Goal: Task Accomplishment & Management: Manage account settings

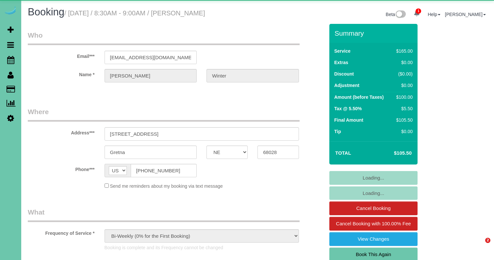
select select "NE"
select select "object:934"
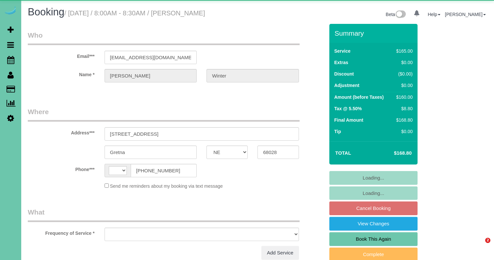
select select "NE"
select select "string:US"
select select "string:fspay-df3f501f-0225-44ff-b2f9-45bbaaa56c2d"
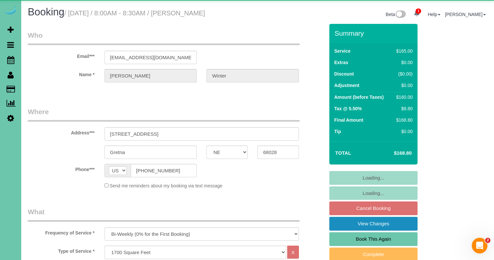
select select "object:676"
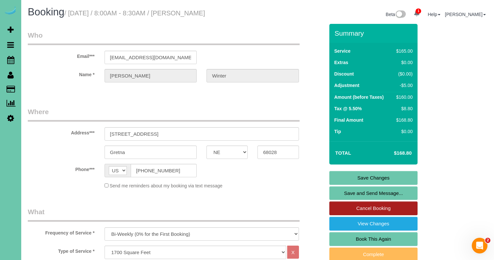
click at [356, 208] on link "Cancel Booking" at bounding box center [373, 208] width 88 height 14
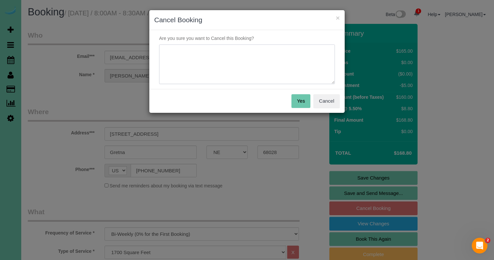
click at [205, 68] on textarea at bounding box center [247, 64] width 176 height 40
type textarea "client request"
click at [297, 98] on button "Yes" at bounding box center [301, 101] width 19 height 14
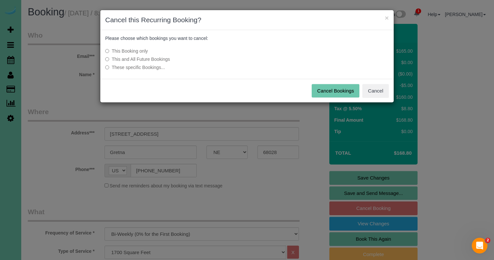
click at [143, 57] on label "This and All Future Bookings" at bounding box center [198, 59] width 186 height 7
click at [325, 88] on button "Cancel Bookings" at bounding box center [336, 91] width 48 height 14
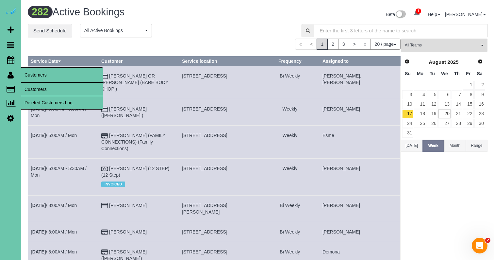
drag, startPoint x: 33, startPoint y: 88, endPoint x: 23, endPoint y: 88, distance: 10.5
click at [33, 88] on link "Customers" at bounding box center [62, 89] width 82 height 13
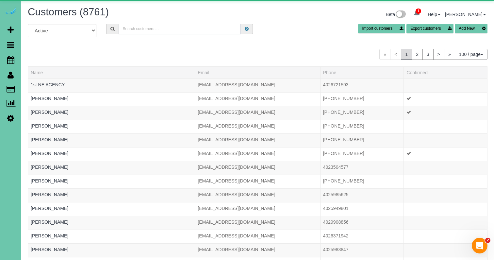
click at [136, 30] on input "text" at bounding box center [180, 29] width 122 height 10
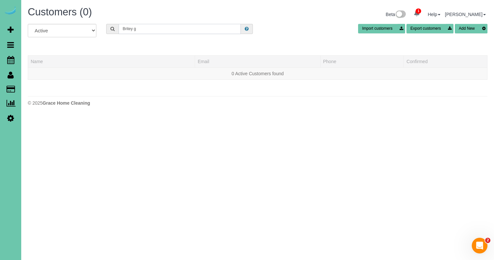
drag, startPoint x: 55, startPoint y: 8, endPoint x: 44, endPoint y: 7, distance: 11.3
click at [44, 7] on div "Customers (0) Beta 1 Your Notifications You have 0 alerts × You have 1 to charg…" at bounding box center [257, 58] width 473 height 116
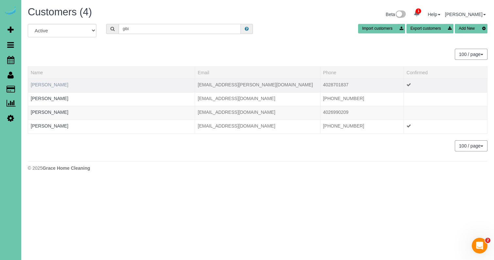
type input "gibi"
click at [60, 86] on link "[PERSON_NAME]" at bounding box center [50, 84] width 38 height 5
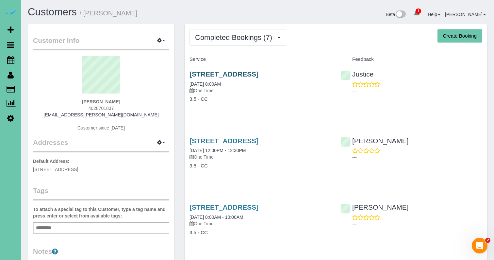
click at [242, 74] on link "[STREET_ADDRESS]" at bounding box center [224, 74] width 69 height 8
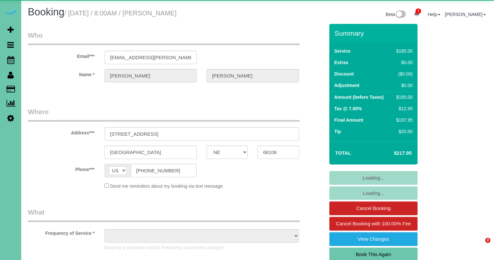
select select "NE"
select select "object:906"
select select "number:35"
select select "number:41"
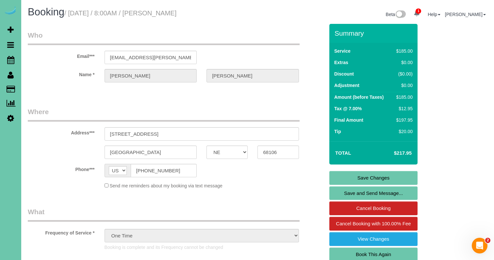
click at [345, 250] on link "Book This Again" at bounding box center [373, 254] width 88 height 14
select select "NE"
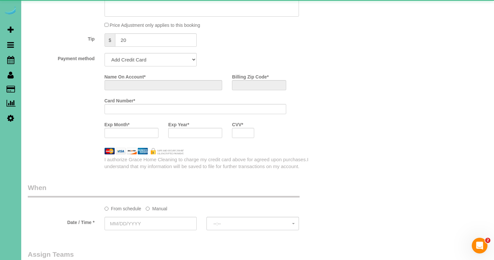
select select "object:1650"
select select "string:fspay-3cdd1776-e5da-4851-9112-fd872a48bdcf"
select select "number:35"
select select "number:41"
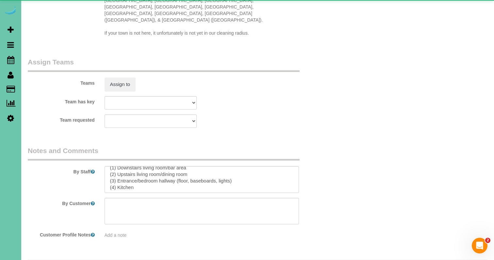
scroll to position [608, 0]
select select "object:1654"
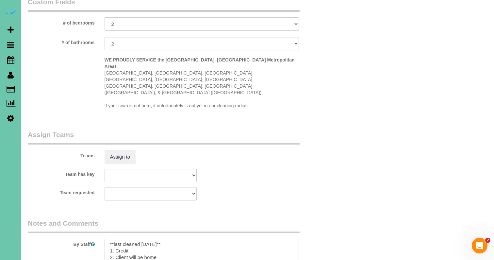
scroll to position [1, 0]
drag, startPoint x: 158, startPoint y: 225, endPoint x: 142, endPoint y: 224, distance: 15.0
click at [142, 239] on textarea at bounding box center [202, 252] width 194 height 27
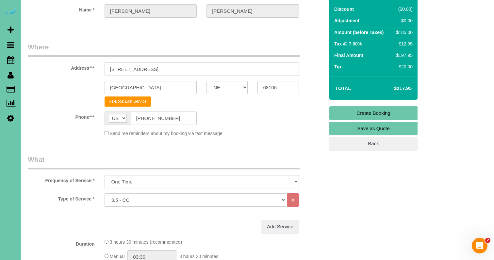
scroll to position [68, 0]
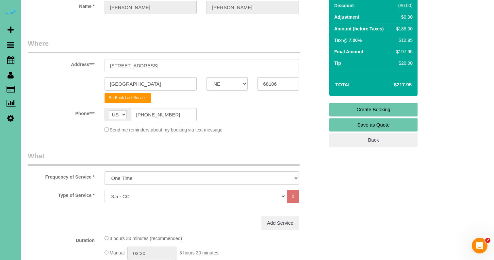
type textarea "**last cleaned 5/1/25** 1. Credit 2. Client will be home 3. 3.5 custom clean wi…"
select select "160"
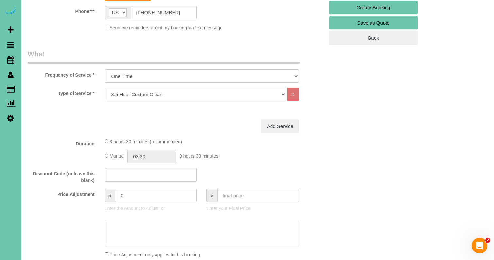
scroll to position [172, 0]
drag, startPoint x: 144, startPoint y: 194, endPoint x: 90, endPoint y: 181, distance: 56.0
click at [91, 182] on fieldset "What Frequency of Service * One Time Weekly (0% for the First Booking) Bi-Weekl…" at bounding box center [176, 174] width 297 height 252
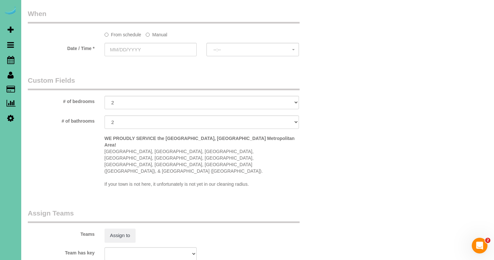
scroll to position [477, 0]
type input "-39"
click at [162, 29] on label "Manual" at bounding box center [157, 31] width 22 height 9
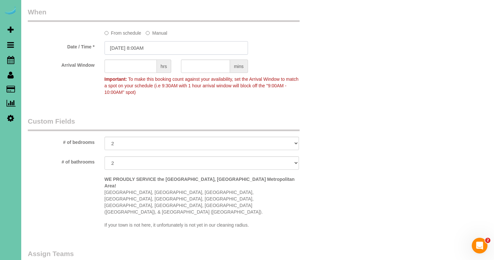
click at [158, 46] on input "08/20/2025 8:00AM" at bounding box center [176, 47] width 143 height 13
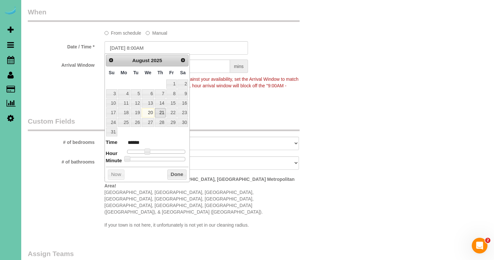
click at [160, 114] on link "21" at bounding box center [160, 112] width 11 height 9
type input "08/21/2025 8:00AM"
drag, startPoint x: 175, startPoint y: 173, endPoint x: 192, endPoint y: 117, distance: 58.7
click at [175, 173] on button "Done" at bounding box center [176, 174] width 19 height 10
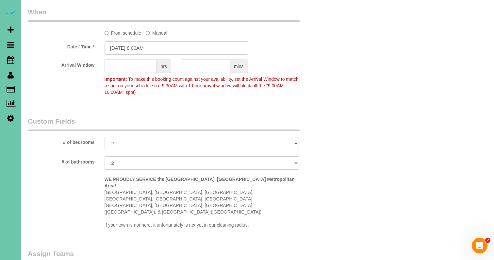
click at [205, 68] on input "text" at bounding box center [205, 65] width 49 height 13
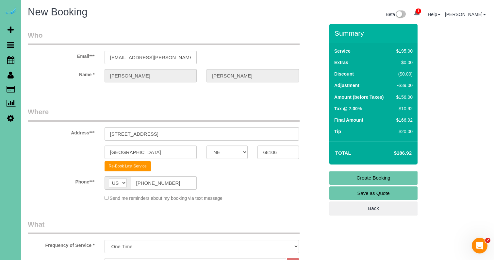
scroll to position [0, 0]
type input "30"
drag, startPoint x: 348, startPoint y: 175, endPoint x: 344, endPoint y: 173, distance: 4.6
click at [348, 175] on link "Create Booking" at bounding box center [373, 178] width 88 height 14
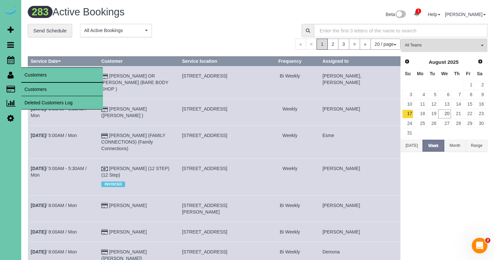
click at [42, 88] on link "Customers" at bounding box center [62, 89] width 82 height 13
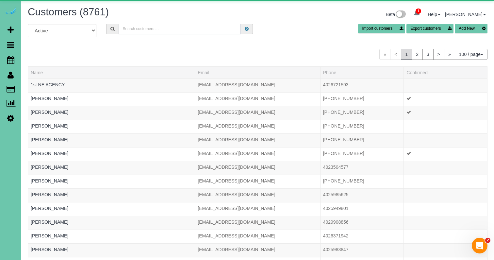
click at [156, 31] on input "text" at bounding box center [180, 29] width 122 height 10
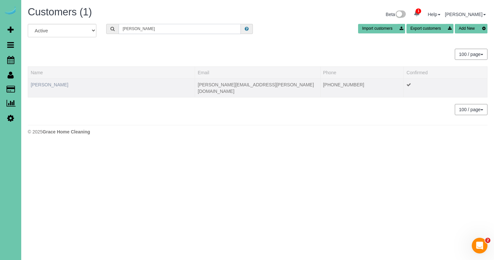
type input "beadle"
click at [52, 83] on link "Janelle Beadle" at bounding box center [50, 84] width 38 height 5
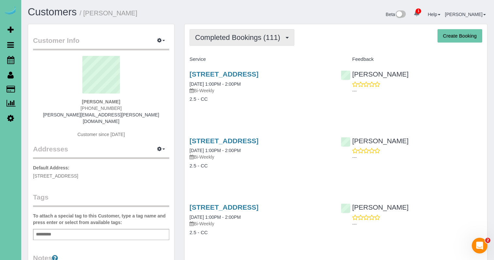
click at [213, 38] on span "Completed Bookings (111)" at bounding box center [239, 37] width 88 height 8
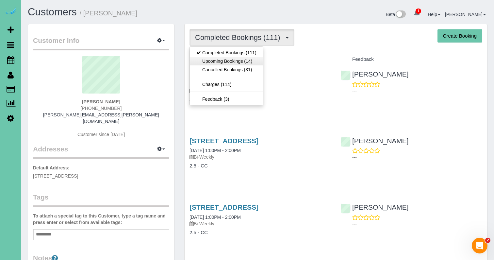
click at [214, 61] on link "Upcoming Bookings (14)" at bounding box center [226, 61] width 73 height 8
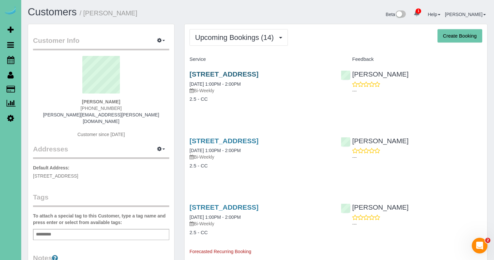
click at [202, 72] on link "5858 Pine Street, Omaha, NE 68106" at bounding box center [224, 74] width 69 height 8
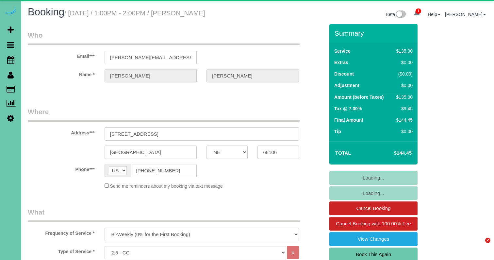
select select "NE"
select select "object:717"
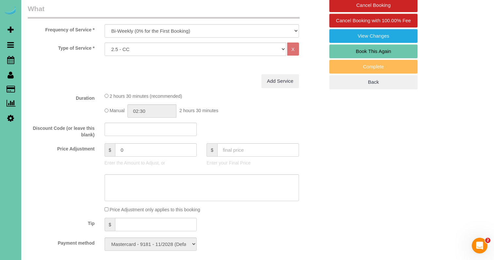
scroll to position [221, 0]
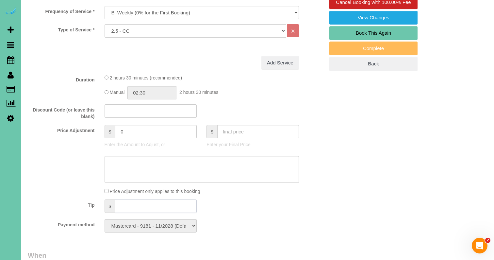
click at [126, 204] on input "text" at bounding box center [156, 205] width 82 height 13
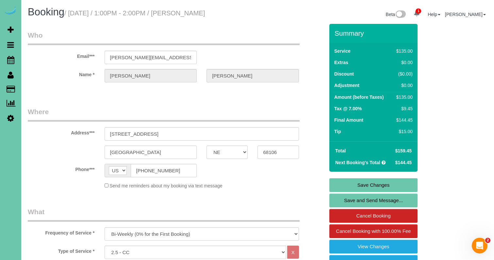
scroll to position [0, 0]
type input "15"
click at [343, 187] on link "Save Changes" at bounding box center [373, 185] width 88 height 14
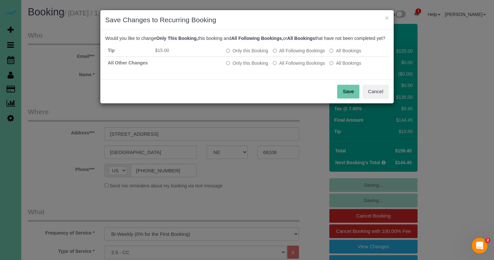
click at [343, 96] on button "Save" at bounding box center [348, 92] width 22 height 14
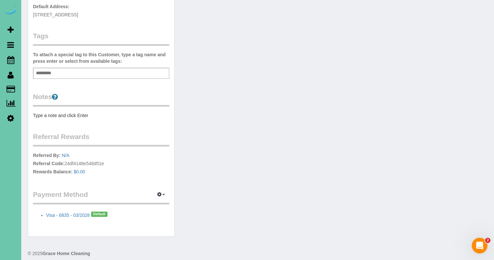
scroll to position [167, 0]
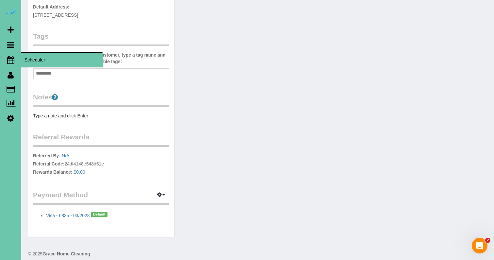
click at [10, 59] on icon at bounding box center [10, 60] width 7 height 8
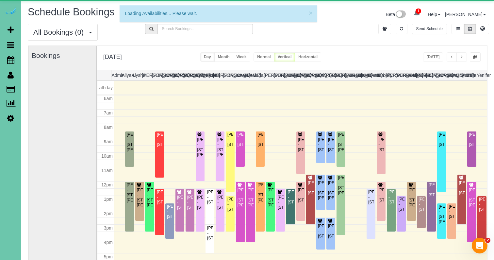
scroll to position [87, 0]
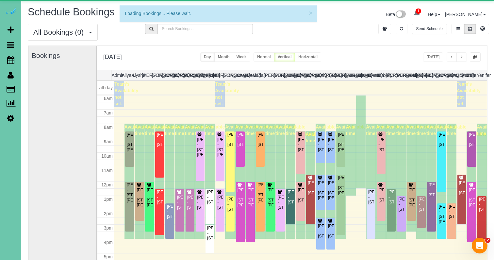
click at [472, 56] on button "button" at bounding box center [475, 56] width 11 height 9
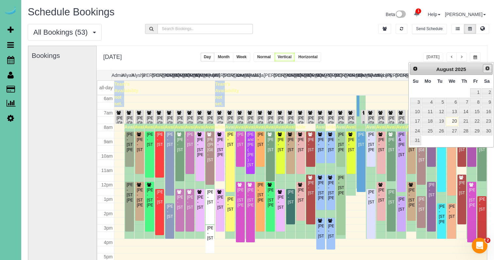
click at [489, 71] on span "Next" at bounding box center [487, 68] width 5 height 5
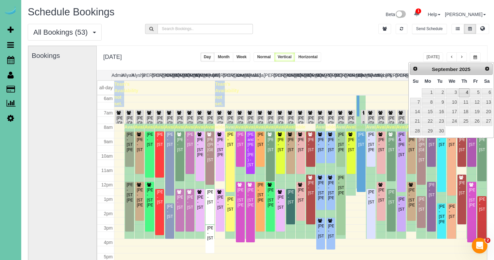
click at [466, 91] on link "4" at bounding box center [464, 92] width 11 height 9
type input "**********"
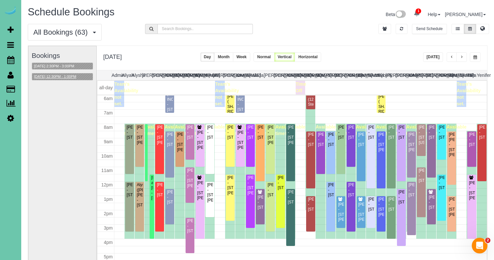
click at [46, 76] on button "09/04/2025 12:30PM - 1:00PM" at bounding box center [55, 76] width 46 height 7
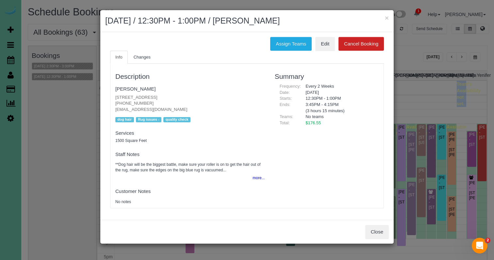
click at [378, 227] on button "Close" at bounding box center [377, 232] width 24 height 14
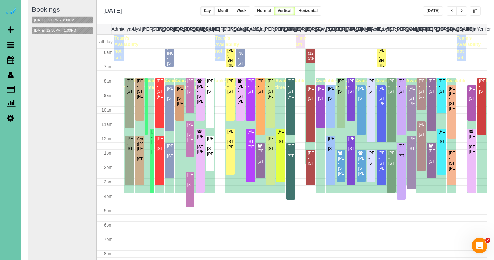
drag, startPoint x: 54, startPoint y: 123, endPoint x: 36, endPoint y: 110, distance: 22.2
click at [54, 123] on div "Bookings 09/04/2025 2:30PM - 3:00PM 09/04/2025 12:30PM - 1:00PM" at bounding box center [62, 130] width 61 height 261
click at [8, 115] on icon at bounding box center [10, 118] width 7 height 8
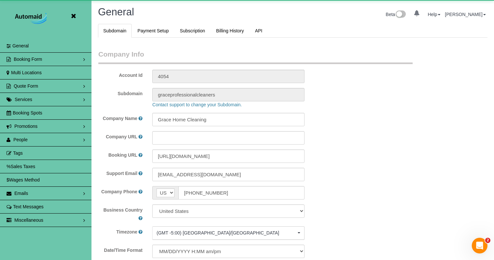
scroll to position [1415, 494]
select select "5796"
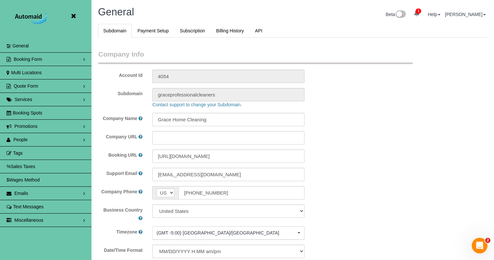
click at [48, 138] on link "People" at bounding box center [46, 139] width 92 height 13
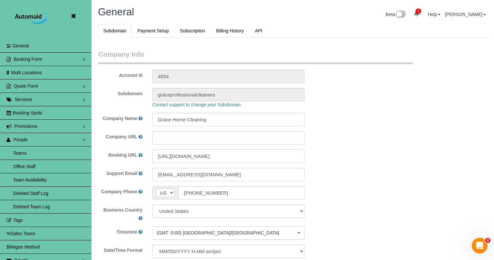
click at [34, 181] on link "Team Availability" at bounding box center [46, 179] width 92 height 13
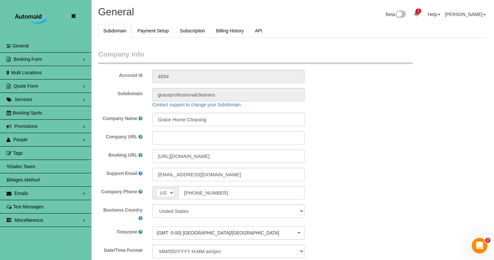
scroll to position [0, 0]
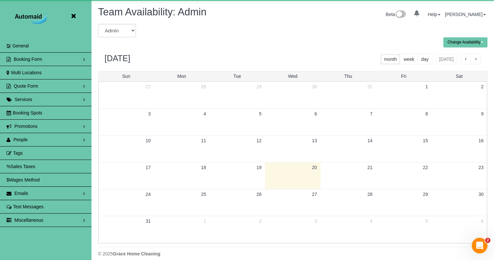
scroll to position [266, 494]
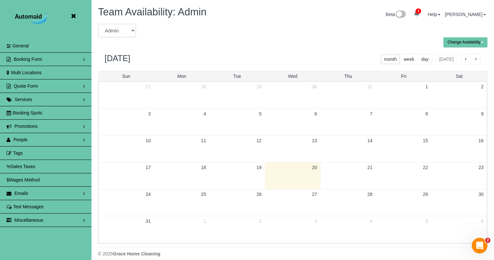
select select "number:28187"
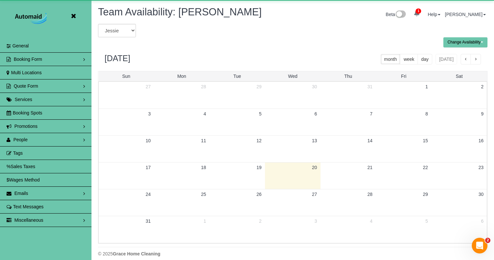
scroll to position [32417, 32189]
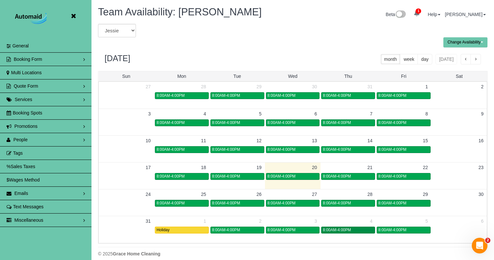
click at [345, 229] on span "8:00AM-4:00PM" at bounding box center [337, 229] width 28 height 5
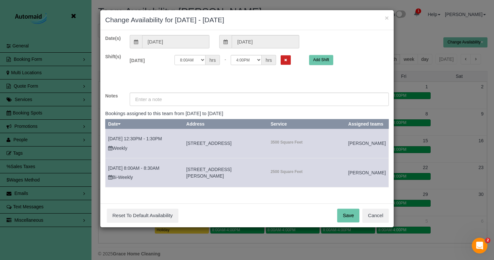
drag, startPoint x: 279, startPoint y: 61, endPoint x: 276, endPoint y: 71, distance: 10.3
click at [281, 61] on button "Remove Shift" at bounding box center [286, 59] width 10 height 9
click at [265, 95] on input "text" at bounding box center [259, 98] width 259 height 13
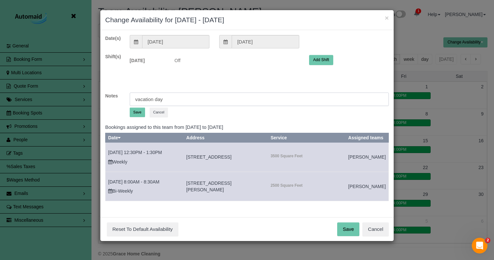
type input "vacation day"
drag, startPoint x: 132, startPoint y: 113, endPoint x: 150, endPoint y: 122, distance: 19.7
click at [132, 113] on button "Save" at bounding box center [137, 112] width 15 height 9
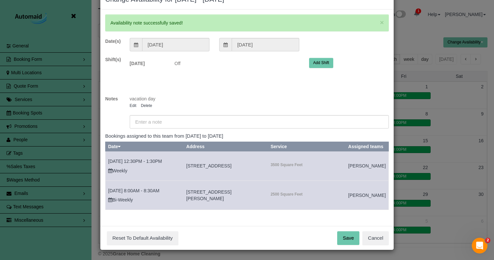
scroll to position [27, 0]
click at [353, 241] on button "Save" at bounding box center [348, 238] width 22 height 14
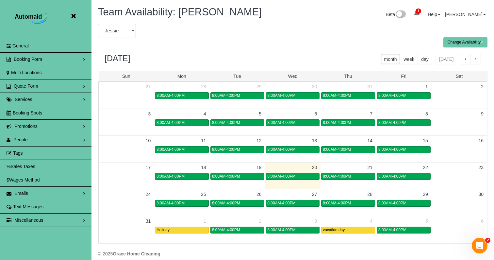
select select "number:5388"
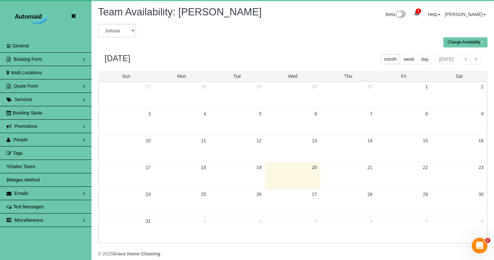
scroll to position [32417, 32189]
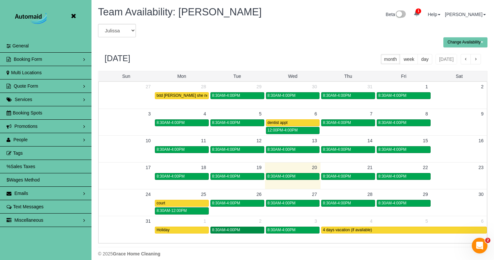
click at [228, 231] on span "8:30AM-4:00PM" at bounding box center [226, 229] width 28 height 5
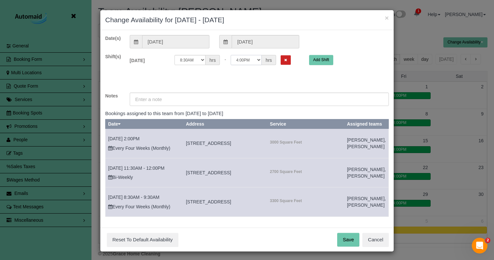
select select "string:14:30"
click at [205, 95] on input "text" at bounding box center [259, 98] width 259 height 13
type input "s"
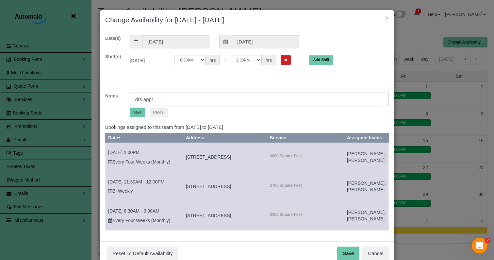
type input "drs appt"
click at [138, 111] on button "Save" at bounding box center [137, 112] width 15 height 9
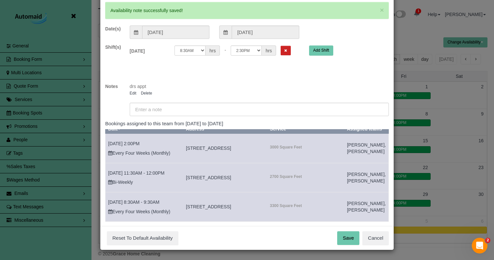
scroll to position [33, 0]
click at [356, 235] on button "Save" at bounding box center [348, 238] width 22 height 14
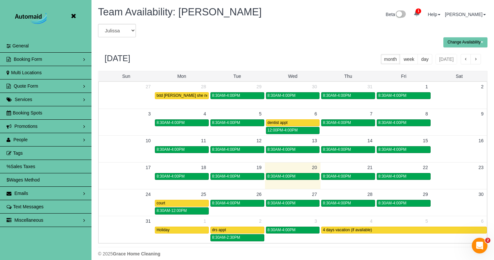
click at [72, 16] on icon at bounding box center [73, 16] width 8 height 8
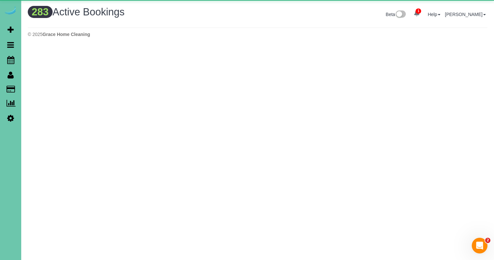
scroll to position [569, 494]
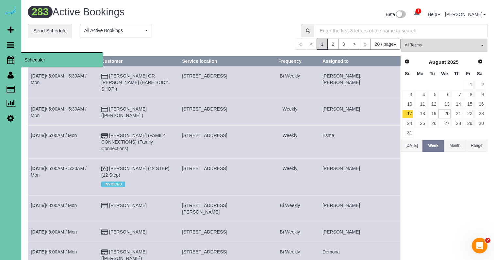
drag, startPoint x: 7, startPoint y: 58, endPoint x: 15, endPoint y: 58, distance: 8.5
click at [7, 58] on icon at bounding box center [10, 60] width 7 height 8
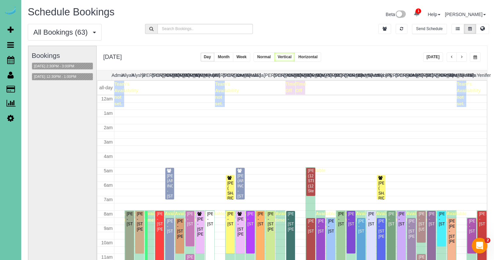
scroll to position [87, 0]
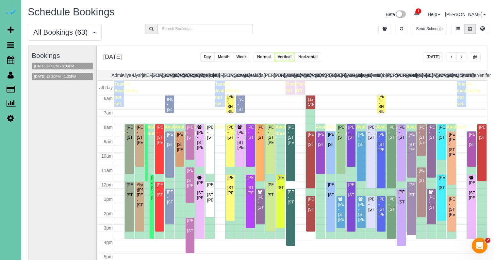
click at [440, 56] on button "Today" at bounding box center [433, 56] width 20 height 9
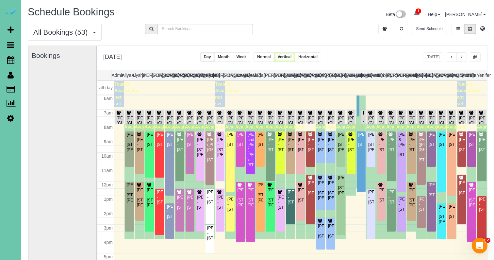
click at [463, 58] on span "button" at bounding box center [461, 57] width 3 height 4
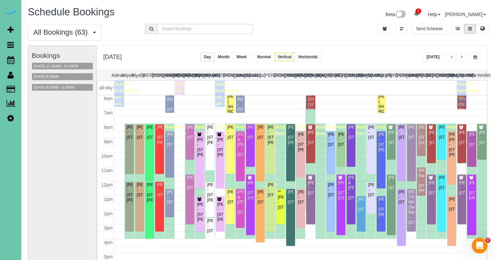
click at [477, 56] on span "button" at bounding box center [476, 57] width 4 height 4
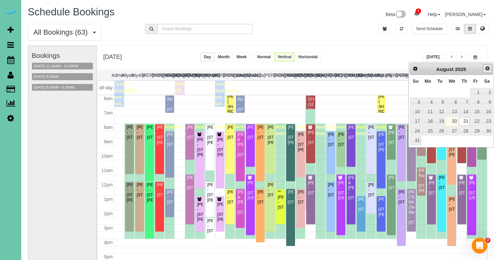
click at [485, 70] on span "Next" at bounding box center [487, 68] width 5 height 5
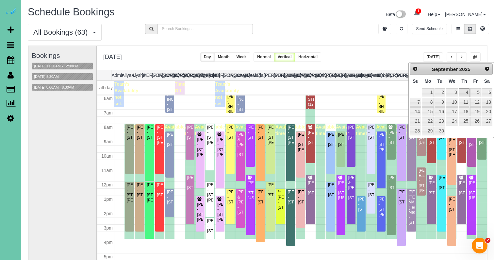
click at [465, 94] on link "4" at bounding box center [464, 92] width 11 height 9
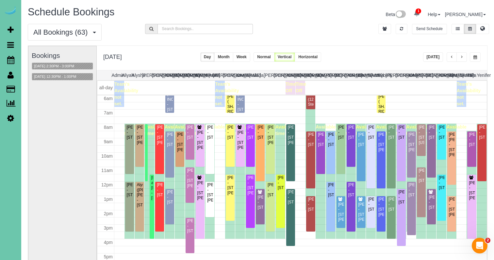
click at [476, 56] on span "button" at bounding box center [476, 57] width 4 height 4
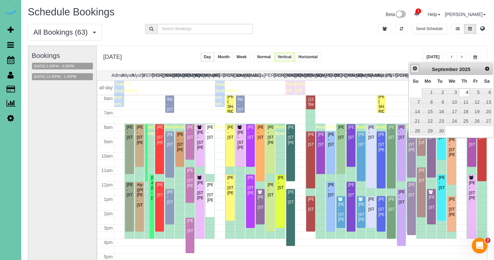
click at [415, 66] on span "Prev" at bounding box center [414, 68] width 5 height 5
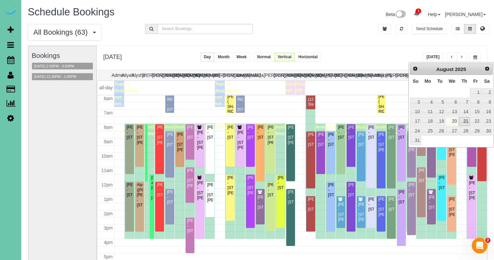
click at [467, 121] on link "21" at bounding box center [464, 121] width 11 height 9
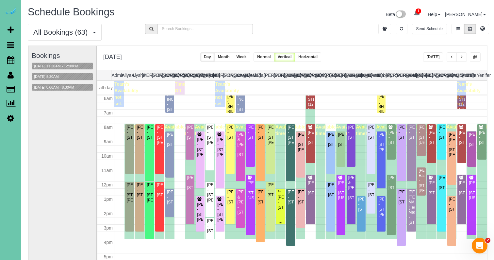
click at [283, 198] on div "**Amber Nelson - 2512 N 65th Street, Omaha, NE 68104" at bounding box center [280, 200] width 6 height 20
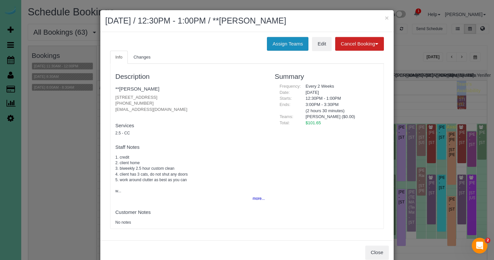
click at [273, 47] on button "Assign Teams" at bounding box center [288, 44] width 42 height 14
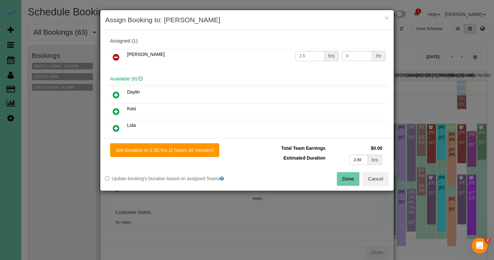
drag, startPoint x: 112, startPoint y: 58, endPoint x: 159, endPoint y: 79, distance: 50.6
click at [112, 58] on link at bounding box center [116, 57] width 15 height 13
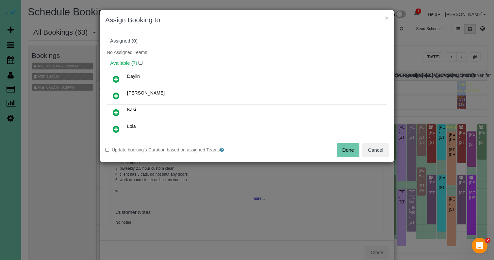
drag, startPoint x: 343, startPoint y: 151, endPoint x: 325, endPoint y: 139, distance: 21.5
click at [343, 151] on button "Done" at bounding box center [348, 150] width 23 height 14
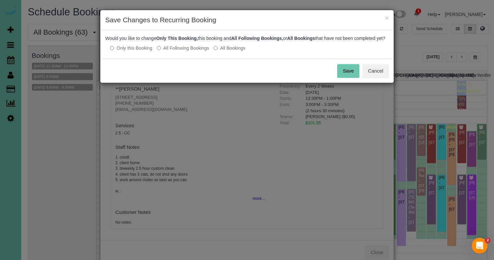
drag, startPoint x: 186, startPoint y: 55, endPoint x: 192, endPoint y: 55, distance: 5.9
click at [186, 51] on label "All Following Bookings" at bounding box center [183, 48] width 52 height 7
click at [345, 77] on button "Save" at bounding box center [348, 71] width 22 height 14
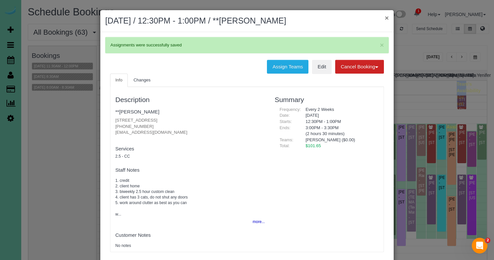
click at [386, 16] on button "×" at bounding box center [387, 17] width 4 height 7
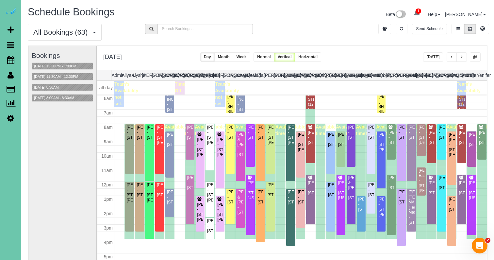
click at [477, 53] on button "button" at bounding box center [475, 56] width 11 height 9
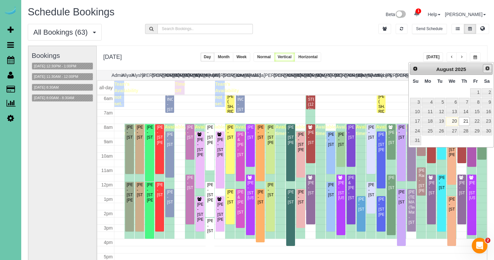
click at [490, 68] on link "Next" at bounding box center [487, 68] width 9 height 9
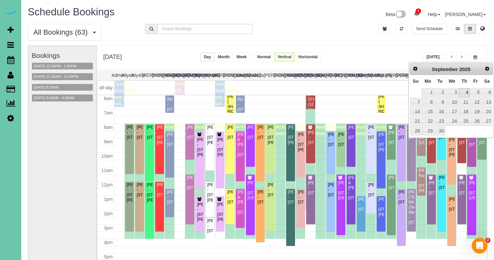
click at [464, 90] on link "4" at bounding box center [464, 92] width 11 height 9
type input "**********"
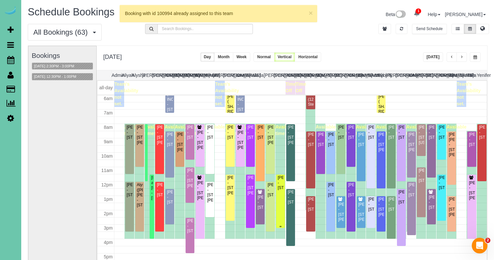
click at [282, 182] on div "Josh Waldron - 7301 S 184th St, Omaha, NE 68136" at bounding box center [280, 182] width 6 height 15
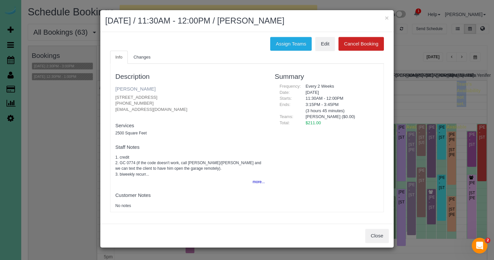
click at [133, 89] on link "Josh Waldron" at bounding box center [135, 89] width 40 height 6
click at [388, 19] on button "×" at bounding box center [387, 17] width 4 height 7
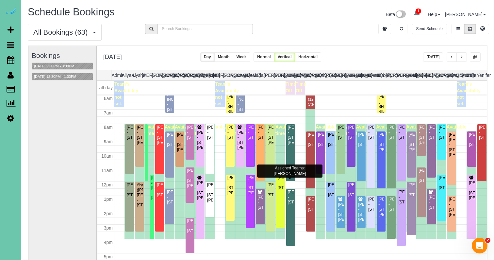
click at [282, 190] on div "Josh Waldron - 7301 S 184th St, Omaha, NE 68136" at bounding box center [280, 182] width 6 height 15
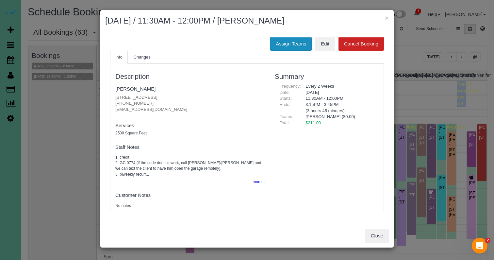
drag, startPoint x: 291, startPoint y: 35, endPoint x: 287, endPoint y: 40, distance: 7.0
click at [291, 35] on div "Assign Teams Edit Cancel Booking Info Changes Description Josh Waldron 7301 S 1…" at bounding box center [246, 128] width 293 height 192
drag, startPoint x: 286, startPoint y: 41, endPoint x: 256, endPoint y: 38, distance: 30.2
click at [286, 41] on button "Assign Teams" at bounding box center [291, 44] width 42 height 14
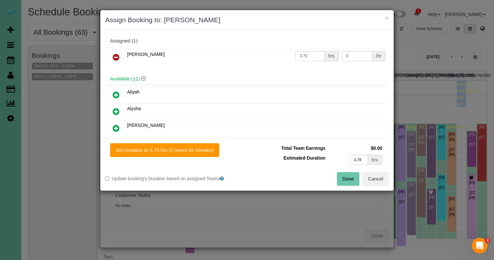
click at [119, 55] on icon at bounding box center [116, 57] width 7 height 8
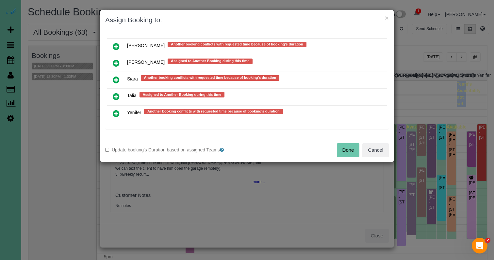
click at [113, 109] on icon at bounding box center [116, 113] width 7 height 8
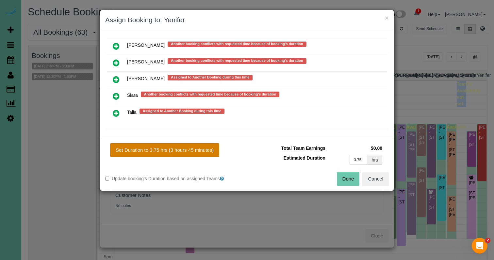
click at [137, 144] on button "Set Duration to 3.75 hrs (3 hours 45 minutes)" at bounding box center [164, 150] width 109 height 14
type input "3.75"
click at [139, 146] on button "Set Duration to 3.75 hrs (3 hours 45 minutes)" at bounding box center [164, 150] width 109 height 14
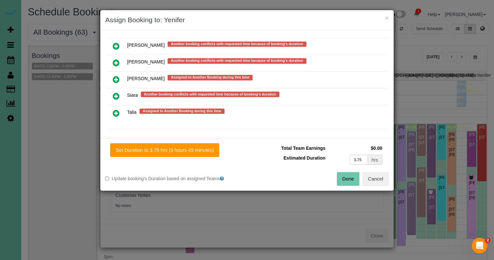
drag, startPoint x: 346, startPoint y: 178, endPoint x: 322, endPoint y: 166, distance: 27.2
click at [346, 178] on button "Done" at bounding box center [348, 179] width 23 height 14
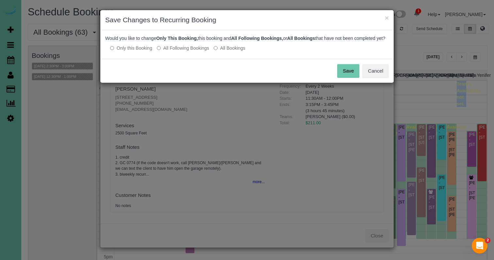
click at [355, 78] on button "Save" at bounding box center [348, 71] width 22 height 14
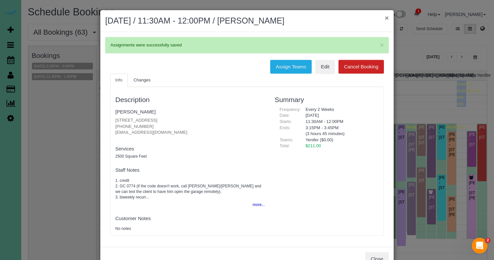
click at [387, 17] on button "×" at bounding box center [387, 17] width 4 height 7
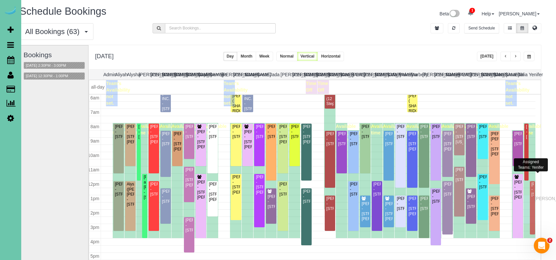
scroll to position [87, 8]
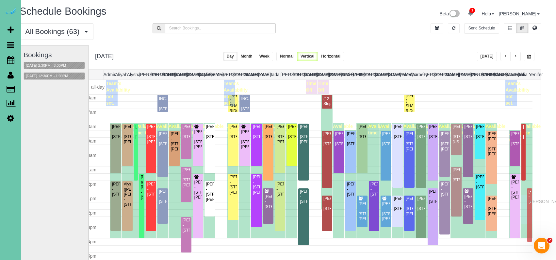
drag, startPoint x: 538, startPoint y: 187, endPoint x: 530, endPoint y: 200, distance: 15.5
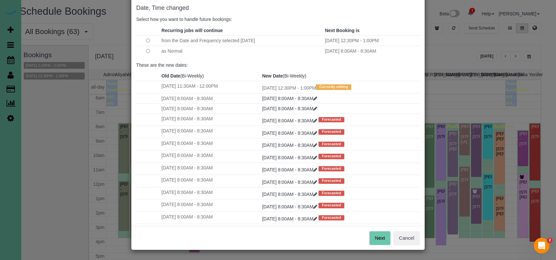
scroll to position [33, 0]
click at [380, 239] on button "Next" at bounding box center [380, 238] width 21 height 14
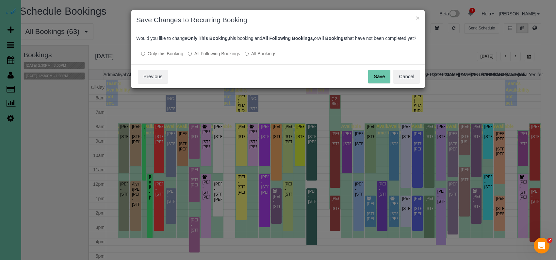
click at [378, 78] on button "Save" at bounding box center [379, 77] width 22 height 14
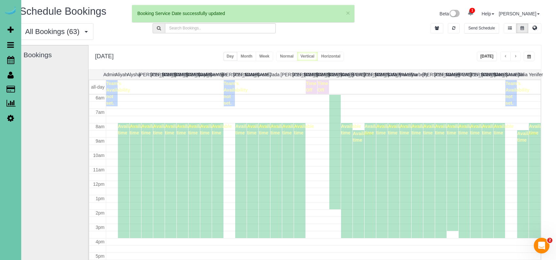
click at [494, 55] on span "button" at bounding box center [530, 57] width 4 height 4
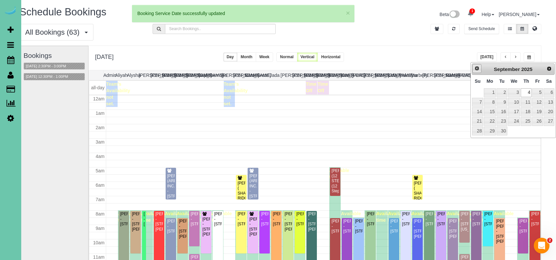
scroll to position [87, 0]
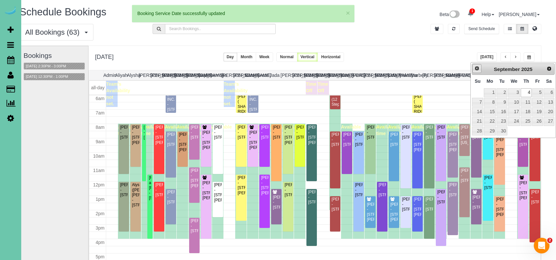
click at [478, 68] on span "Prev" at bounding box center [477, 68] width 5 height 5
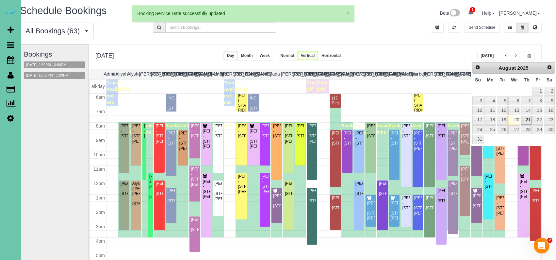
click at [494, 118] on link "21" at bounding box center [526, 120] width 11 height 9
type input "**********"
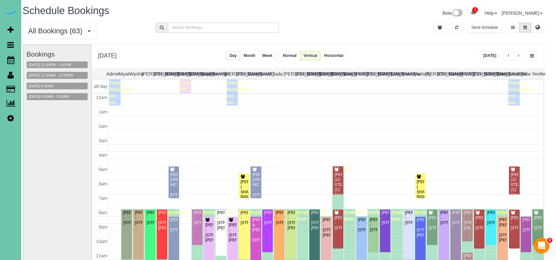
scroll to position [87, 0]
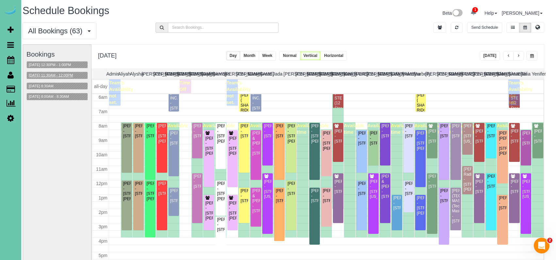
click at [57, 75] on button "08/21/2025 11:30AM - 12:00PM" at bounding box center [51, 75] width 48 height 7
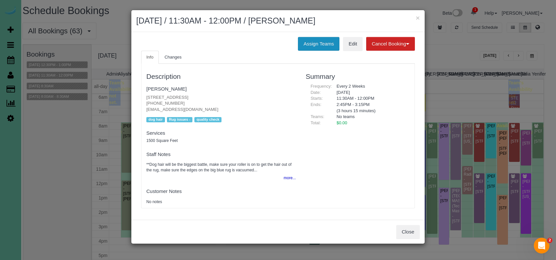
click at [324, 44] on button "Assign Teams" at bounding box center [319, 44] width 42 height 14
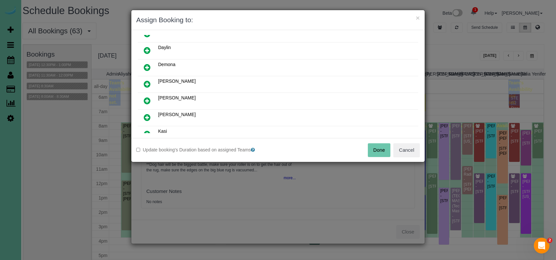
scroll to position [80, 0]
drag, startPoint x: 148, startPoint y: 114, endPoint x: 187, endPoint y: 140, distance: 46.9
click at [148, 115] on icon at bounding box center [147, 116] width 7 height 8
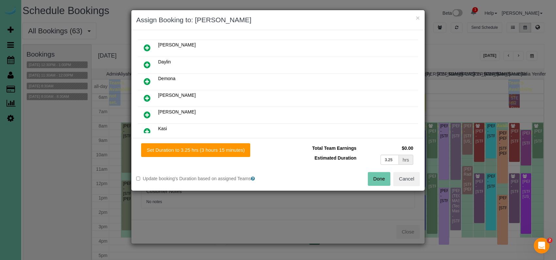
drag, startPoint x: 194, startPoint y: 146, endPoint x: 289, endPoint y: 164, distance: 96.5
click at [194, 146] on button "Set Duration to 3.25 hrs (3 hours 15 minutes)" at bounding box center [195, 150] width 109 height 14
type input "3.25"
drag, startPoint x: 377, startPoint y: 178, endPoint x: 351, endPoint y: 168, distance: 27.6
click at [377, 178] on button "Done" at bounding box center [379, 179] width 23 height 14
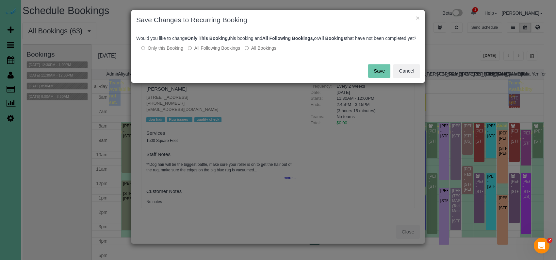
click at [209, 57] on div "Would you like to change Only This Booking, this booking and All Following Book…" at bounding box center [277, 44] width 293 height 29
drag, startPoint x: 216, startPoint y: 56, endPoint x: 252, endPoint y: 57, distance: 36.6
click at [216, 51] on label "All Following Bookings" at bounding box center [214, 48] width 52 height 7
click at [381, 77] on button "Save" at bounding box center [379, 71] width 22 height 14
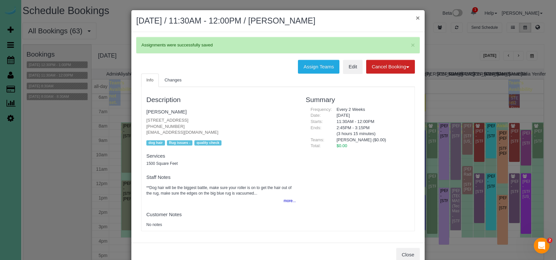
click at [418, 18] on button "×" at bounding box center [418, 17] width 4 height 7
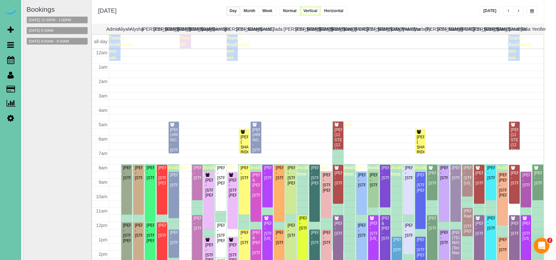
scroll to position [87, 0]
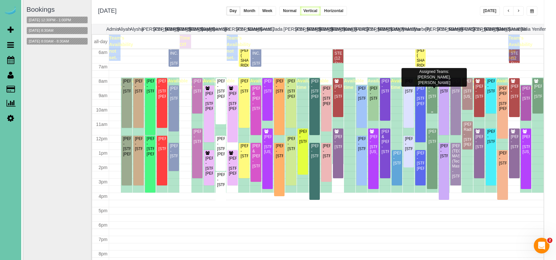
click at [436, 90] on div "John Hundtoft - 4511 S 167th Ave, Omaha, NE 68135" at bounding box center [432, 91] width 8 height 15
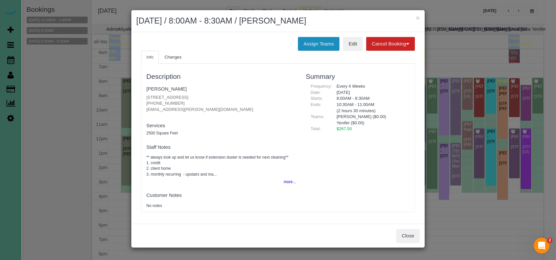
click at [319, 49] on button "Assign Teams" at bounding box center [319, 44] width 42 height 14
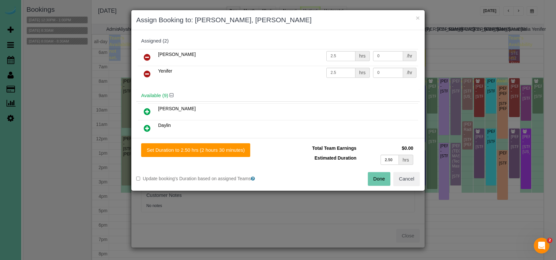
click at [147, 75] on icon at bounding box center [147, 74] width 7 height 8
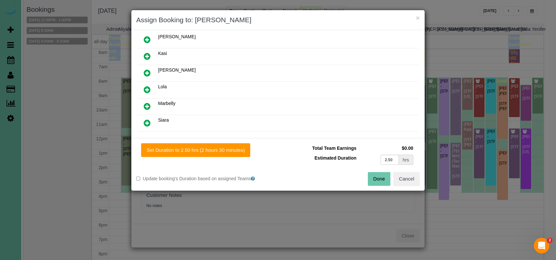
scroll to position [83, 0]
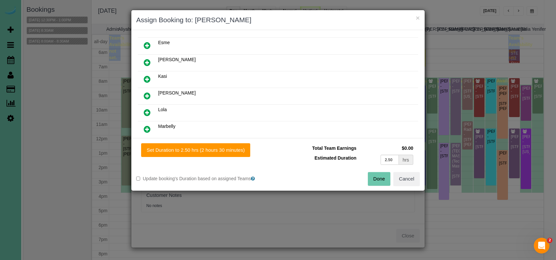
drag, startPoint x: 146, startPoint y: 59, endPoint x: 167, endPoint y: 79, distance: 29.6
click at [146, 59] on icon at bounding box center [147, 63] width 7 height 8
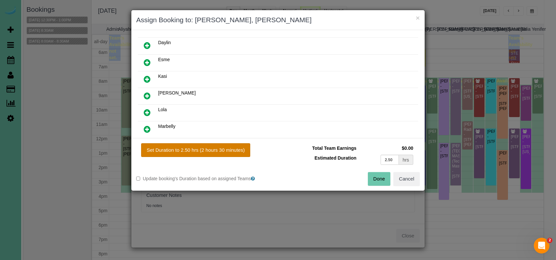
click at [204, 149] on button "Set Duration to 2.50 hrs (2 hours 30 minutes)" at bounding box center [195, 150] width 109 height 14
type input "2.50"
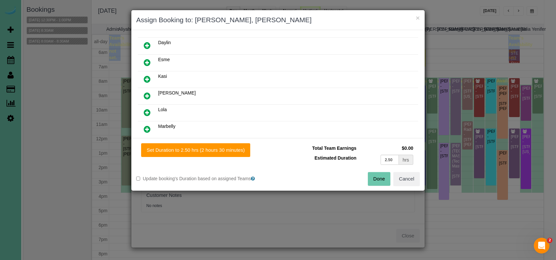
drag, startPoint x: 378, startPoint y: 177, endPoint x: 341, endPoint y: 162, distance: 40.5
click at [378, 177] on button "Done" at bounding box center [379, 179] width 23 height 14
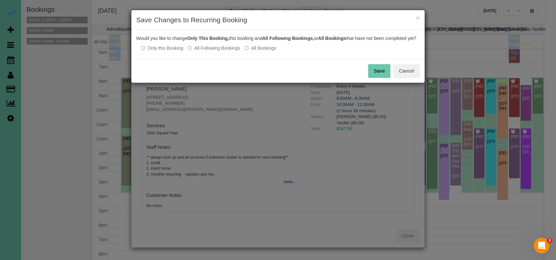
click at [387, 77] on button "Save" at bounding box center [379, 71] width 22 height 14
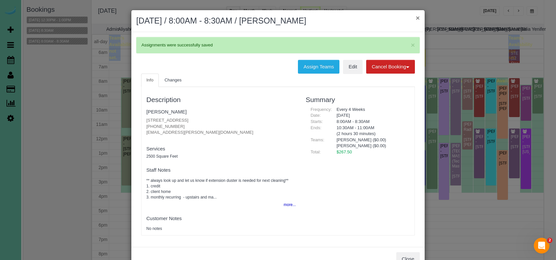
click at [417, 18] on button "×" at bounding box center [418, 17] width 4 height 7
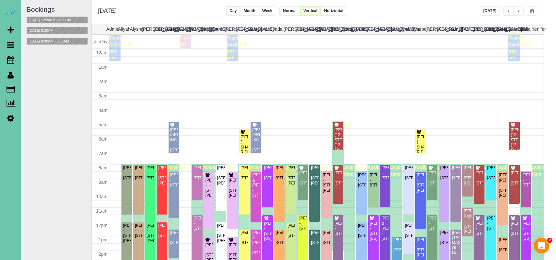
scroll to position [87, 0]
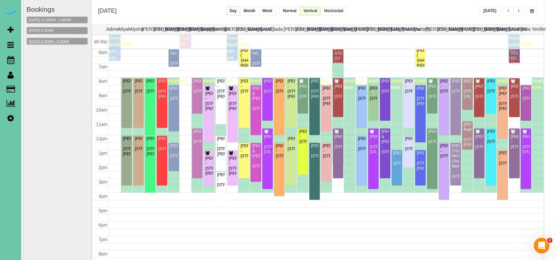
click at [51, 41] on button "08/21/2025 8:00AM - 8:30AM" at bounding box center [49, 41] width 44 height 7
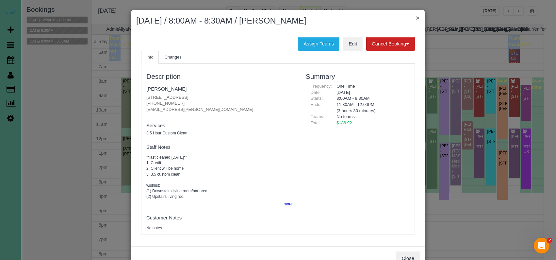
click at [417, 16] on button "×" at bounding box center [418, 17] width 4 height 7
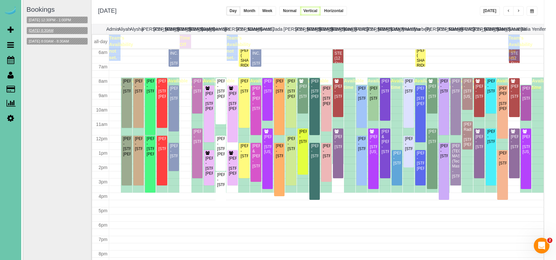
click at [47, 28] on button "08/21/2025 8:30AM" at bounding box center [41, 30] width 29 height 7
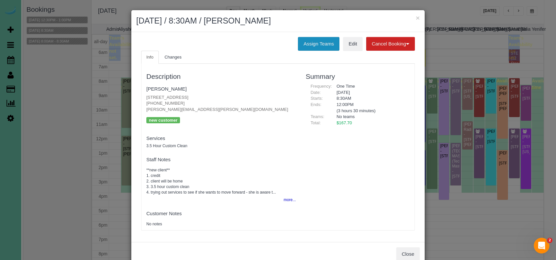
click at [323, 42] on button "Assign Teams" at bounding box center [319, 44] width 42 height 14
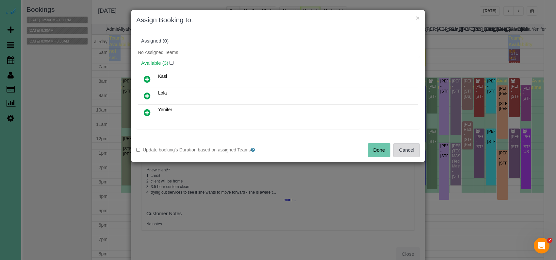
drag, startPoint x: 418, startPoint y: 151, endPoint x: 403, endPoint y: 140, distance: 18.2
click at [417, 151] on button "Cancel" at bounding box center [407, 150] width 26 height 14
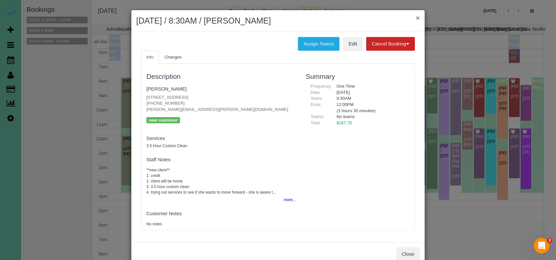
click at [419, 20] on button "×" at bounding box center [418, 17] width 4 height 7
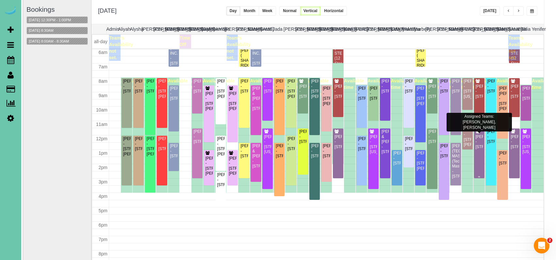
click at [479, 139] on div "[PERSON_NAME] - [STREET_ADDRESS]" at bounding box center [480, 141] width 8 height 15
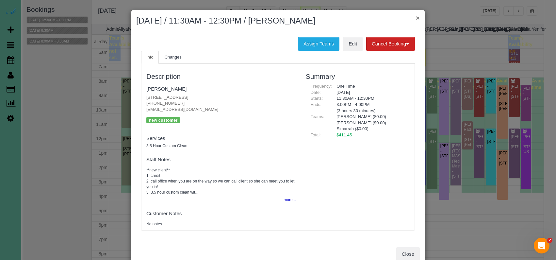
click at [417, 16] on button "×" at bounding box center [418, 17] width 4 height 7
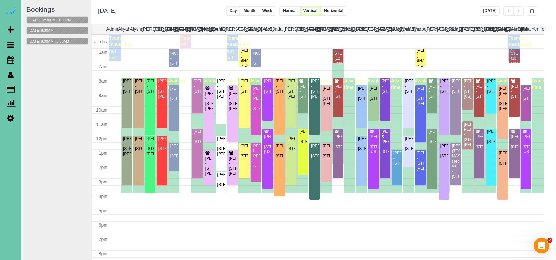
click at [55, 20] on button "08/21/2025 12:30PM - 1:00PM" at bounding box center [50, 20] width 46 height 7
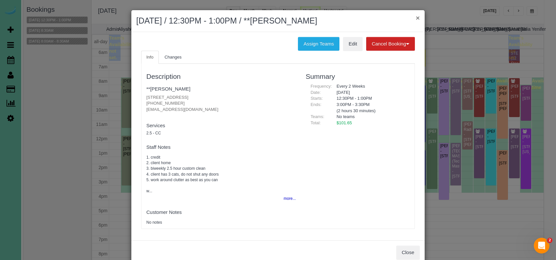
click at [418, 18] on button "×" at bounding box center [418, 17] width 4 height 7
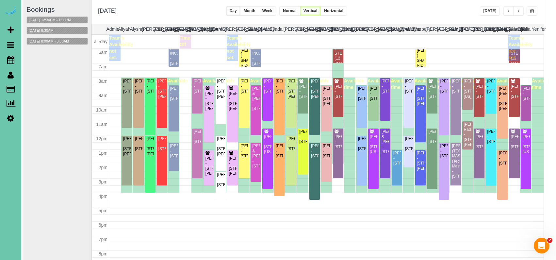
click at [50, 31] on button "08/21/2025 8:30AM" at bounding box center [41, 30] width 29 height 7
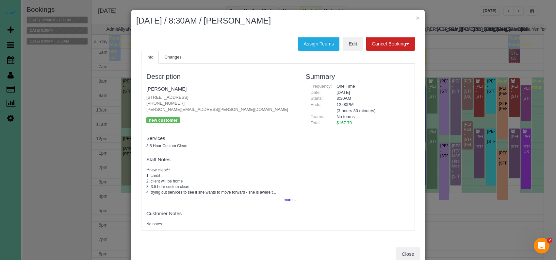
click at [248, 42] on div "Assign Teams Edit Cancel Booking Without Fee With 100.00% Fee" at bounding box center [278, 44] width 284 height 14
click at [416, 17] on div "× August 21, 2025 / 8:30AM / Kathryn Dahlquist" at bounding box center [277, 21] width 293 height 22
click at [420, 17] on div "× August 21, 2025 / 8:30AM / Kathryn Dahlquist" at bounding box center [277, 21] width 293 height 22
click at [417, 20] on button "×" at bounding box center [418, 17] width 4 height 7
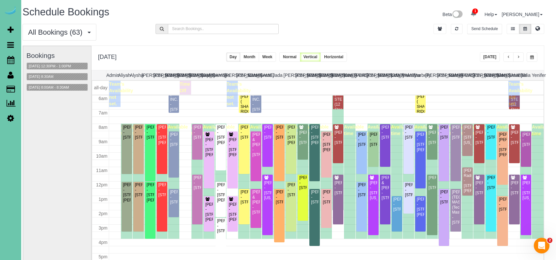
scroll to position [0, 5]
click at [494, 27] on button at bounding box center [537, 29] width 13 height 10
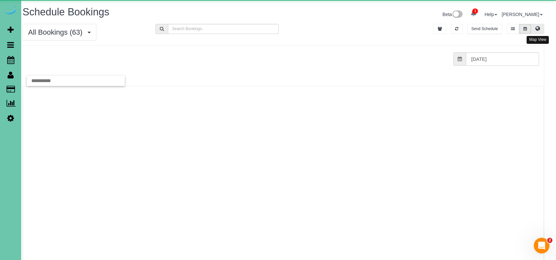
scroll to position [0, 0]
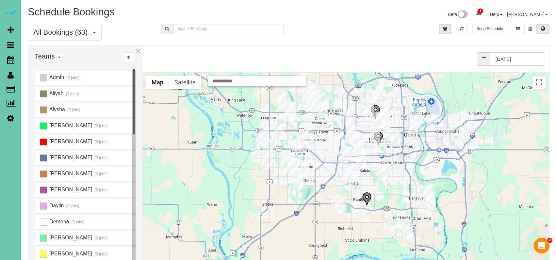
drag, startPoint x: 324, startPoint y: 172, endPoint x: 323, endPoint y: 131, distance: 40.9
click at [323, 131] on div at bounding box center [346, 203] width 406 height 261
click at [429, 191] on img "08/21/2025 11:30AM - Matt Wieser - 706 Bellevue Blvd S, Bellevue, NE 68005" at bounding box center [428, 192] width 10 height 15
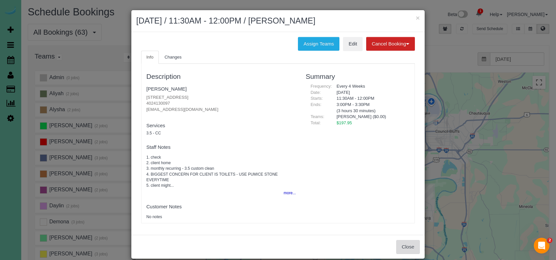
click at [405, 244] on button "Close" at bounding box center [408, 247] width 24 height 14
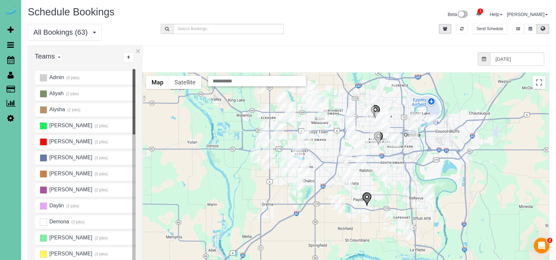
click at [357, 145] on img "08/21/2025 8:00AM - Diane Hoffman - 8517 C St, Omaha, NE 68124" at bounding box center [359, 147] width 10 height 15
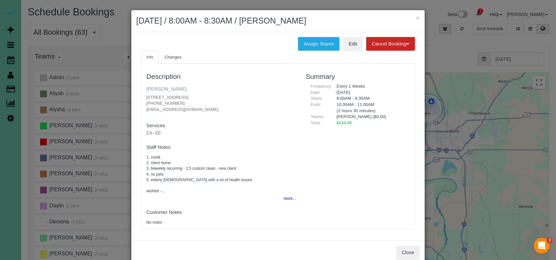
click at [159, 89] on link "Diane Hoffman" at bounding box center [166, 89] width 40 height 6
click at [417, 19] on button "×" at bounding box center [418, 17] width 4 height 7
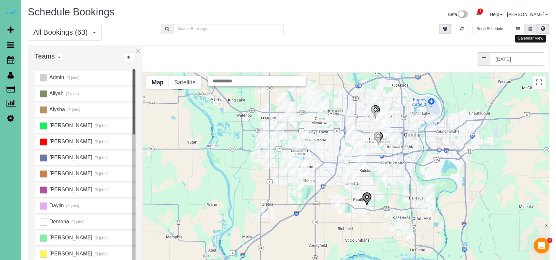
click at [494, 27] on icon at bounding box center [531, 29] width 4 height 4
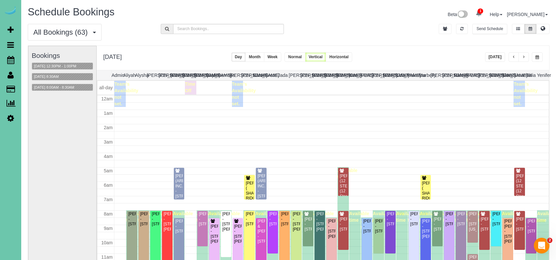
scroll to position [87, 0]
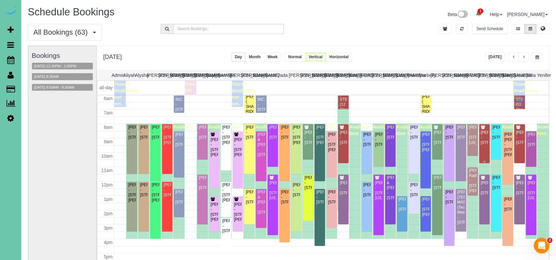
click at [486, 135] on div "Megan Kirwan - 6408 N 153rd St, Omaha, NE 68116" at bounding box center [485, 137] width 8 height 15
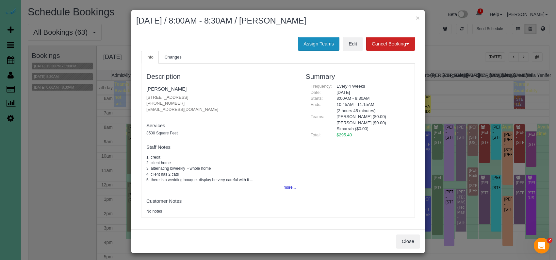
click at [322, 42] on button "Assign Teams" at bounding box center [319, 44] width 42 height 14
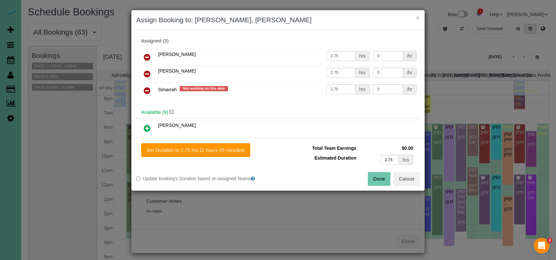
drag, startPoint x: 145, startPoint y: 74, endPoint x: 148, endPoint y: 81, distance: 7.9
click at [145, 74] on icon at bounding box center [147, 74] width 7 height 8
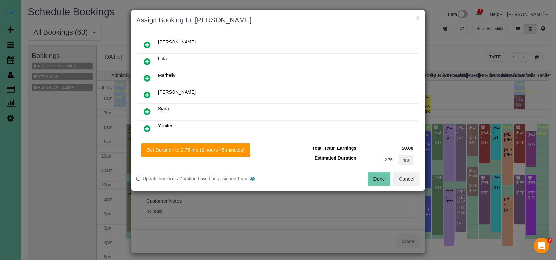
scroll to position [142, 0]
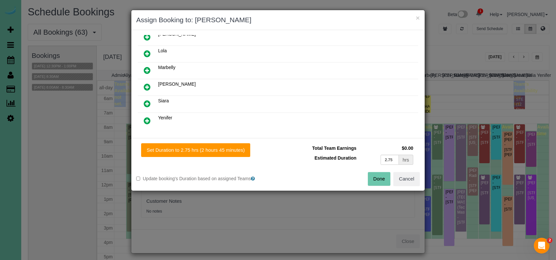
drag, startPoint x: 145, startPoint y: 120, endPoint x: 141, endPoint y: 120, distance: 3.9
click at [145, 121] on icon at bounding box center [147, 121] width 7 height 8
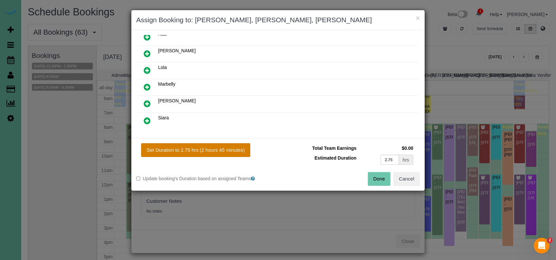
click at [166, 143] on button "Set Duration to 2.75 hrs (2 hours 45 minutes)" at bounding box center [195, 150] width 109 height 14
type input "2.75"
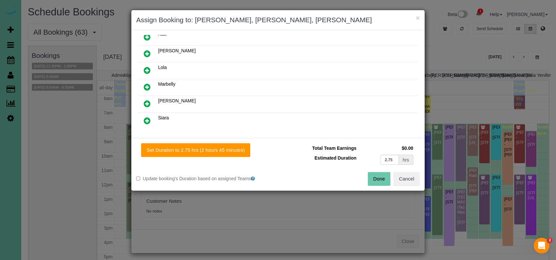
drag, startPoint x: 389, startPoint y: 176, endPoint x: 384, endPoint y: 174, distance: 4.8
click at [389, 176] on button "Done" at bounding box center [379, 179] width 23 height 14
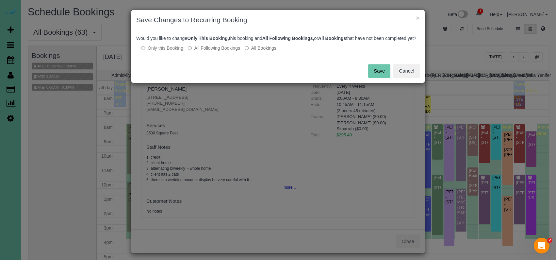
drag, startPoint x: 378, startPoint y: 78, endPoint x: 400, endPoint y: 42, distance: 41.5
click at [378, 77] on button "Save" at bounding box center [379, 71] width 22 height 14
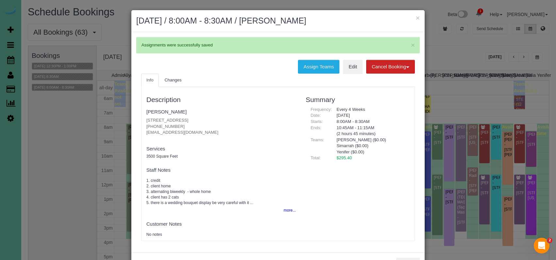
drag, startPoint x: 418, startPoint y: 17, endPoint x: 462, endPoint y: 78, distance: 75.3
click at [418, 17] on button "×" at bounding box center [418, 17] width 4 height 7
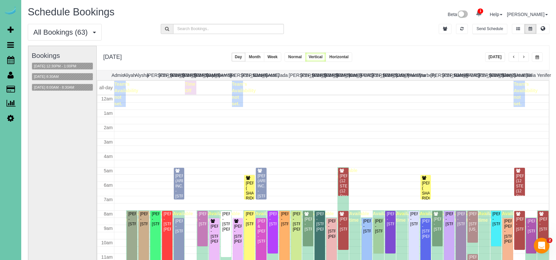
scroll to position [87, 0]
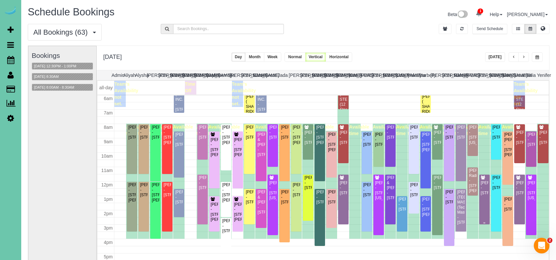
click at [488, 195] on div "Kerri Lisle - 7007 N 216th Street, Elkhorn, NE 68022" at bounding box center [485, 187] width 8 height 15
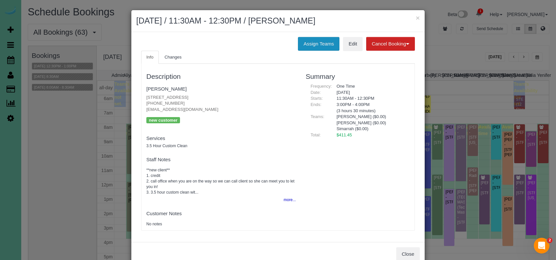
click at [319, 45] on button "Assign Teams" at bounding box center [319, 44] width 42 height 14
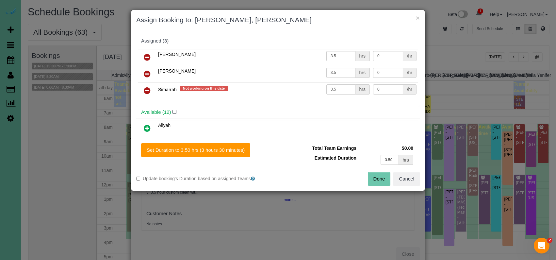
click at [150, 74] on icon at bounding box center [147, 74] width 7 height 8
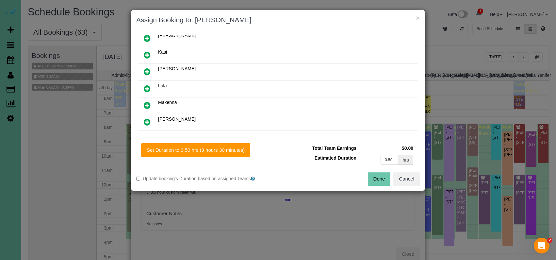
scroll to position [180, 0]
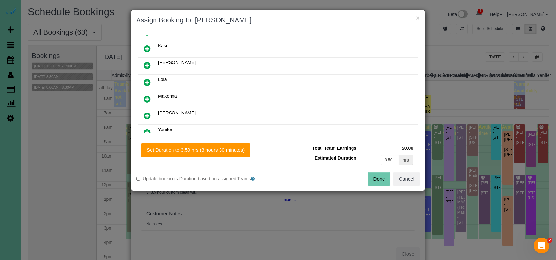
drag, startPoint x: 147, startPoint y: 129, endPoint x: 170, endPoint y: 142, distance: 26.1
click at [147, 129] on icon at bounding box center [147, 132] width 7 height 8
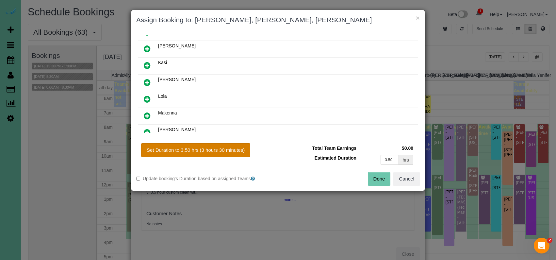
click at [179, 147] on button "Set Duration to 3.50 hrs (3 hours 30 minutes)" at bounding box center [195, 150] width 109 height 14
type input "3.50"
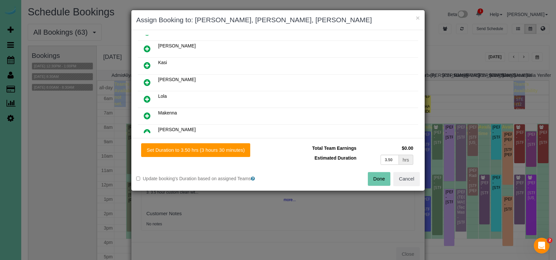
drag, startPoint x: 382, startPoint y: 175, endPoint x: 365, endPoint y: 164, distance: 20.0
click at [382, 175] on button "Done" at bounding box center [379, 179] width 23 height 14
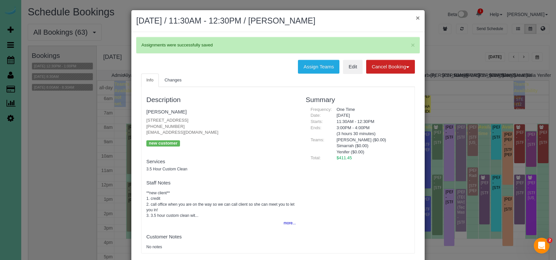
click at [415, 17] on div "× August 21, 2025 / 11:30AM - 12:30PM / Kerri Lisle" at bounding box center [277, 21] width 293 height 22
drag, startPoint x: 418, startPoint y: 18, endPoint x: 414, endPoint y: 17, distance: 4.3
click at [418, 18] on button "×" at bounding box center [418, 17] width 4 height 7
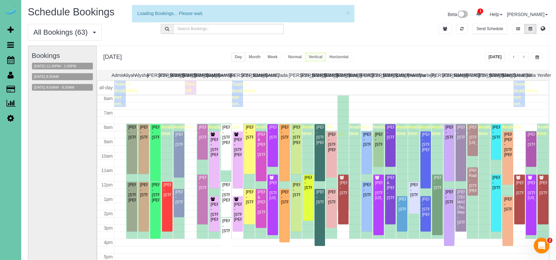
scroll to position [87, 0]
click at [64, 87] on button "08/21/2025 8:00AM - 8:30AM" at bounding box center [54, 87] width 44 height 7
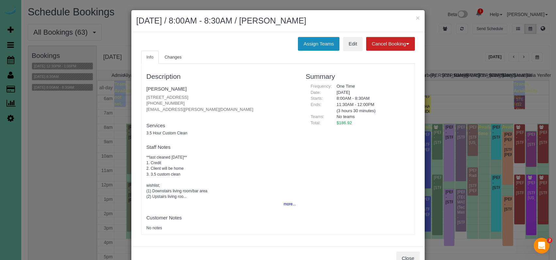
click at [328, 37] on button "Assign Teams" at bounding box center [319, 44] width 42 height 14
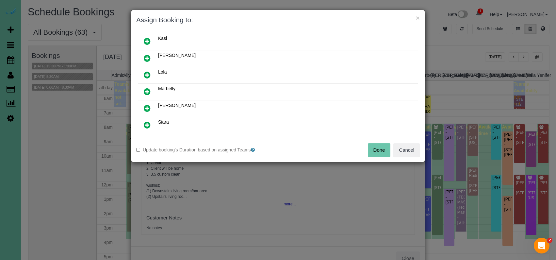
scroll to position [107, 0]
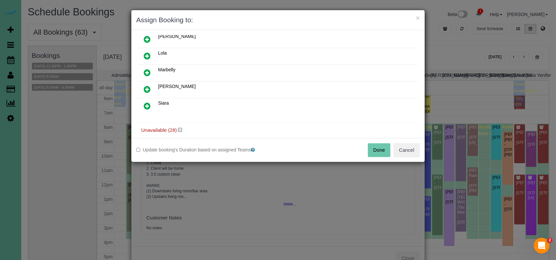
drag, startPoint x: 147, startPoint y: 87, endPoint x: 162, endPoint y: 113, distance: 30.0
click at [147, 87] on icon at bounding box center [147, 89] width 7 height 8
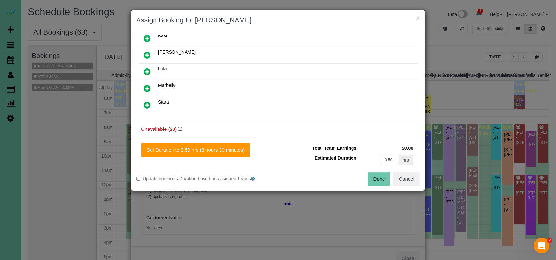
drag, startPoint x: 226, startPoint y: 151, endPoint x: 263, endPoint y: 160, distance: 37.8
click at [226, 151] on button "Set Duration to 3.50 hrs (3 hours 30 minutes)" at bounding box center [195, 150] width 109 height 14
type input "3.50"
drag, startPoint x: 376, startPoint y: 177, endPoint x: 369, endPoint y: 178, distance: 6.9
click at [376, 177] on button "Done" at bounding box center [379, 179] width 23 height 14
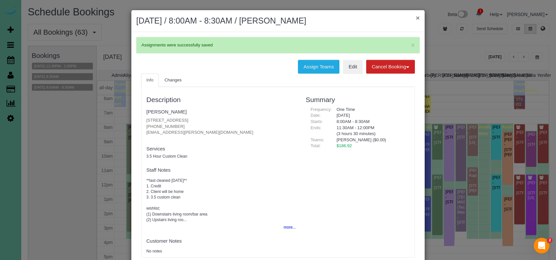
click at [418, 17] on button "×" at bounding box center [418, 17] width 4 height 7
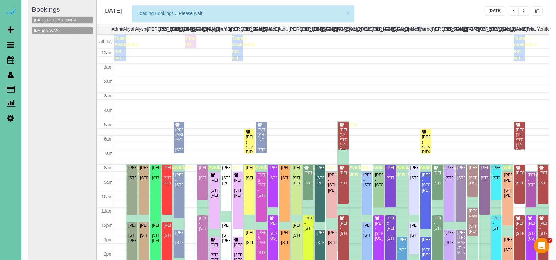
scroll to position [87, 0]
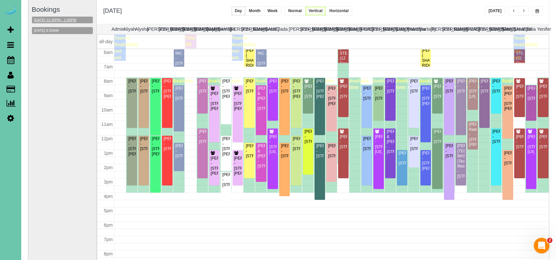
click at [63, 17] on button "08/21/2025 12:30PM - 1:00PM" at bounding box center [55, 20] width 46 height 7
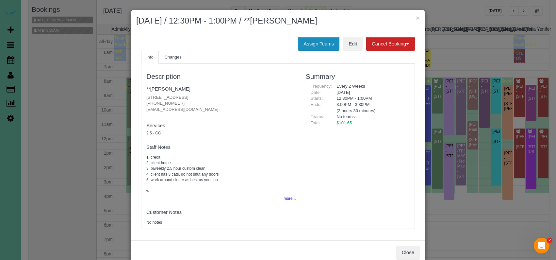
click at [302, 43] on button "Assign Teams" at bounding box center [319, 44] width 42 height 14
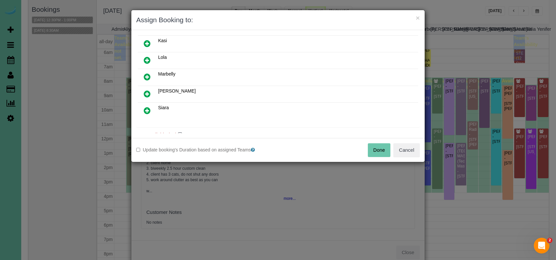
scroll to position [57, 0]
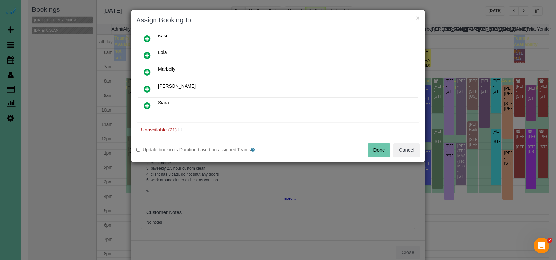
drag, startPoint x: 148, startPoint y: 87, endPoint x: 158, endPoint y: 95, distance: 12.3
click at [148, 87] on icon at bounding box center [147, 89] width 7 height 8
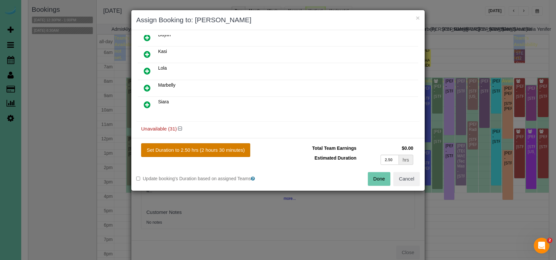
click at [230, 150] on button "Set Duration to 2.50 hrs (2 hours 30 minutes)" at bounding box center [195, 150] width 109 height 14
type input "2.50"
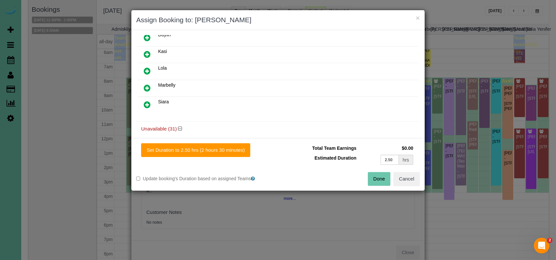
drag, startPoint x: 380, startPoint y: 179, endPoint x: 376, endPoint y: 177, distance: 4.5
click at [380, 179] on button "Done" at bounding box center [379, 179] width 23 height 14
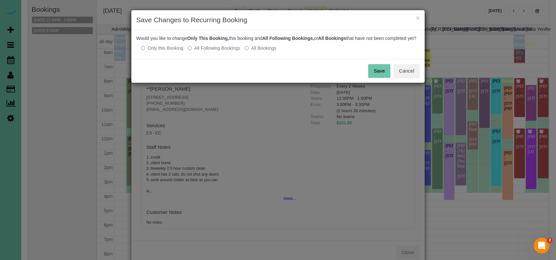
click at [382, 78] on button "Save" at bounding box center [379, 71] width 22 height 14
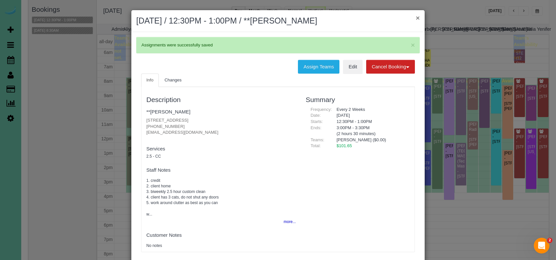
click at [416, 18] on button "×" at bounding box center [418, 17] width 4 height 7
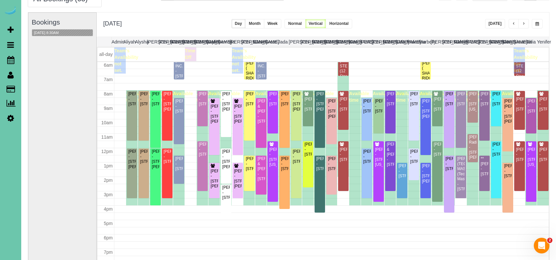
scroll to position [30, 0]
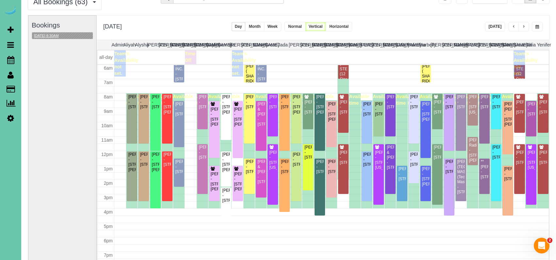
click at [59, 36] on button "08/21/2025 8:30AM" at bounding box center [46, 35] width 29 height 7
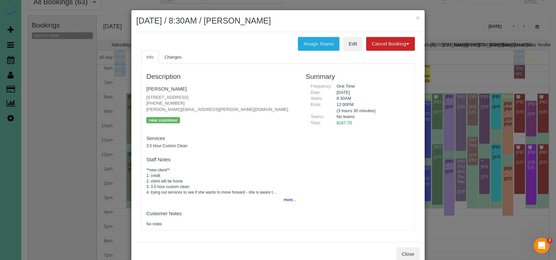
drag, startPoint x: 352, startPoint y: 130, endPoint x: 363, endPoint y: 114, distance: 19.3
click at [352, 130] on div "Description Kathryn Dahlquist 1129 Lafayette Dr, Papillion, NE 68046 (402) 779-…" at bounding box center [278, 147] width 273 height 160
click at [416, 17] on div "× August 21, 2025 / 8:30AM / Kathryn Dahlquist" at bounding box center [277, 21] width 293 height 22
drag, startPoint x: 416, startPoint y: 17, endPoint x: 484, endPoint y: 23, distance: 68.5
click at [416, 17] on button "×" at bounding box center [418, 17] width 4 height 7
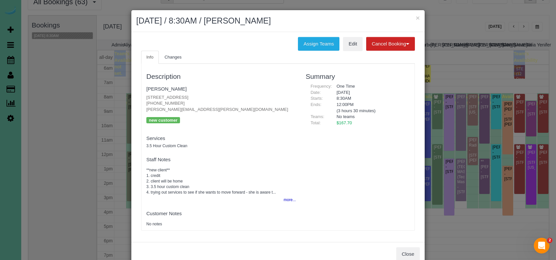
scroll to position [46, 0]
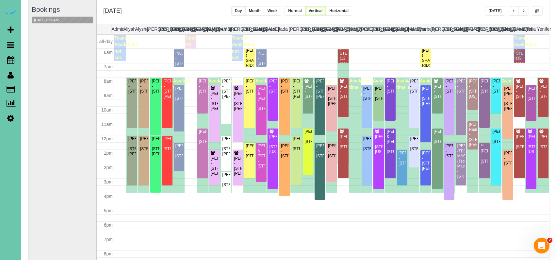
click at [494, 12] on button "button" at bounding box center [537, 10] width 11 height 9
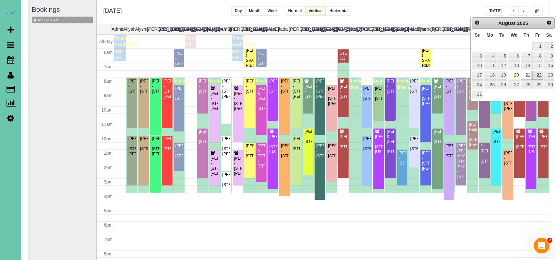
click at [494, 73] on link "22" at bounding box center [537, 75] width 10 height 9
type input "**********"
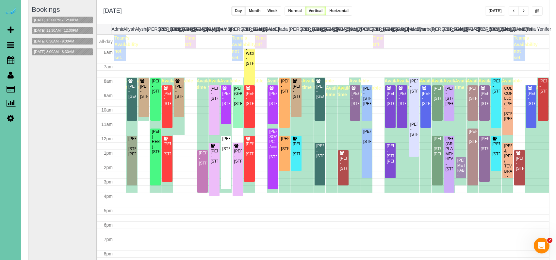
scroll to position [87, 0]
click at [66, 17] on button "08/22/2025 12:00PM - 12:30PM" at bounding box center [56, 20] width 48 height 7
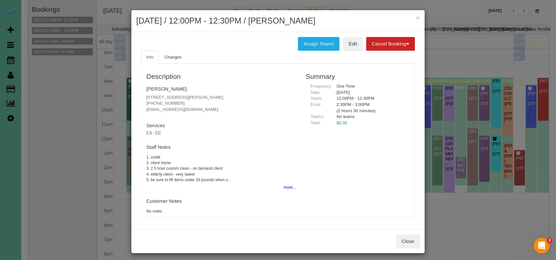
click at [259, 118] on div "Description Joan Anderson 20108 Maple St., Gretna, NE 68028 (531) 200-5116 bja2…" at bounding box center [221, 140] width 159 height 147
click at [418, 17] on button "×" at bounding box center [418, 17] width 4 height 7
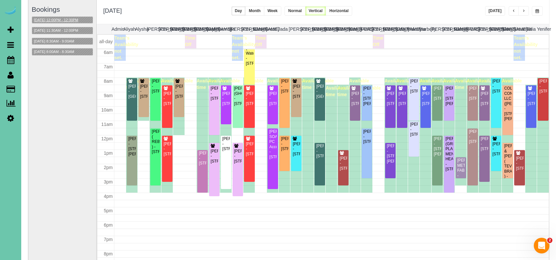
drag, startPoint x: 71, startPoint y: 14, endPoint x: 69, endPoint y: 17, distance: 3.5
click at [71, 14] on div "Bookings 08/22/2025 12:00PM - 12:30PM 08/22/2025 11:30AM - 12:00PM 08/22/2025 8…" at bounding box center [62, 130] width 61 height 261
click at [68, 18] on button "08/22/2025 12:00PM - 12:30PM" at bounding box center [56, 20] width 48 height 7
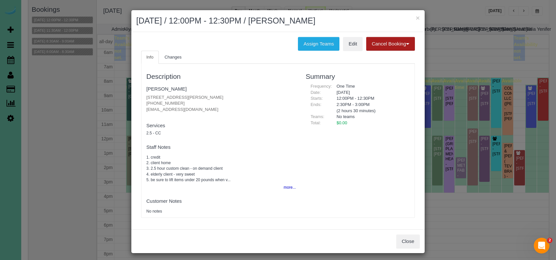
drag, startPoint x: 417, startPoint y: 17, endPoint x: 390, endPoint y: 17, distance: 27.1
click at [417, 17] on button "×" at bounding box center [418, 17] width 4 height 7
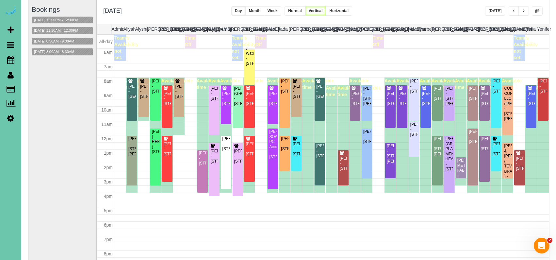
click at [75, 29] on button "08/22/2025 11:30AM - 12:00PM" at bounding box center [56, 30] width 48 height 7
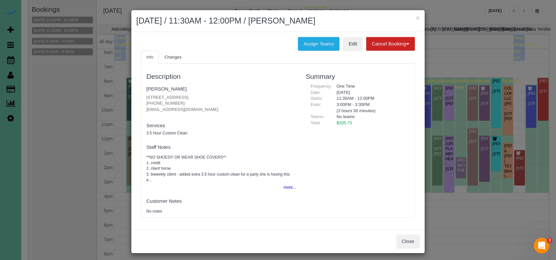
scroll to position [1, 0]
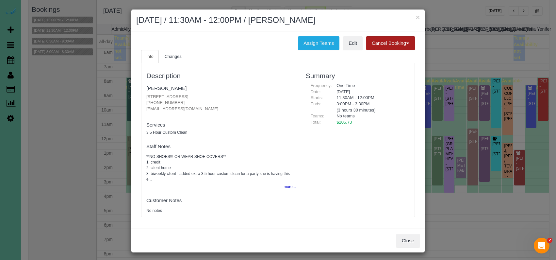
drag, startPoint x: 418, startPoint y: 17, endPoint x: 411, endPoint y: 15, distance: 6.8
click at [418, 17] on button "×" at bounding box center [418, 17] width 4 height 7
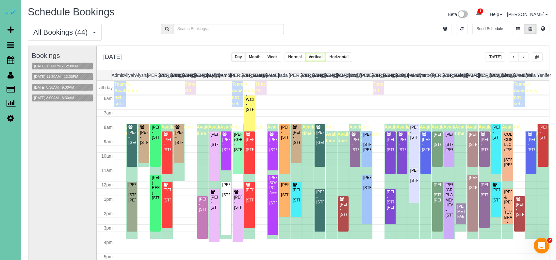
scroll to position [0, 0]
click at [494, 27] on icon at bounding box center [543, 28] width 5 height 4
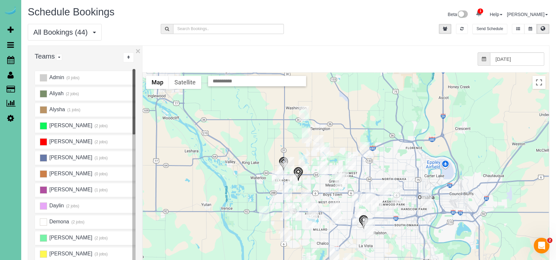
click at [298, 171] on img "08/22/2025 11:30AM - Sherri Aslam - 18407 Lake St, Elkhorn, NE 68022" at bounding box center [298, 174] width 10 height 14
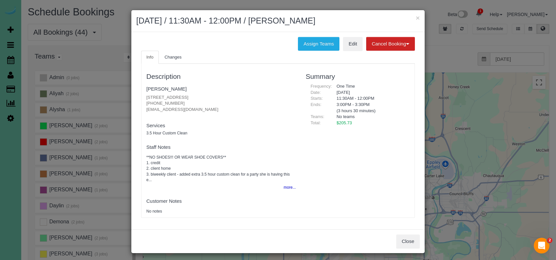
drag, startPoint x: 405, startPoint y: 241, endPoint x: 403, endPoint y: 237, distance: 4.7
click at [405, 241] on button "Close" at bounding box center [408, 241] width 24 height 14
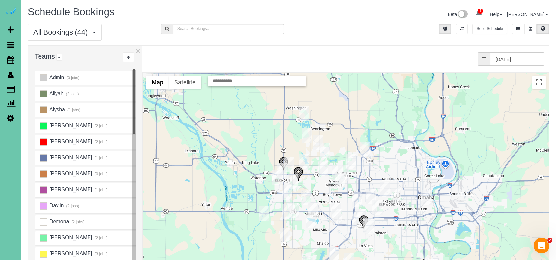
click at [306, 195] on img "08/22/2025 12:00PM - Marty Callaghan - 1507 S 174th Cir, Omaha, NE 68130" at bounding box center [306, 197] width 10 height 15
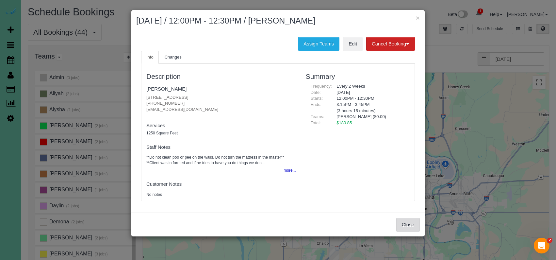
click at [417, 225] on button "Close" at bounding box center [408, 225] width 24 height 14
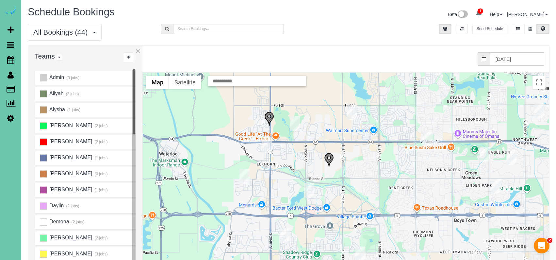
click at [264, 145] on img "08/22/2025 8:30AM - Emily Lindley - 20520 Wolfs St, Elkhorn, NE 68022" at bounding box center [267, 145] width 10 height 15
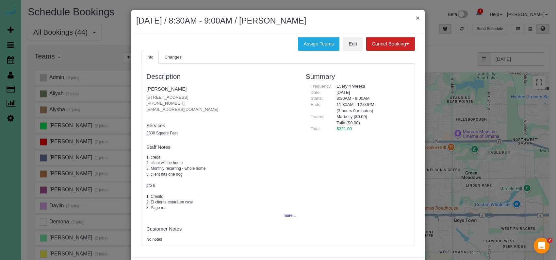
click at [417, 17] on button "×" at bounding box center [418, 17] width 4 height 7
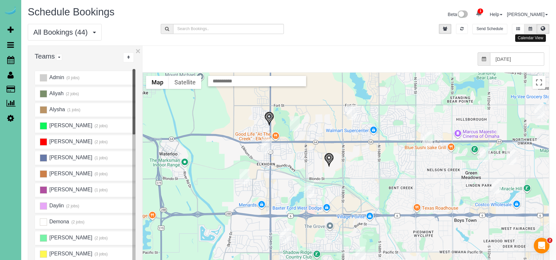
click at [494, 30] on icon at bounding box center [531, 29] width 4 height 4
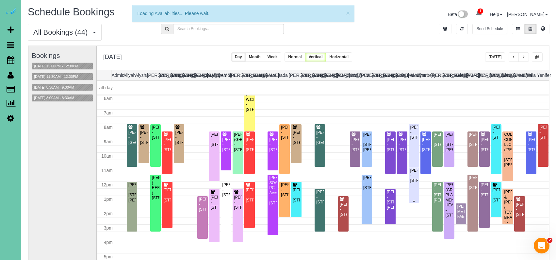
scroll to position [87, 0]
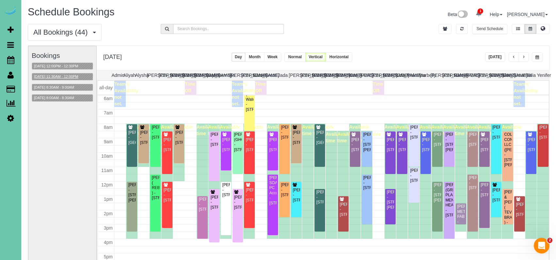
click at [69, 75] on button "08/22/2025 11:30AM - 12:00PM" at bounding box center [56, 76] width 48 height 7
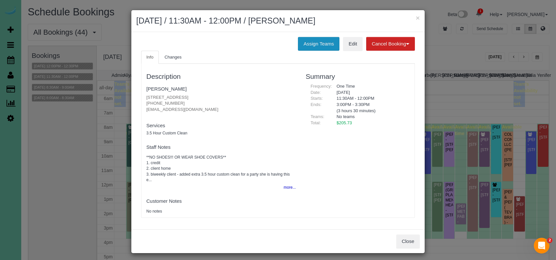
click at [304, 43] on button "Assign Teams" at bounding box center [319, 44] width 42 height 14
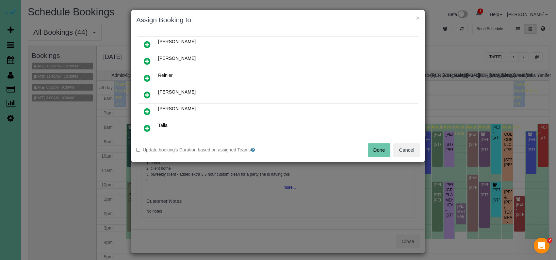
scroll to position [306, 0]
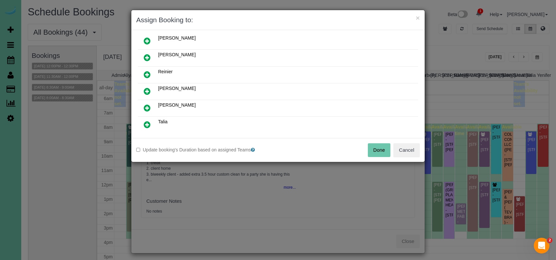
click at [149, 122] on icon at bounding box center [147, 125] width 7 height 8
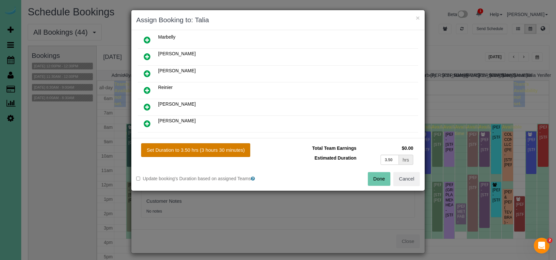
click at [179, 147] on button "Set Duration to 3.50 hrs (3 hours 30 minutes)" at bounding box center [195, 150] width 109 height 14
type input "3.50"
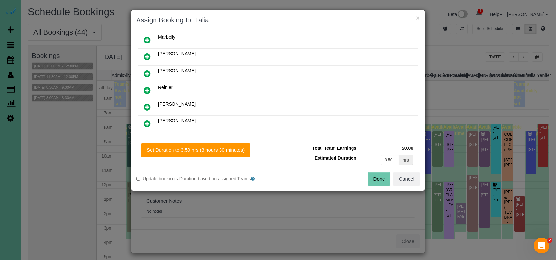
click at [389, 179] on button "Done" at bounding box center [379, 179] width 23 height 14
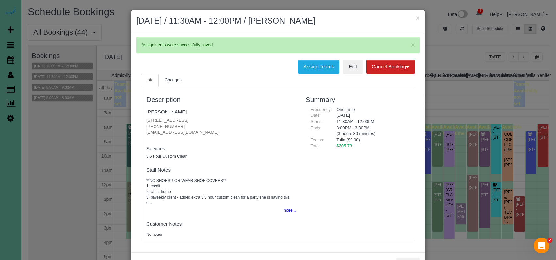
drag, startPoint x: 417, startPoint y: 18, endPoint x: 464, endPoint y: 58, distance: 61.9
click at [417, 18] on button "×" at bounding box center [418, 17] width 4 height 7
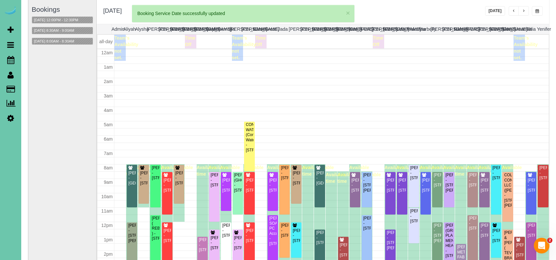
scroll to position [87, 0]
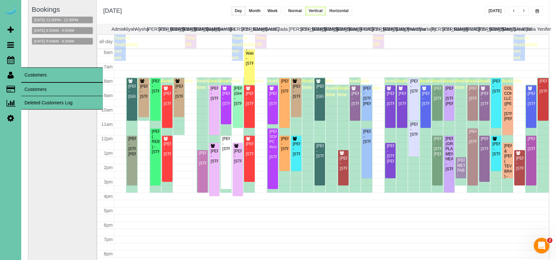
click at [50, 87] on link "Customers" at bounding box center [62, 89] width 82 height 13
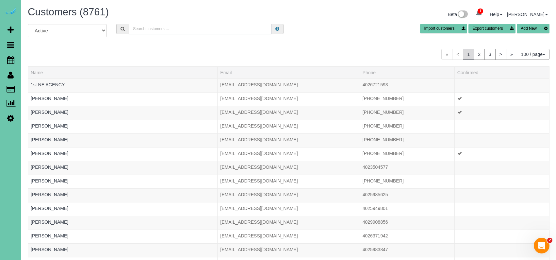
click at [158, 33] on input "text" at bounding box center [200, 29] width 143 height 10
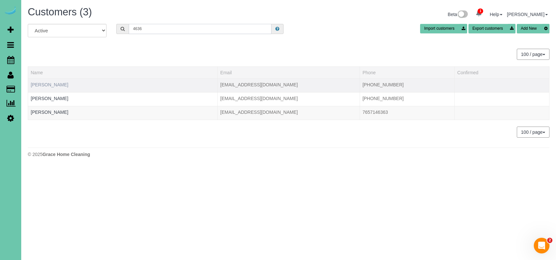
type input "4636"
click at [44, 85] on link "Diana Blum" at bounding box center [50, 84] width 38 height 5
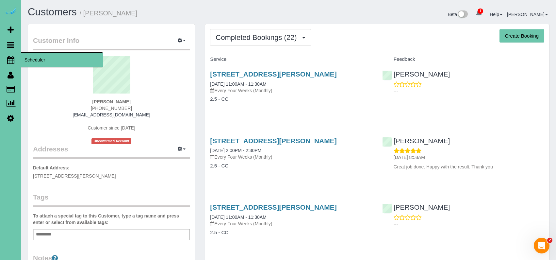
drag, startPoint x: 17, startPoint y: 61, endPoint x: 26, endPoint y: 62, distance: 9.5
click at [17, 61] on link "Scheduler" at bounding box center [10, 59] width 21 height 15
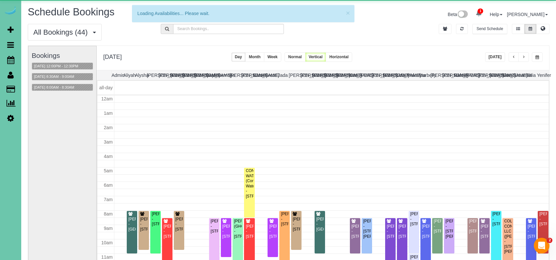
scroll to position [87, 0]
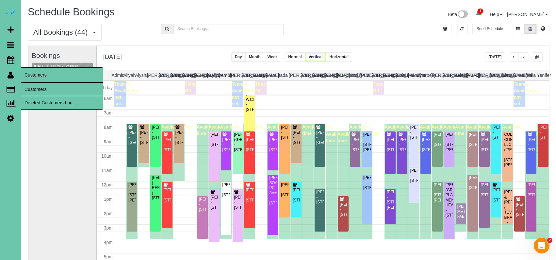
click at [27, 86] on link "Customers" at bounding box center [62, 89] width 82 height 13
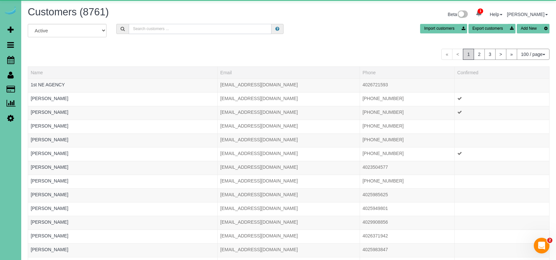
click at [174, 29] on input "text" at bounding box center [200, 29] width 143 height 10
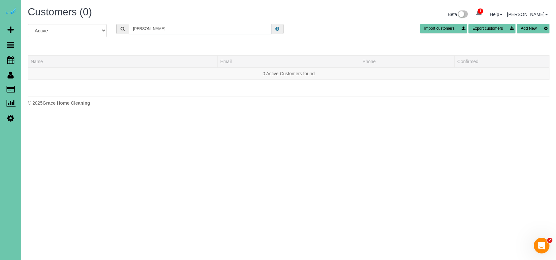
drag, startPoint x: 145, startPoint y: 25, endPoint x: 85, endPoint y: 15, distance: 61.3
click at [85, 15] on div "Customers (0) Beta 1 Your Notifications You have 0 alerts × You have 1 to charg…" at bounding box center [288, 58] width 535 height 116
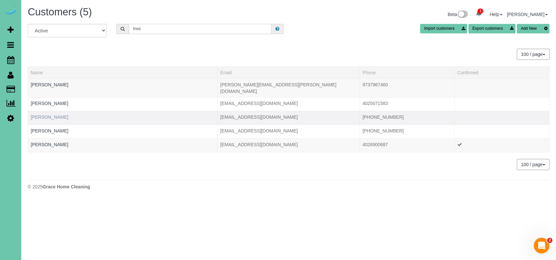
type input "fried"
click at [54, 114] on link "Patty Friedlund" at bounding box center [50, 116] width 38 height 5
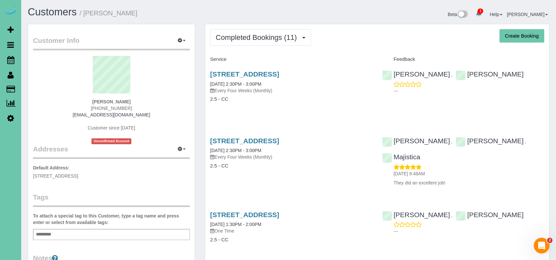
click at [180, 46] on legend "Customer Info Edit Contact Info Send Message Email Preferences Special Sales Ta…" at bounding box center [111, 43] width 157 height 15
drag, startPoint x: 181, startPoint y: 43, endPoint x: 181, endPoint y: 52, distance: 9.2
click at [181, 43] on button "button" at bounding box center [182, 41] width 16 height 10
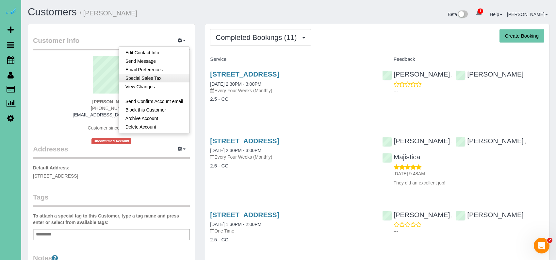
click at [185, 74] on link "Special Sales Tax" at bounding box center [154, 78] width 71 height 8
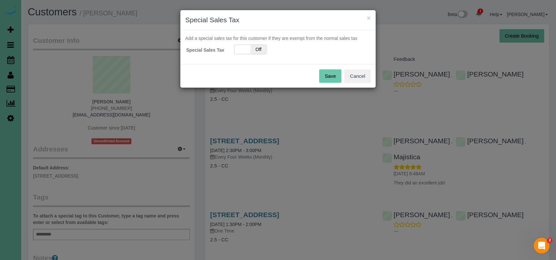
click at [374, 74] on div "Save Cancel" at bounding box center [277, 76] width 195 height 24
click at [363, 76] on button "Cancel" at bounding box center [357, 76] width 26 height 14
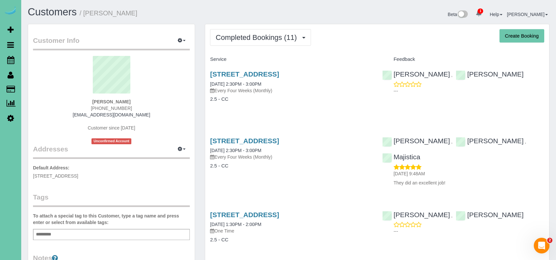
drag, startPoint x: 118, startPoint y: 178, endPoint x: 119, endPoint y: 175, distance: 3.4
click at [118, 178] on p "Default Address: 1724 S 189th Ct, Omaha, NE 68130" at bounding box center [111, 171] width 157 height 15
copy span "1724 S 189th Ct, Omaha, NE 68130"
drag, startPoint x: 64, startPoint y: 172, endPoint x: 38, endPoint y: 167, distance: 26.7
click at [29, 174] on div "Customer Info Edit Contact Info Send Message Email Preferences Special Sales Ta…" at bounding box center [111, 210] width 167 height 373
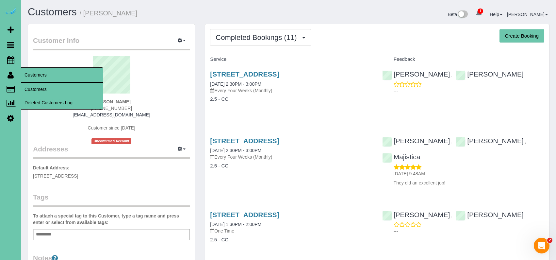
click at [30, 85] on link "Customers" at bounding box center [62, 89] width 82 height 13
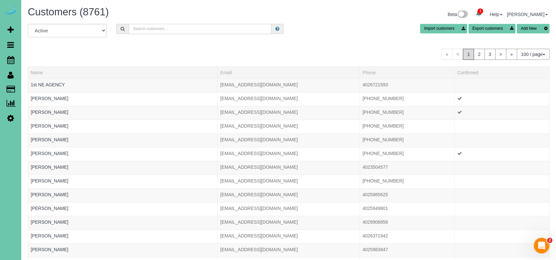
click at [188, 28] on input "text" at bounding box center [200, 29] width 143 height 10
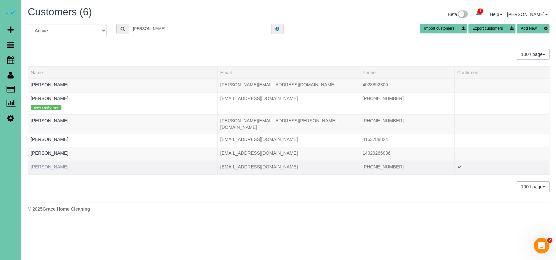
type input "kelly m"
drag, startPoint x: 41, startPoint y: 162, endPoint x: 52, endPoint y: 161, distance: 11.8
click at [41, 164] on link "Kelly Milone" at bounding box center [50, 166] width 38 height 5
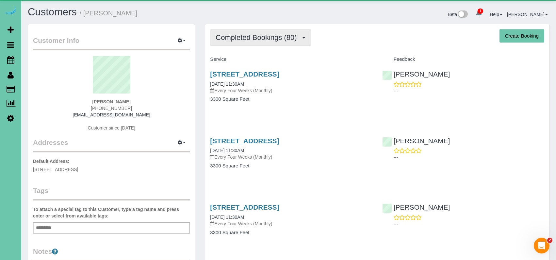
drag, startPoint x: 264, startPoint y: 34, endPoint x: 262, endPoint y: 37, distance: 4.0
click at [264, 34] on span "Completed Bookings (80)" at bounding box center [258, 37] width 84 height 8
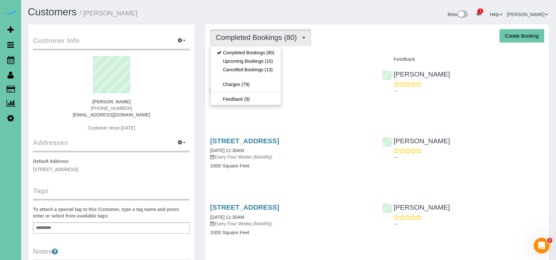
click at [256, 61] on link "Upcoming Bookings (15)" at bounding box center [245, 61] width 71 height 8
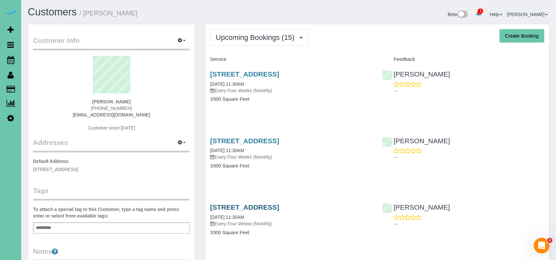
click at [279, 206] on link "21002 Woolworth Avenue, Elkhorn, NE 68022" at bounding box center [244, 207] width 69 height 8
click at [228, 35] on span "Upcoming Bookings (15)" at bounding box center [257, 37] width 82 height 8
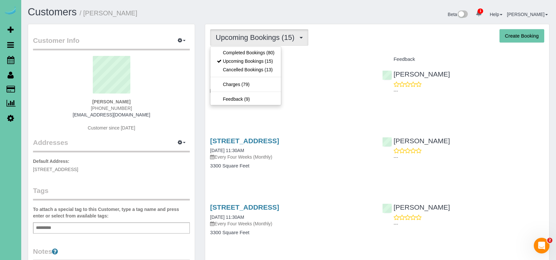
drag, startPoint x: 237, startPoint y: 52, endPoint x: 232, endPoint y: 53, distance: 4.9
click at [237, 52] on link "Completed Bookings (80)" at bounding box center [245, 52] width 71 height 8
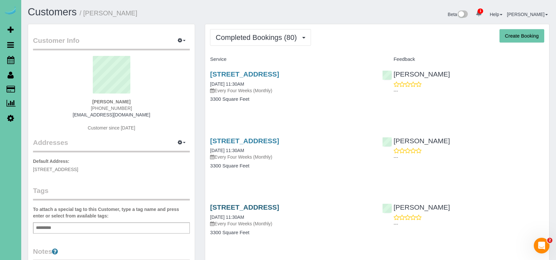
click at [271, 209] on link "21002 Woolworth Avenue, Elkhorn, NE 68022" at bounding box center [244, 207] width 69 height 8
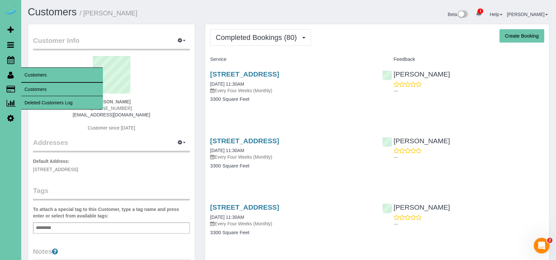
click at [43, 89] on link "Customers" at bounding box center [62, 89] width 82 height 13
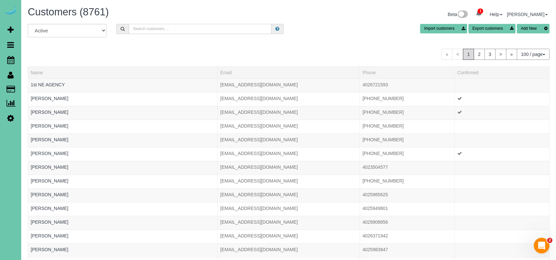
click at [161, 30] on input "text" at bounding box center [200, 29] width 143 height 10
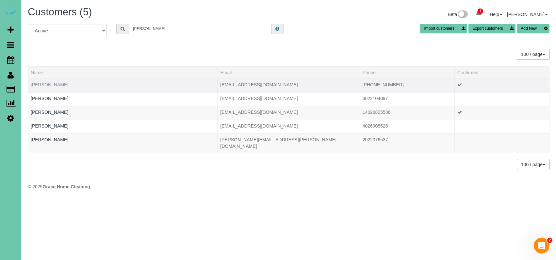
type input "milone"
drag, startPoint x: 43, startPoint y: 83, endPoint x: 73, endPoint y: 83, distance: 30.1
click at [43, 83] on link "Kelly Milone" at bounding box center [50, 84] width 38 height 5
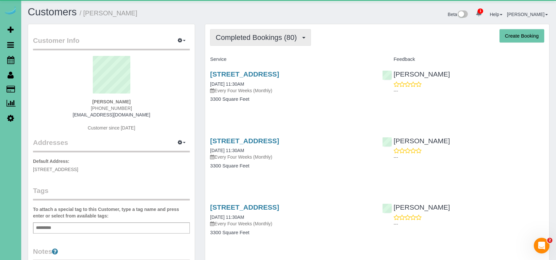
click at [289, 38] on span "Completed Bookings (80)" at bounding box center [258, 37] width 84 height 8
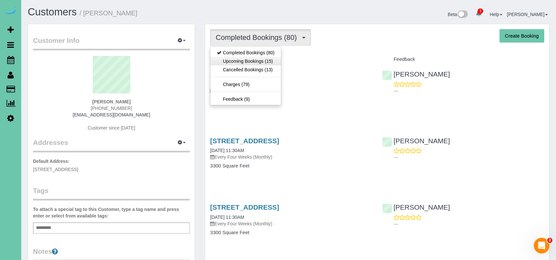
click at [274, 58] on link "Upcoming Bookings (15)" at bounding box center [245, 61] width 71 height 8
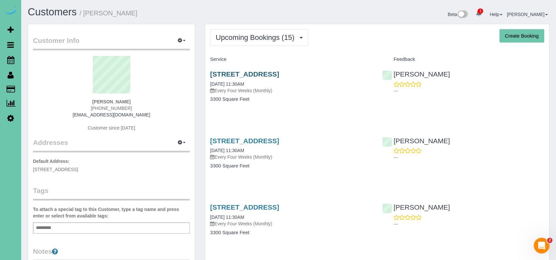
click at [240, 73] on link "21002 Woolworth Avenue, Elkhorn, NE 68022" at bounding box center [244, 74] width 69 height 8
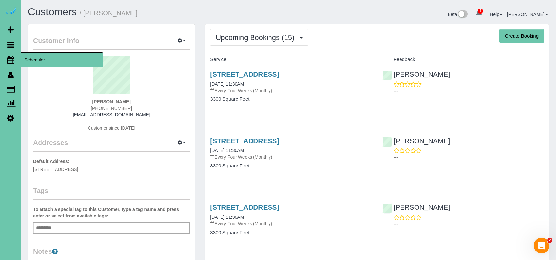
drag, startPoint x: 10, startPoint y: 58, endPoint x: 37, endPoint y: 59, distance: 26.9
click at [10, 58] on icon at bounding box center [10, 60] width 7 height 8
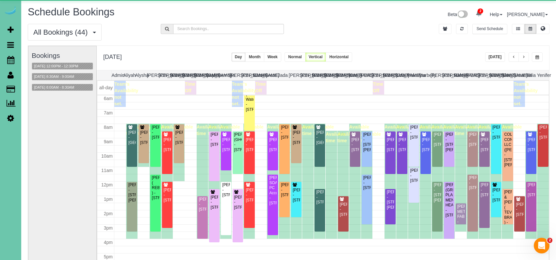
scroll to position [87, 0]
click at [494, 57] on span "button" at bounding box center [538, 57] width 4 height 4
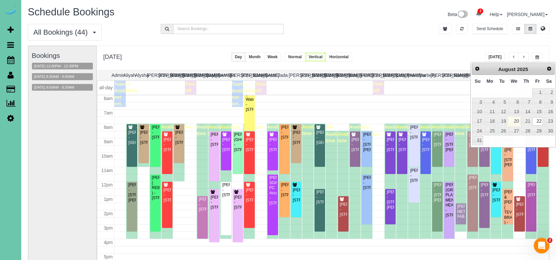
click at [461, 39] on div "All Bookings (44) All Bookings Unassigned Bookings Recurring Bookings New Custo…" at bounding box center [289, 35] width 532 height 22
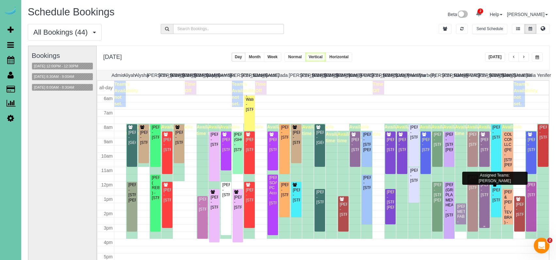
click at [485, 197] on div "Marty Callaghan - 1507 S 174th Cir, Omaha, NE 68130" at bounding box center [485, 189] width 8 height 15
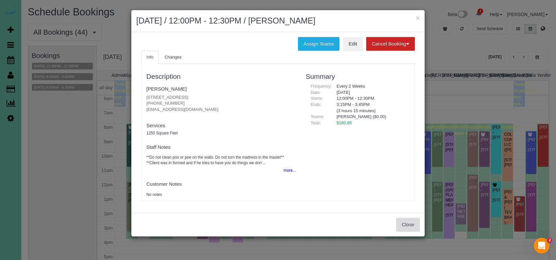
click at [410, 222] on button "Close" at bounding box center [408, 225] width 24 height 14
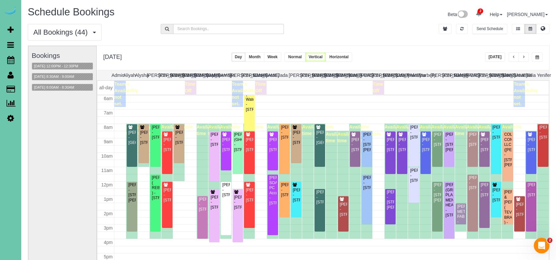
click at [494, 57] on span "button" at bounding box center [513, 57] width 3 height 4
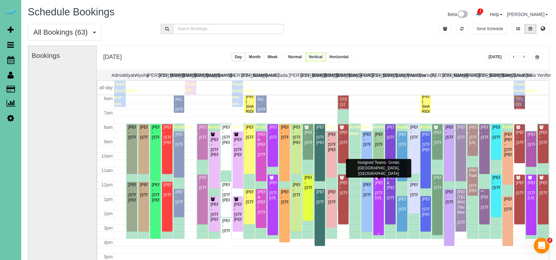
click at [378, 184] on div "Jaycie Swanson - 14603 Nebraska Circle, Omaha, NE 68116" at bounding box center [379, 190] width 8 height 20
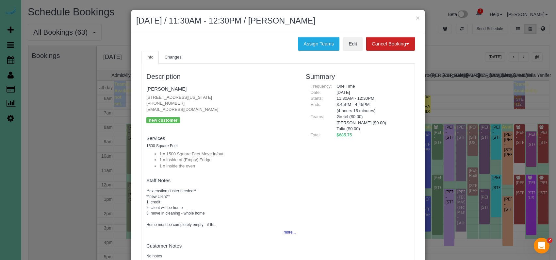
click at [416, 16] on button "×" at bounding box center [418, 17] width 4 height 7
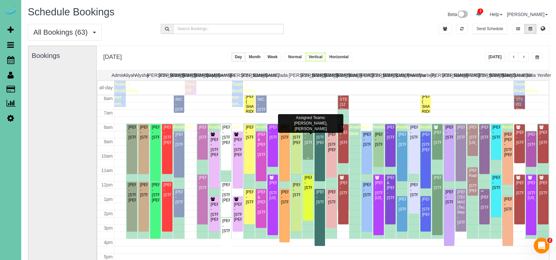
click at [309, 145] on div "John Hundtoft - 4511 S 167th Ave, Omaha, NE 68135" at bounding box center [308, 137] width 8 height 15
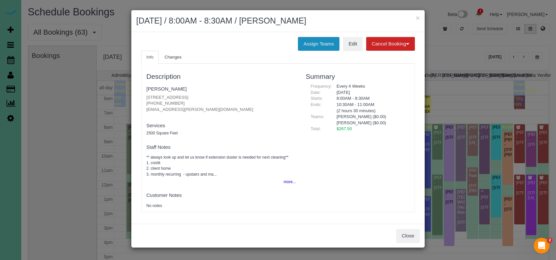
click at [313, 43] on button "Assign Teams" at bounding box center [319, 44] width 42 height 14
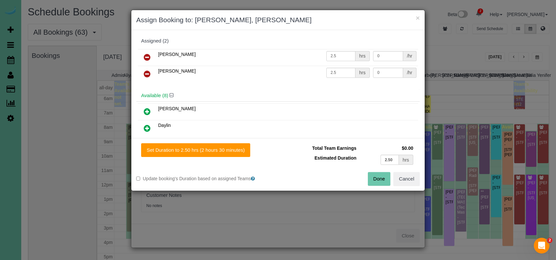
click at [147, 55] on icon at bounding box center [147, 57] width 7 height 8
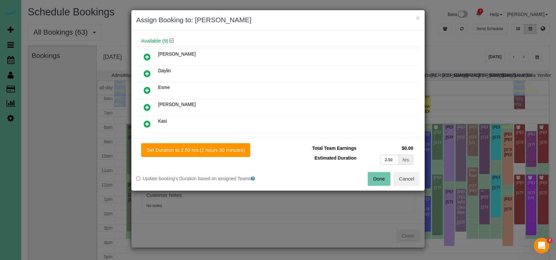
scroll to position [49, 0]
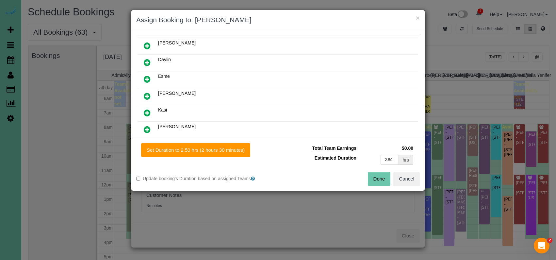
click at [146, 95] on icon at bounding box center [147, 96] width 7 height 8
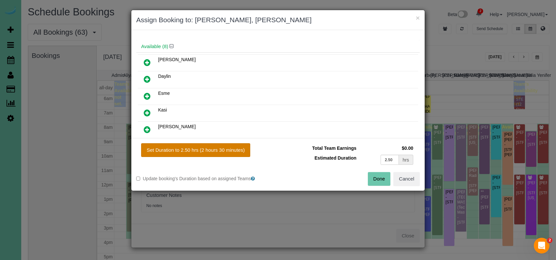
click at [196, 148] on button "Set Duration to 2.50 hrs (2 hours 30 minutes)" at bounding box center [195, 150] width 109 height 14
type input "2.50"
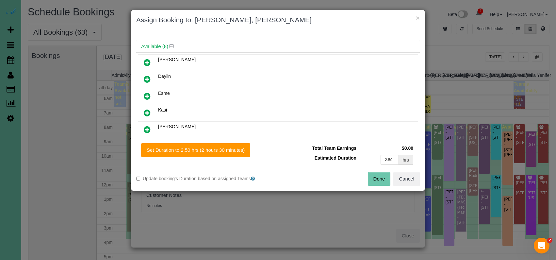
click at [383, 181] on button "Done" at bounding box center [379, 179] width 23 height 14
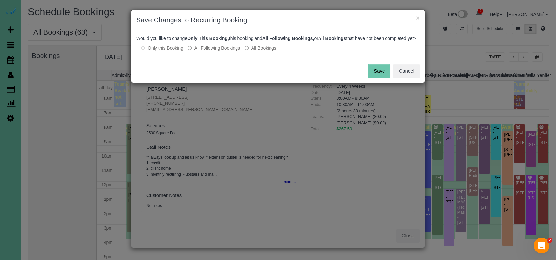
click at [380, 76] on button "Save" at bounding box center [379, 71] width 22 height 14
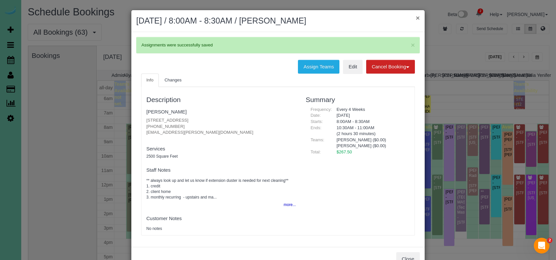
click at [417, 17] on button "×" at bounding box center [418, 17] width 4 height 7
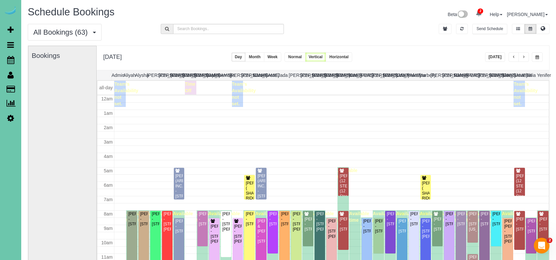
scroll to position [87, 0]
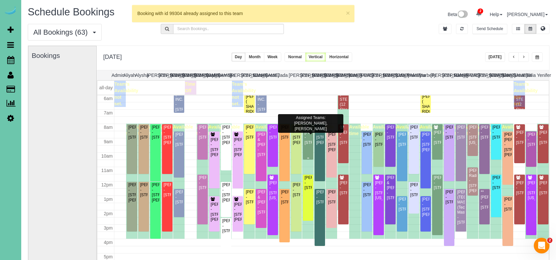
click at [310, 138] on div "John Hundtoft - 4511 S 167th Ave, Omaha, NE 68135" at bounding box center [308, 137] width 8 height 15
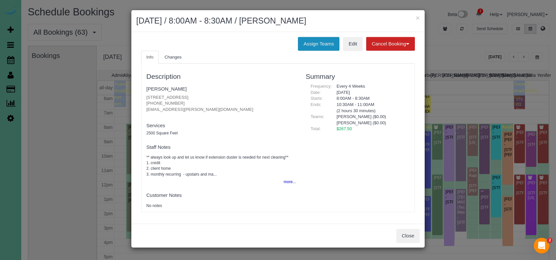
click at [322, 42] on button "Assign Teams" at bounding box center [319, 44] width 42 height 14
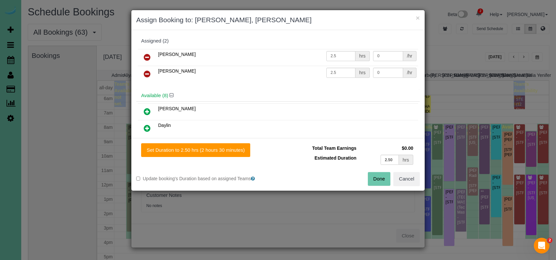
click at [147, 55] on icon at bounding box center [147, 57] width 7 height 8
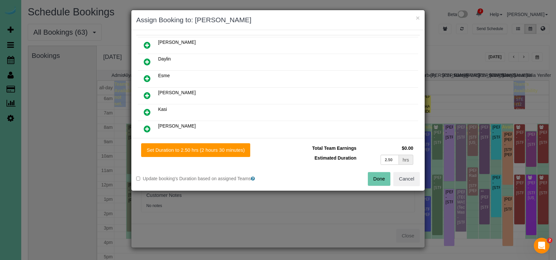
scroll to position [53, 0]
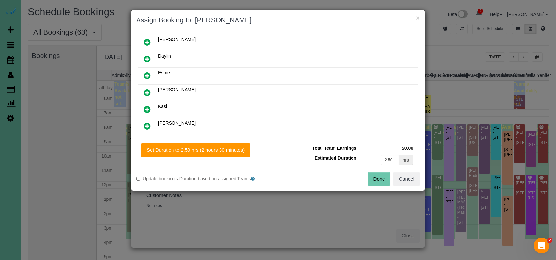
drag, startPoint x: 149, startPoint y: 105, endPoint x: 155, endPoint y: 109, distance: 7.5
click at [149, 105] on icon at bounding box center [147, 109] width 7 height 8
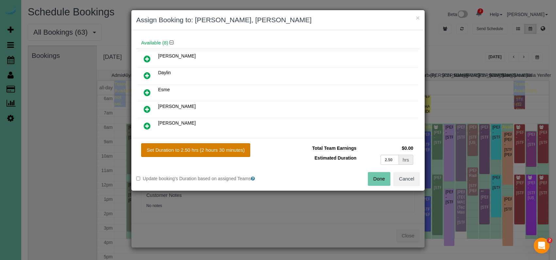
click at [220, 150] on button "Set Duration to 2.50 hrs (2 hours 30 minutes)" at bounding box center [195, 150] width 109 height 14
type input "2.50"
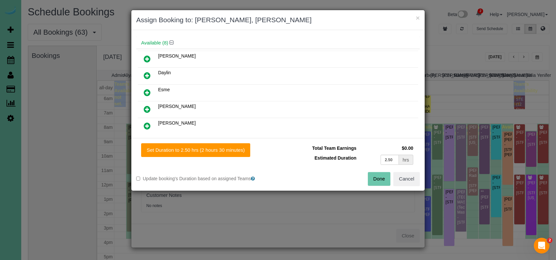
click at [379, 178] on button "Done" at bounding box center [379, 179] width 23 height 14
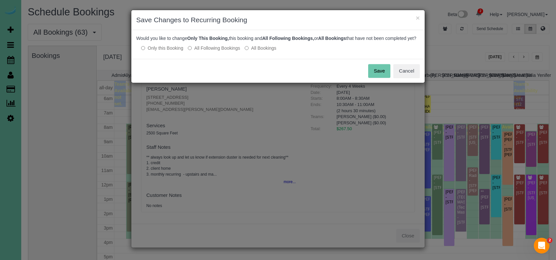
click at [379, 78] on button "Save" at bounding box center [379, 71] width 22 height 14
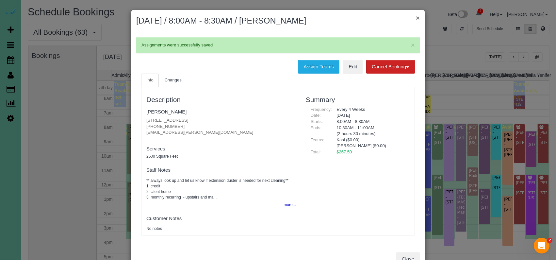
click at [418, 17] on button "×" at bounding box center [418, 17] width 4 height 7
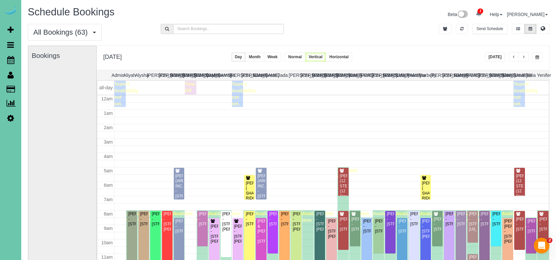
scroll to position [87, 0]
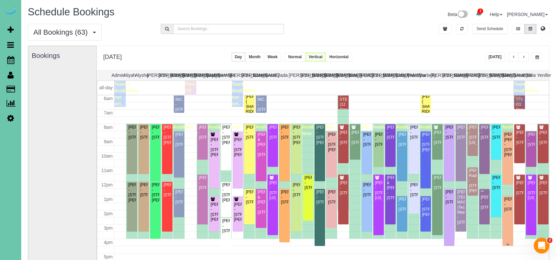
click at [494, 201] on div "Jamison Arkfeld - 4625 S 222nd Street, Elkhorn, NE 68022" at bounding box center [508, 204] width 8 height 15
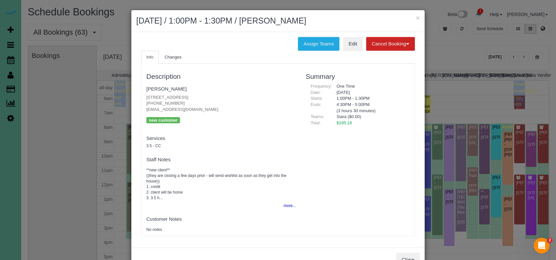
drag, startPoint x: 414, startPoint y: 256, endPoint x: 407, endPoint y: 255, distance: 6.9
click at [413, 256] on button "Close" at bounding box center [408, 260] width 24 height 14
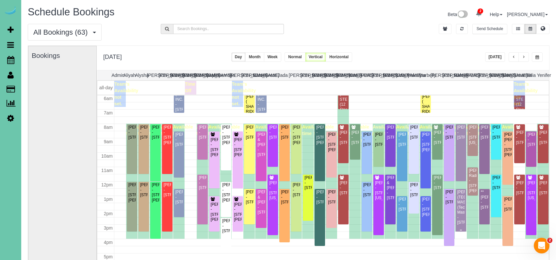
scroll to position [0, 0]
click at [494, 212] on div "Jamison Arkfeld - 4625 S 222nd Street, Elkhorn, NE 68022" at bounding box center [508, 204] width 8 height 15
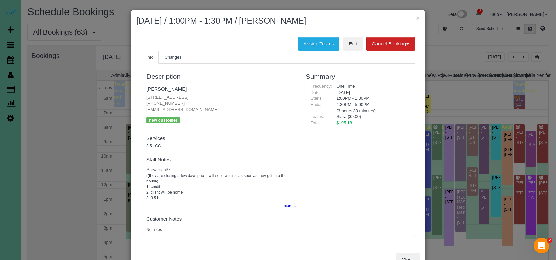
drag, startPoint x: 180, startPoint y: 102, endPoint x: 142, endPoint y: 100, distance: 38.3
click at [142, 100] on div "Description Jamison Arkfeld 4625 S 222nd Street, Elkhorn, NE 68022 (402) 521-03…" at bounding box center [221, 149] width 159 height 165
copy p "(402) 521-0393"
click at [291, 204] on button "more..." at bounding box center [288, 205] width 16 height 9
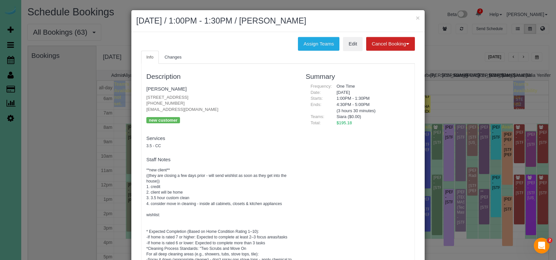
scroll to position [0, 0]
click at [419, 18] on button "×" at bounding box center [418, 17] width 4 height 7
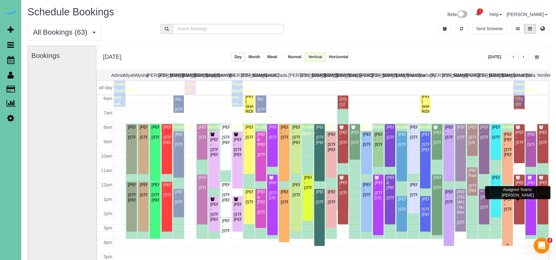
click at [494, 209] on div "Jamison Arkfeld - 4625 S 222nd Street, Elkhorn, NE 68022" at bounding box center [508, 204] width 8 height 15
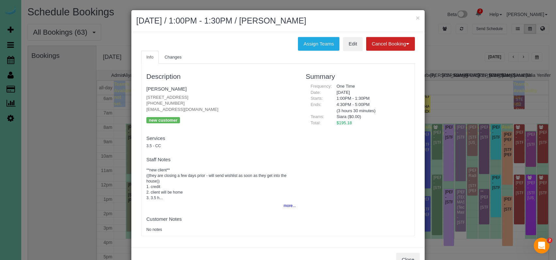
click at [287, 203] on button "more..." at bounding box center [288, 205] width 16 height 9
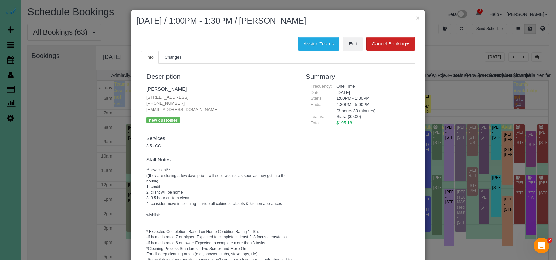
click at [355, 35] on div "Assign Teams Edit Cancel Booking Without Fee With 100.00% Fee Info Changes Desc…" at bounding box center [277, 146] width 293 height 229
click at [351, 43] on link "Edit" at bounding box center [353, 44] width 20 height 14
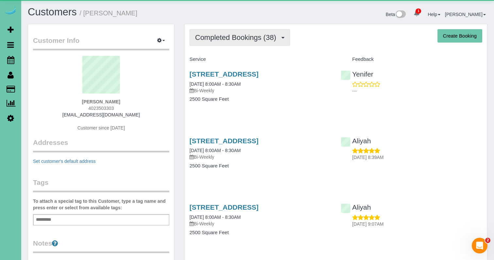
click at [258, 36] on span "Completed Bookings (38)" at bounding box center [237, 37] width 84 height 8
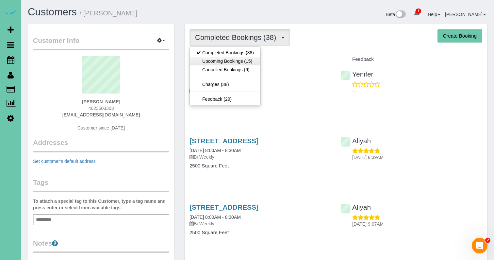
click at [241, 59] on link "Upcoming Bookings (15)" at bounding box center [225, 61] width 71 height 8
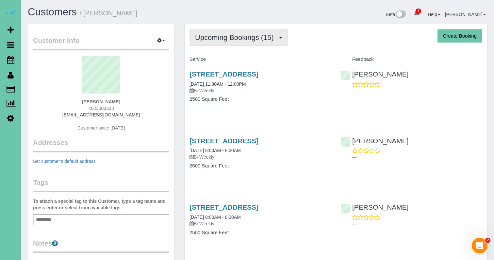
click at [207, 32] on button "Upcoming Bookings (15)" at bounding box center [239, 37] width 98 height 17
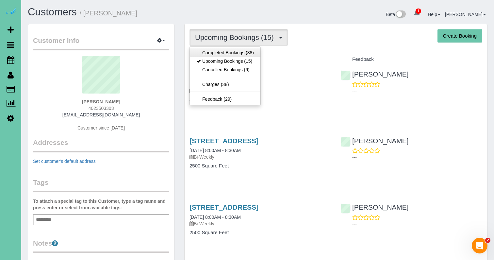
click at [215, 54] on link "Completed Bookings (38)" at bounding box center [225, 52] width 71 height 8
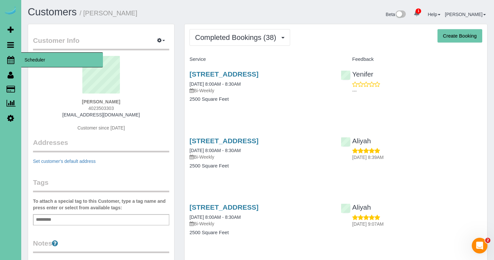
click at [10, 60] on icon at bounding box center [10, 60] width 7 height 8
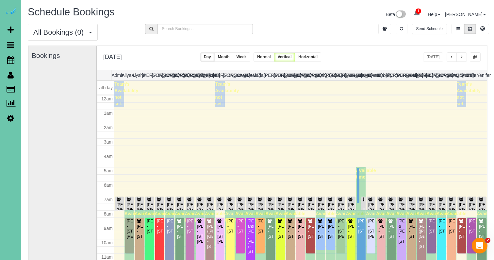
scroll to position [87, 0]
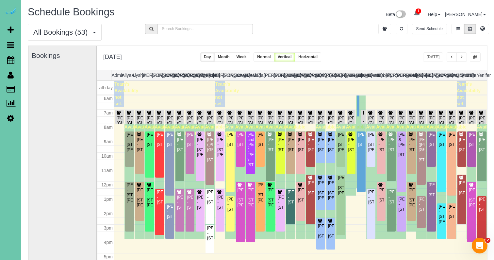
drag, startPoint x: 477, startPoint y: 56, endPoint x: 475, endPoint y: 59, distance: 4.3
click at [477, 56] on span "button" at bounding box center [476, 57] width 4 height 4
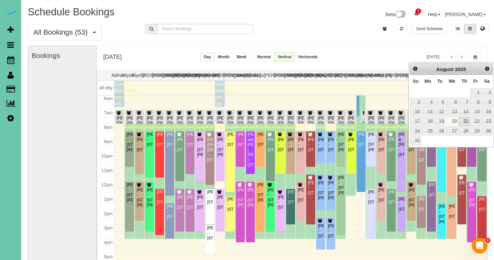
click at [465, 121] on link "21" at bounding box center [464, 121] width 11 height 9
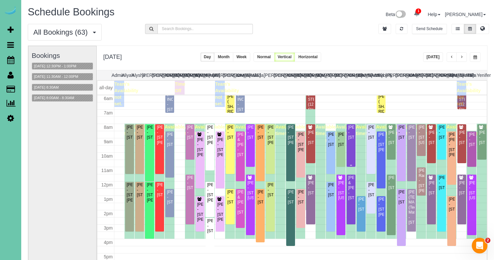
click at [351, 140] on div "Lindsey Feala - 16317 Loop Street, Omaha, NE 68136" at bounding box center [351, 132] width 6 height 15
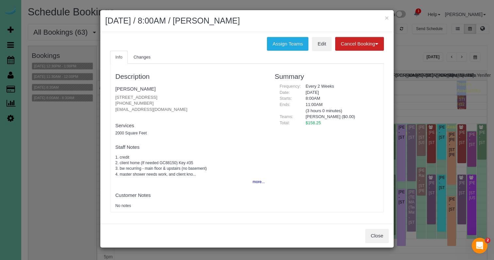
click at [378, 238] on button "Close" at bounding box center [377, 236] width 24 height 14
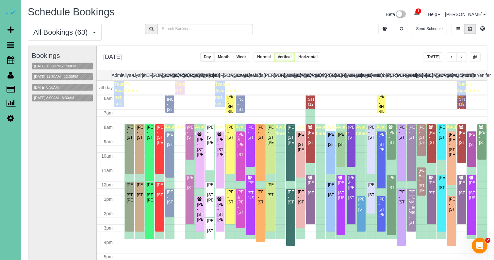
click at [473, 57] on button "button" at bounding box center [475, 56] width 11 height 9
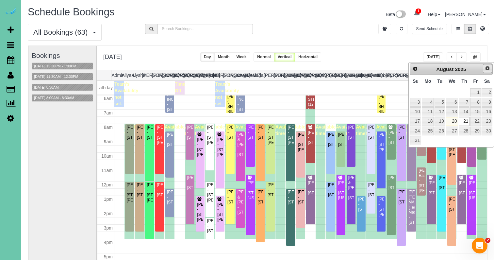
click at [483, 69] on link "Next" at bounding box center [487, 68] width 9 height 9
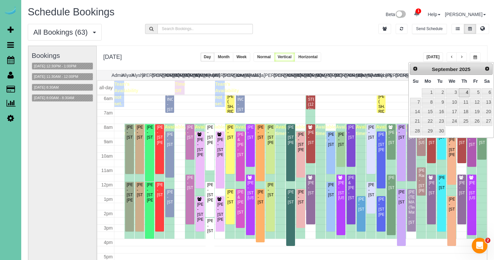
click at [467, 92] on link "4" at bounding box center [464, 92] width 11 height 9
type input "**********"
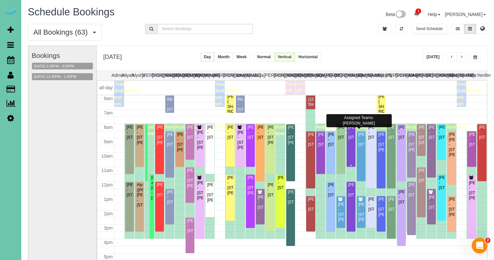
click at [351, 138] on div "Lindsey Feala - 16317 Loop Street, Omaha, NE 68136" at bounding box center [351, 132] width 6 height 15
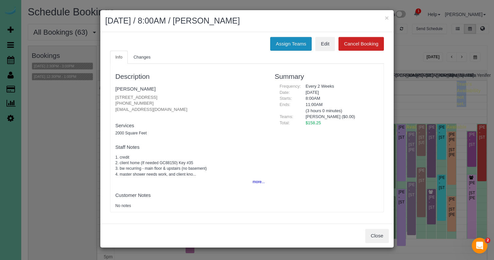
click at [299, 46] on button "Assign Teams" at bounding box center [291, 44] width 42 height 14
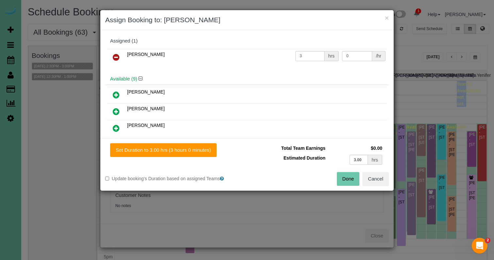
click at [118, 56] on icon at bounding box center [116, 57] width 7 height 8
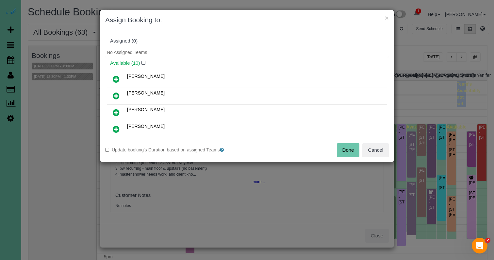
click at [114, 112] on icon at bounding box center [116, 113] width 7 height 8
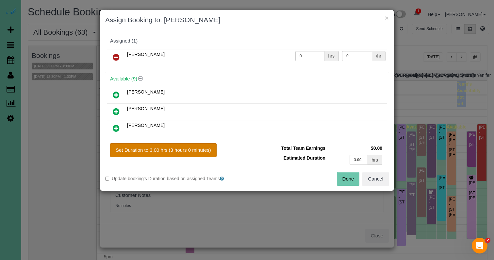
drag, startPoint x: 163, startPoint y: 147, endPoint x: 209, endPoint y: 155, distance: 47.1
click at [164, 148] on button "Set Duration to 3.00 hrs (3 hours 0 minutes)" at bounding box center [163, 150] width 107 height 14
type input "3.00"
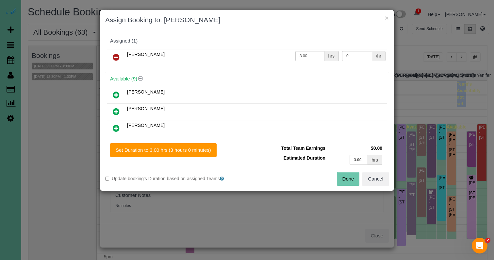
drag, startPoint x: 351, startPoint y: 177, endPoint x: 331, endPoint y: 170, distance: 21.5
click at [351, 177] on button "Done" at bounding box center [348, 179] width 23 height 14
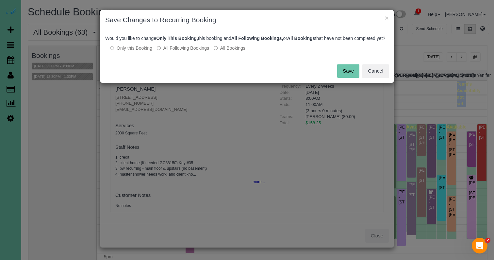
drag, startPoint x: 171, startPoint y: 53, endPoint x: 228, endPoint y: 59, distance: 57.2
click at [171, 51] on label "All Following Bookings" at bounding box center [183, 48] width 52 height 7
drag, startPoint x: 349, startPoint y: 76, endPoint x: 251, endPoint y: 53, distance: 100.9
click at [349, 76] on button "Save" at bounding box center [348, 71] width 22 height 14
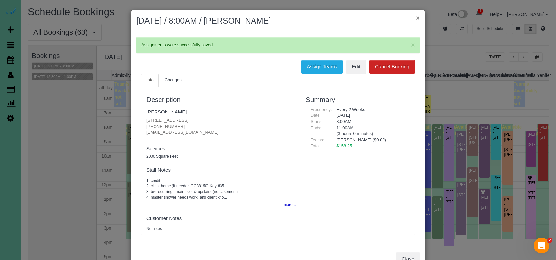
click at [418, 17] on button "×" at bounding box center [418, 17] width 4 height 7
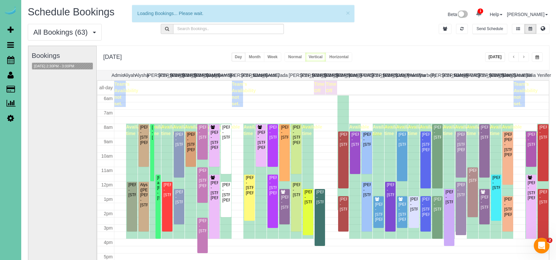
click at [494, 56] on button "button" at bounding box center [537, 56] width 11 height 9
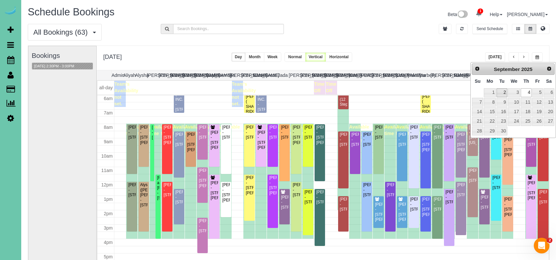
click at [494, 92] on link "2" at bounding box center [502, 92] width 10 height 9
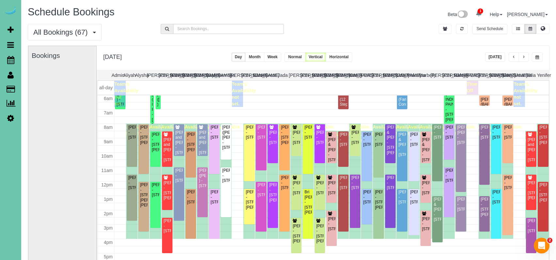
click at [494, 54] on button "button" at bounding box center [524, 56] width 10 height 9
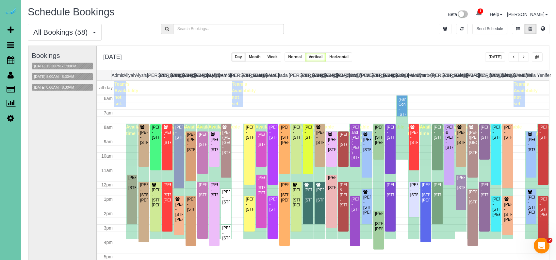
click at [494, 54] on button "button" at bounding box center [524, 56] width 10 height 9
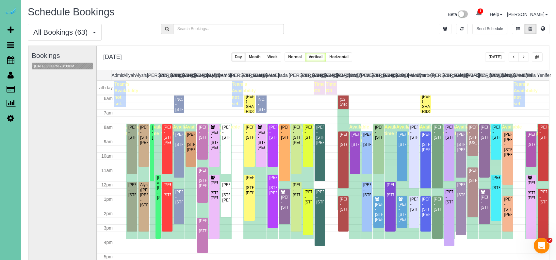
click at [494, 57] on span "button" at bounding box center [538, 57] width 4 height 4
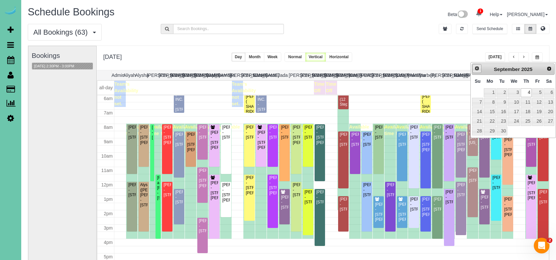
click at [476, 71] on link "Prev" at bounding box center [477, 68] width 9 height 9
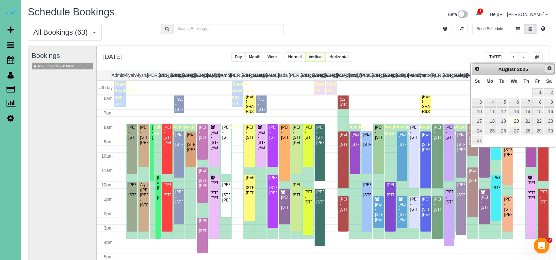
click at [494, 70] on link "Next" at bounding box center [549, 68] width 9 height 9
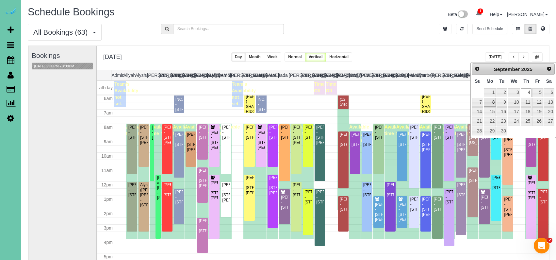
click at [493, 101] on link "8" at bounding box center [490, 102] width 12 height 9
type input "**********"
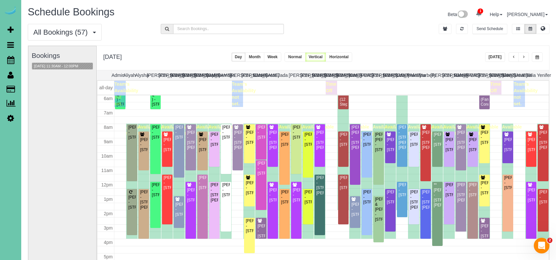
click at [494, 59] on button "button" at bounding box center [524, 56] width 10 height 9
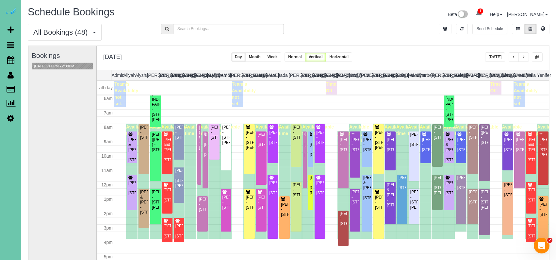
click at [376, 54] on div at bounding box center [366, 56] width 20 height 9
click at [454, 39] on div "All Bookings (48) All Bookings Unassigned Bookings Recurring Bookings New Custo…" at bounding box center [289, 35] width 532 height 22
click at [494, 57] on span "button" at bounding box center [523, 57] width 3 height 4
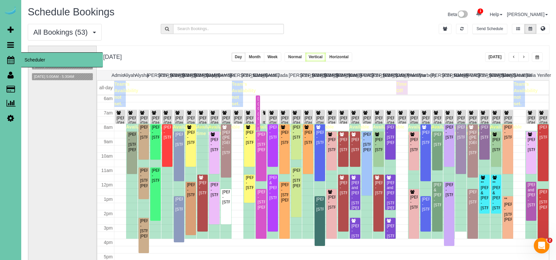
click at [11, 60] on icon at bounding box center [10, 60] width 7 height 8
click at [494, 59] on button "[DATE]" at bounding box center [495, 56] width 20 height 9
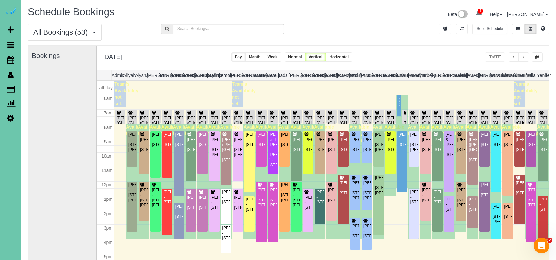
click at [494, 58] on span "button" at bounding box center [523, 57] width 3 height 4
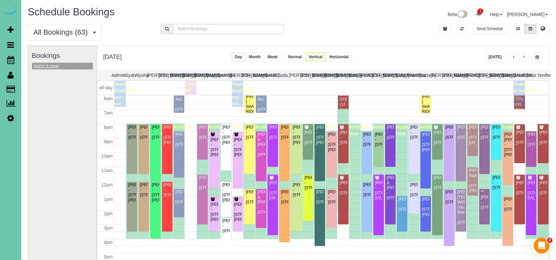
click at [47, 65] on button "08/21/2025 8:30AM" at bounding box center [46, 66] width 29 height 7
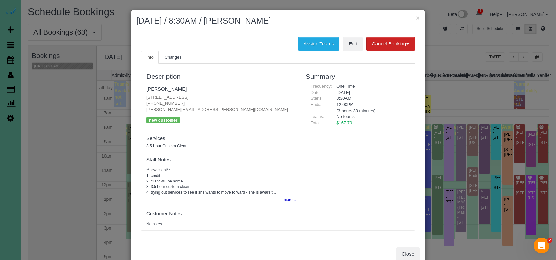
drag, startPoint x: 256, startPoint y: 92, endPoint x: 258, endPoint y: 90, distance: 3.5
click at [255, 92] on fieldset "Kathryn Dahlquist 1129 Lafayette Dr, Papillion, NE 68046 (402) 779-6084 kathryn…" at bounding box center [221, 106] width 150 height 46
click at [311, 44] on button "Assign Teams" at bounding box center [319, 44] width 42 height 14
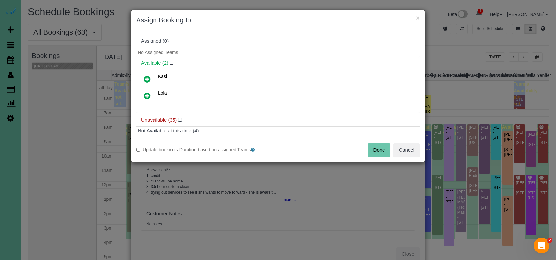
drag, startPoint x: 147, startPoint y: 98, endPoint x: 174, endPoint y: 118, distance: 33.8
click at [147, 98] on icon at bounding box center [147, 96] width 7 height 8
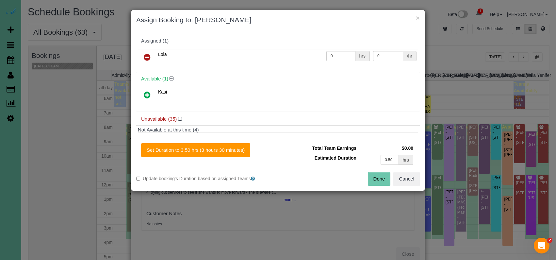
drag, startPoint x: 221, startPoint y: 151, endPoint x: 262, endPoint y: 160, distance: 42.5
click at [220, 151] on button "Set Duration to 3.50 hrs (3 hours 30 minutes)" at bounding box center [195, 150] width 109 height 14
type input "3.50"
click at [375, 180] on button "Done" at bounding box center [379, 179] width 23 height 14
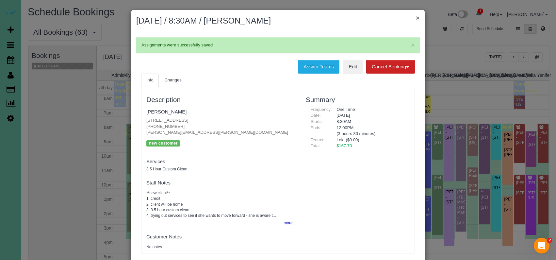
click at [417, 18] on button "×" at bounding box center [418, 17] width 4 height 7
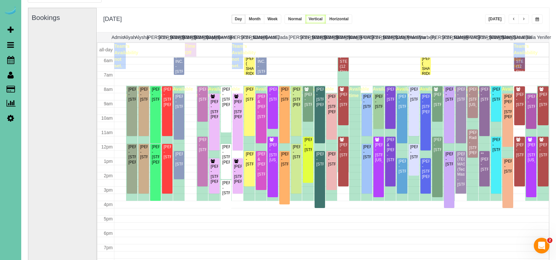
scroll to position [34, 0]
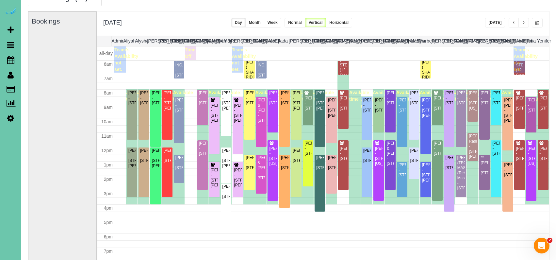
click at [437, 6] on div "All Bookings (63) All Bookings Unassigned Bookings Recurring Bookings New Custo…" at bounding box center [289, 1] width 532 height 22
click at [494, 21] on button "button" at bounding box center [524, 22] width 10 height 9
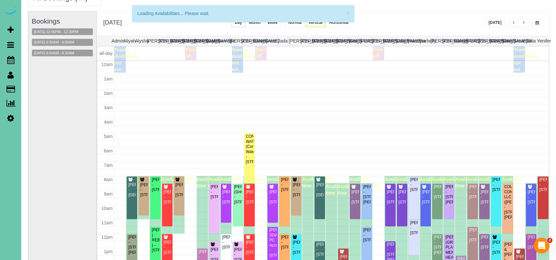
scroll to position [87, 0]
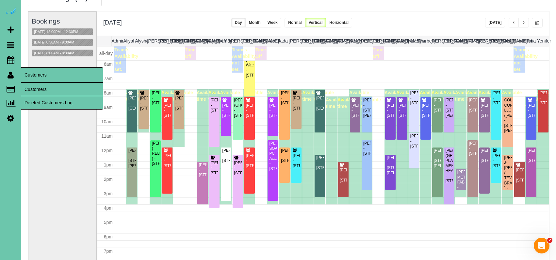
click at [41, 90] on link "Customers" at bounding box center [62, 89] width 82 height 13
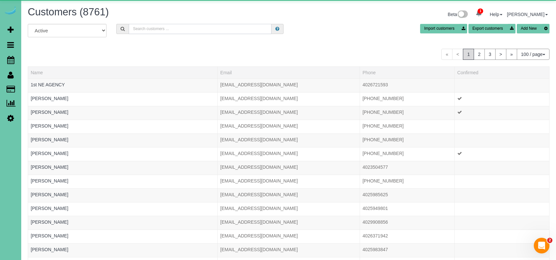
click at [180, 28] on input "text" at bounding box center [200, 29] width 143 height 10
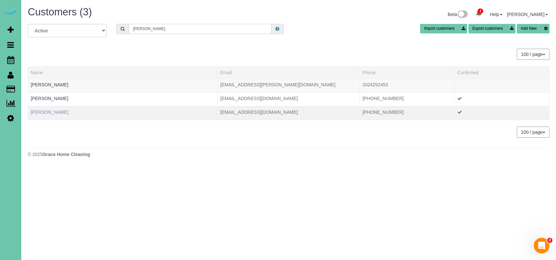
type input "Danielle h"
click at [51, 112] on link "Danielle Hinks" at bounding box center [50, 111] width 38 height 5
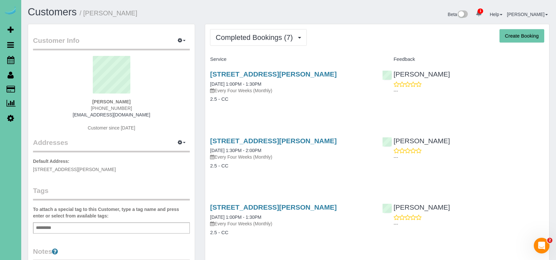
drag, startPoint x: 120, startPoint y: 167, endPoint x: 27, endPoint y: 168, distance: 93.2
click at [27, 168] on div "Customer Info Edit Contact Info Send Message Email Preferences Special Sales Ta…" at bounding box center [111, 211] width 177 height 374
copy span "4415 Mayberry St, Omaha, NE 68105"
click at [291, 40] on span "Completed Bookings (7)" at bounding box center [256, 37] width 80 height 8
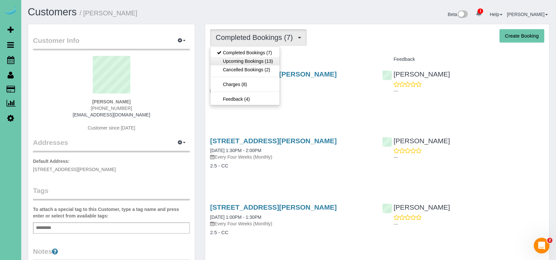
click at [278, 61] on link "Upcoming Bookings (13)" at bounding box center [244, 61] width 69 height 8
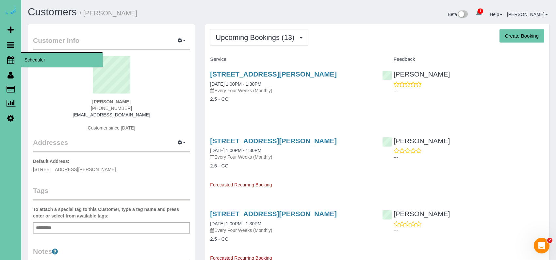
drag, startPoint x: 11, startPoint y: 62, endPoint x: 47, endPoint y: 57, distance: 37.0
click at [11, 62] on icon at bounding box center [10, 60] width 7 height 8
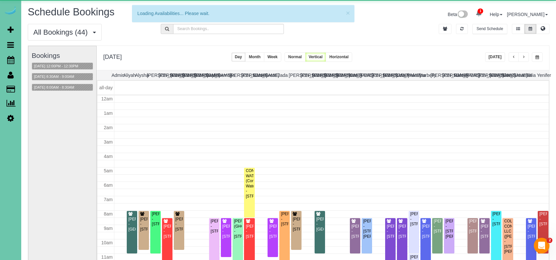
scroll to position [87, 0]
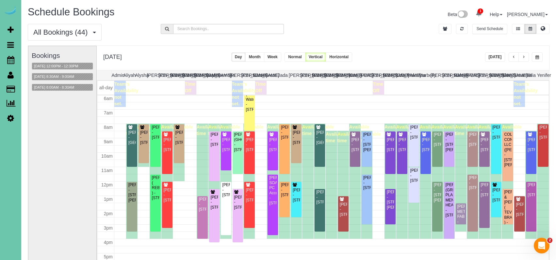
click at [494, 55] on span "button" at bounding box center [538, 57] width 4 height 4
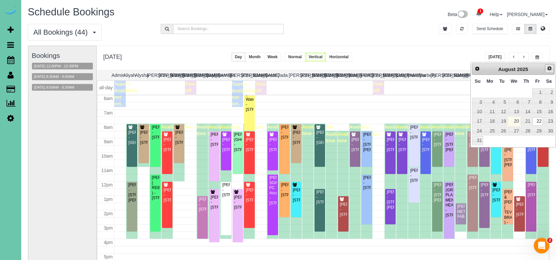
click at [494, 65] on link "Next" at bounding box center [549, 68] width 9 height 9
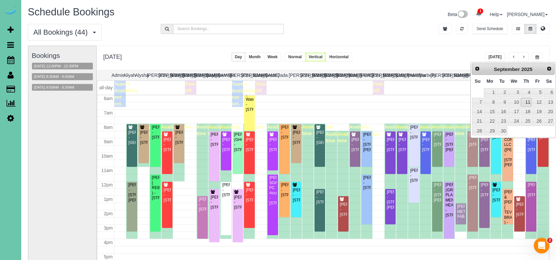
click at [494, 101] on link "11" at bounding box center [526, 102] width 11 height 9
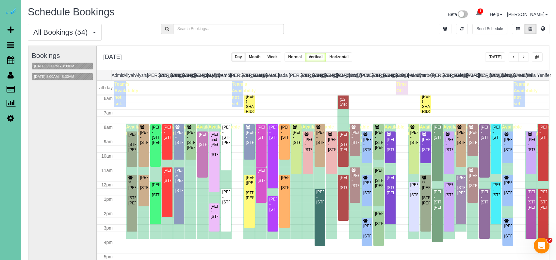
click at [494, 55] on span "button" at bounding box center [523, 57] width 3 height 4
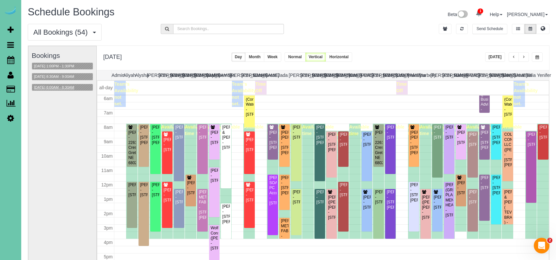
click at [69, 85] on button "09/12/2025 8:00AM - 8:30AM" at bounding box center [54, 87] width 44 height 7
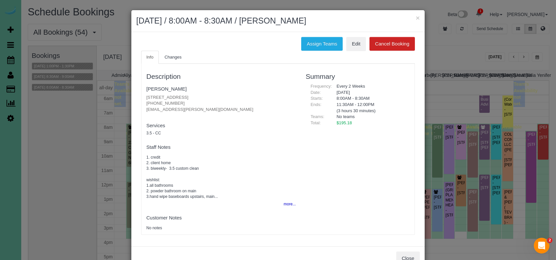
drag, startPoint x: 418, startPoint y: 18, endPoint x: 403, endPoint y: 22, distance: 15.1
click at [418, 18] on button "×" at bounding box center [418, 17] width 4 height 7
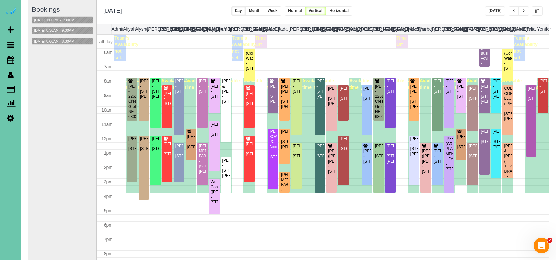
click at [72, 30] on button "09/12/2025 8:30AM - 9:00AM" at bounding box center [54, 30] width 44 height 7
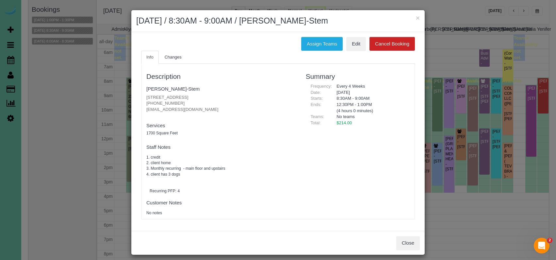
click at [421, 17] on div "× September 12, 2025 / 8:30AM - 9:00AM / Megan Mankerian-Stem" at bounding box center [277, 21] width 293 height 22
click at [417, 18] on button "×" at bounding box center [418, 17] width 4 height 7
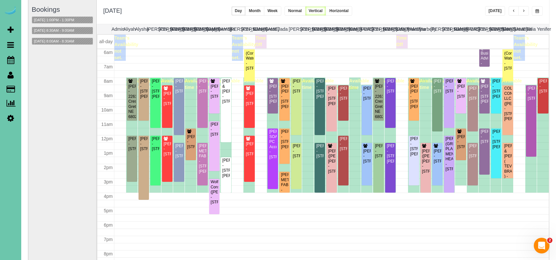
click at [494, 13] on span "button" at bounding box center [538, 11] width 4 height 4
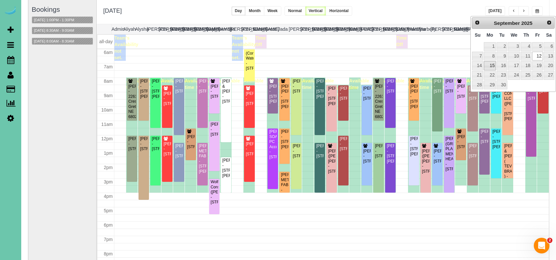
click at [492, 64] on link "15" at bounding box center [490, 65] width 12 height 9
type input "**********"
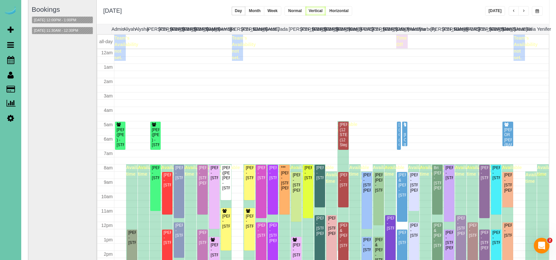
scroll to position [87, 0]
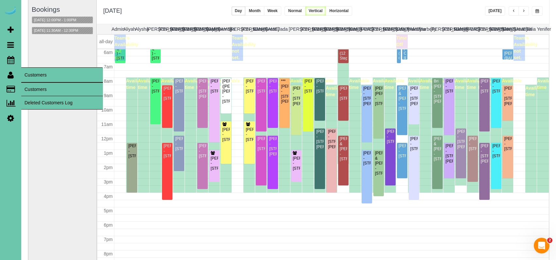
click at [40, 88] on link "Customers" at bounding box center [62, 89] width 82 height 13
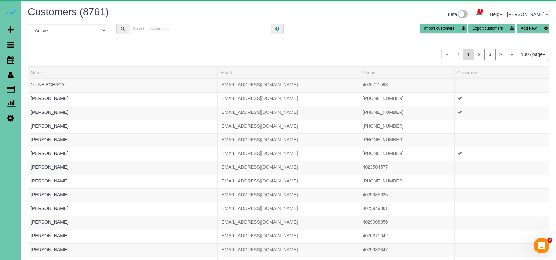
click at [164, 28] on input "text" at bounding box center [200, 29] width 143 height 10
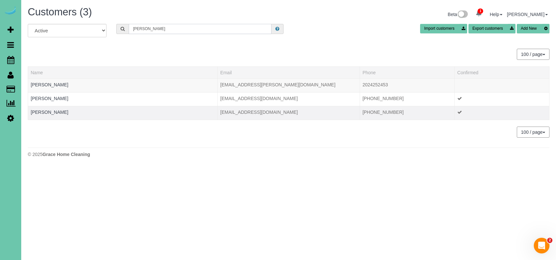
type input "Danielle h"
click at [50, 115] on div at bounding box center [123, 116] width 184 height 2
click at [51, 113] on link "Danielle Hinks" at bounding box center [50, 111] width 38 height 5
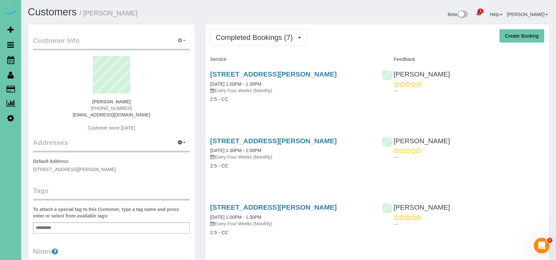
click at [178, 42] on icon "button" at bounding box center [180, 40] width 5 height 4
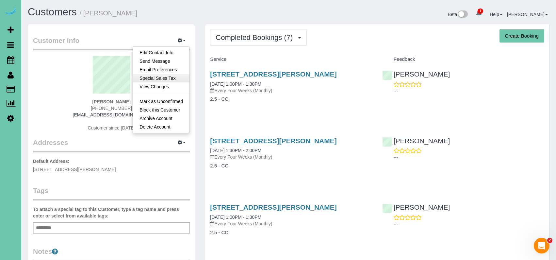
click at [176, 78] on link "Special Sales Tax" at bounding box center [161, 78] width 57 height 8
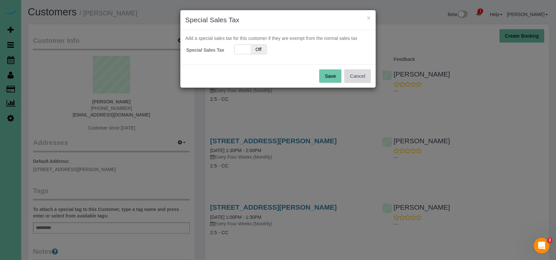
click at [362, 75] on button "Cancel" at bounding box center [357, 76] width 26 height 14
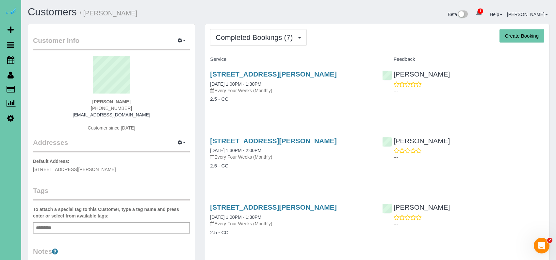
drag, startPoint x: 233, startPoint y: 37, endPoint x: 238, endPoint y: 49, distance: 13.2
click at [233, 37] on span "Completed Bookings (7)" at bounding box center [256, 37] width 80 height 8
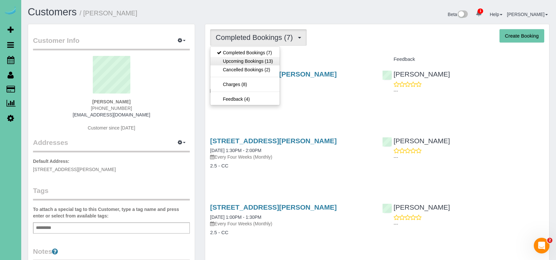
click at [246, 62] on link "Upcoming Bookings (13)" at bounding box center [244, 61] width 69 height 8
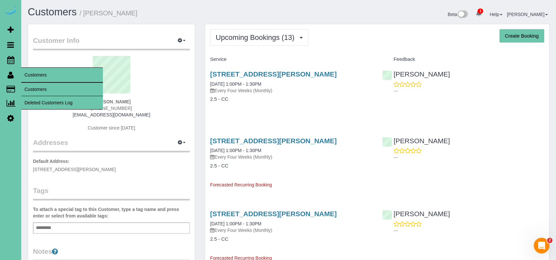
click at [40, 89] on link "Customers" at bounding box center [62, 89] width 82 height 13
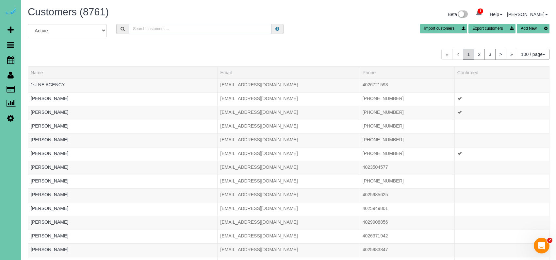
scroll to position [1, 0]
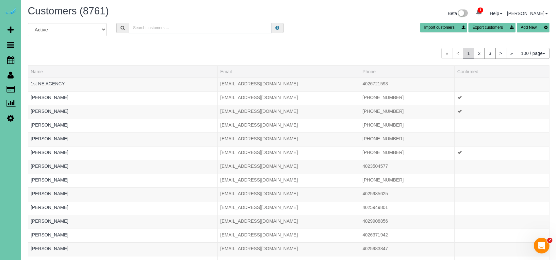
click at [161, 27] on input "text" at bounding box center [200, 28] width 143 height 10
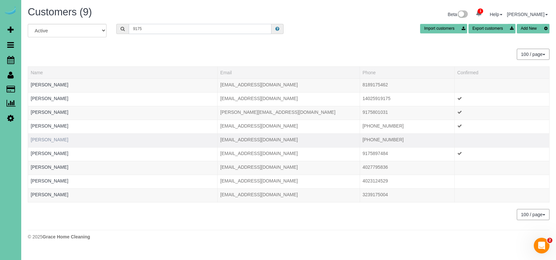
type input "9175"
click at [50, 138] on link "Megan Kirwan" at bounding box center [50, 139] width 38 height 5
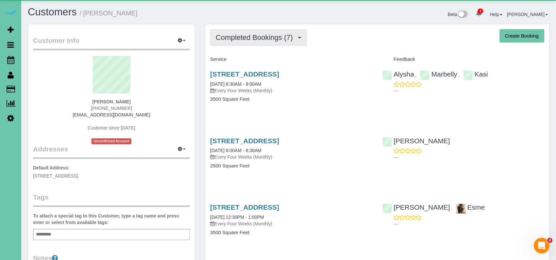
drag, startPoint x: 267, startPoint y: 38, endPoint x: 265, endPoint y: 44, distance: 6.5
click at [267, 38] on span "Completed Bookings (7)" at bounding box center [256, 37] width 80 height 8
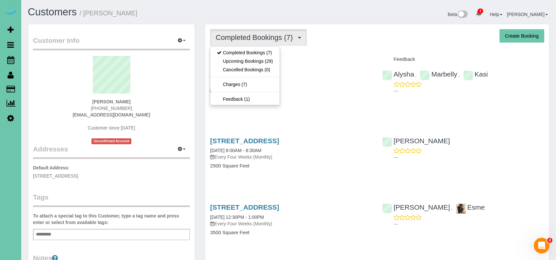
click at [261, 63] on link "Upcoming Bookings (29)" at bounding box center [244, 61] width 69 height 8
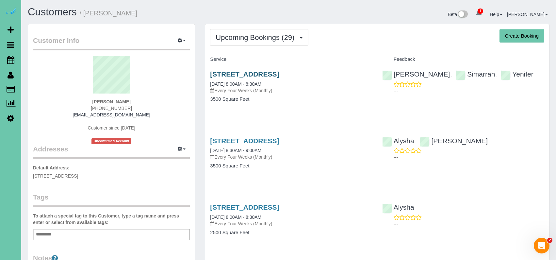
click at [244, 75] on link "6408 N 153rd St, Omaha, NE 68116" at bounding box center [244, 74] width 69 height 8
drag, startPoint x: 272, startPoint y: 44, endPoint x: 265, endPoint y: 52, distance: 10.5
click at [272, 44] on button "Upcoming Bookings (29)" at bounding box center [259, 37] width 98 height 17
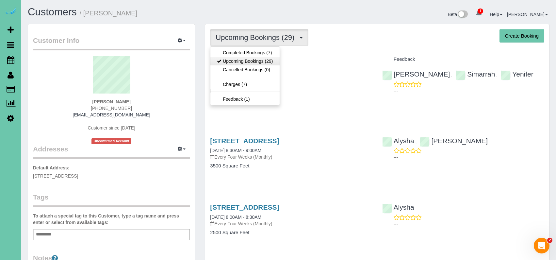
click at [263, 63] on link "Upcoming Bookings (29)" at bounding box center [244, 61] width 69 height 8
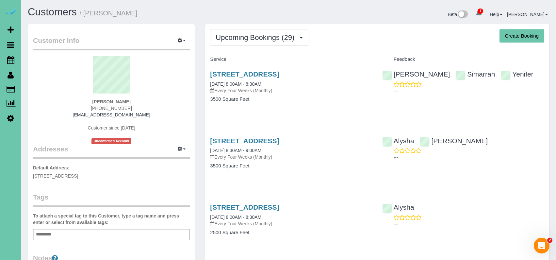
click at [234, 135] on div "6408 N 153rd St, Omaha, NE 68116 09/08/2025 8:30AM - 9:00AM Every Four Weeks (M…" at bounding box center [291, 156] width 172 height 50
click at [233, 139] on link "6408 N 153rd St, Omaha, NE 68116" at bounding box center [244, 141] width 69 height 8
click at [279, 206] on link "6408 N 153rd St, Omaha, NE 68116" at bounding box center [244, 207] width 69 height 8
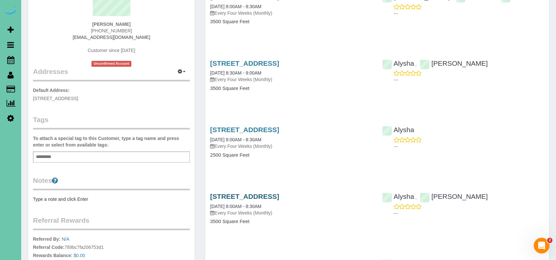
click at [279, 195] on link "6408 N 153rd St, Omaha, NE 68116" at bounding box center [244, 197] width 69 height 8
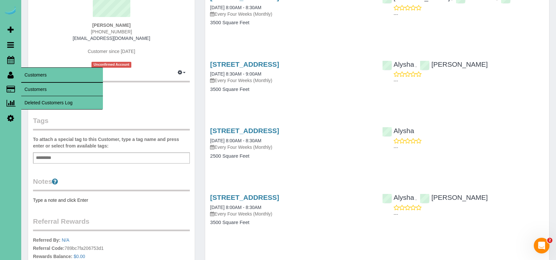
click at [29, 85] on link "Customers" at bounding box center [62, 89] width 82 height 13
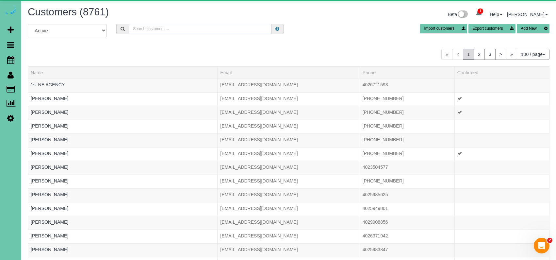
click at [157, 26] on input "text" at bounding box center [200, 29] width 143 height 10
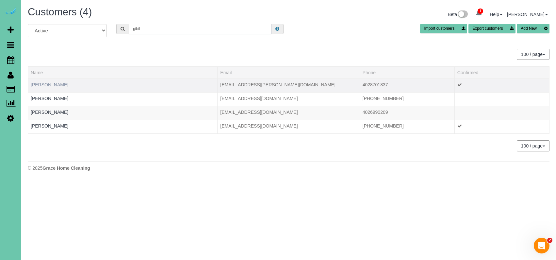
type input "gibil"
click at [51, 84] on link "Britney Gibilisco" at bounding box center [50, 84] width 38 height 5
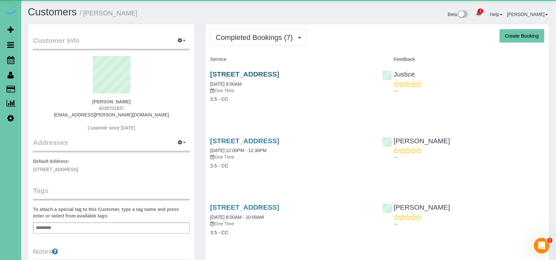
click at [239, 76] on link "1934 South 61st Street, Omaha, NE 68106" at bounding box center [244, 74] width 69 height 8
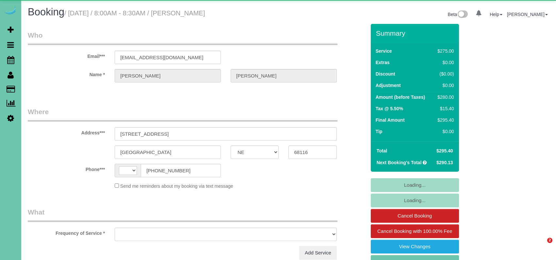
select select "NE"
select select "string:[GEOGRAPHIC_DATA]"
select select "object:650"
select select "string:fspay-c8548fad-35d2-4d35-ac4e-0d4fcc314b69"
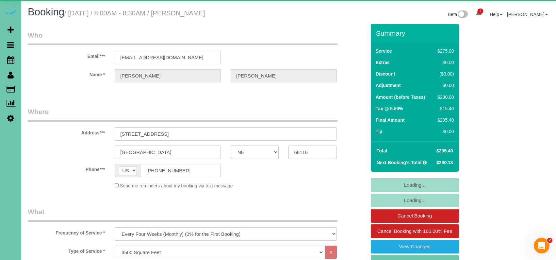
select select "object:677"
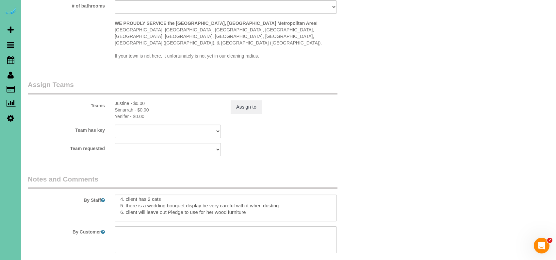
scroll to position [24, 0]
click at [124, 206] on textarea at bounding box center [226, 207] width 222 height 27
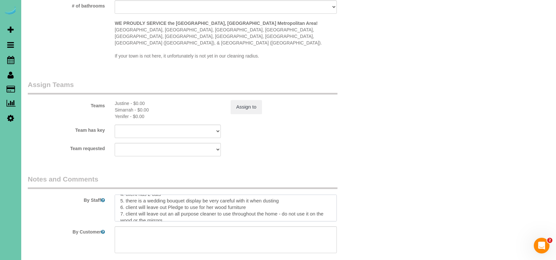
drag, startPoint x: 166, startPoint y: 210, endPoint x: 127, endPoint y: 205, distance: 39.9
click at [127, 205] on textarea at bounding box center [226, 207] width 222 height 27
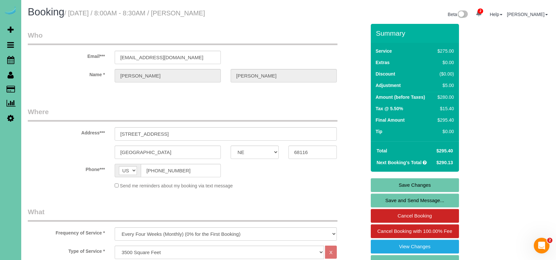
scroll to position [0, 0]
type textarea "1. credit 2. client home 3. alternating biweekly - whole home 4. client has 2 c…"
click at [398, 182] on link "Save Changes" at bounding box center [415, 185] width 88 height 14
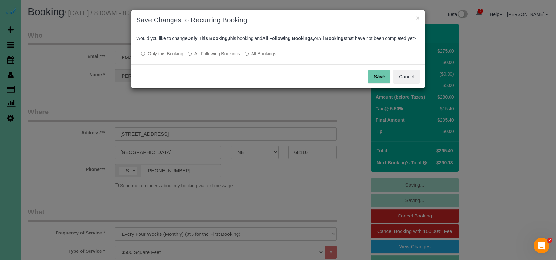
click at [219, 57] on label "All Following Bookings" at bounding box center [214, 53] width 52 height 7
click at [373, 80] on button "Save" at bounding box center [379, 77] width 22 height 14
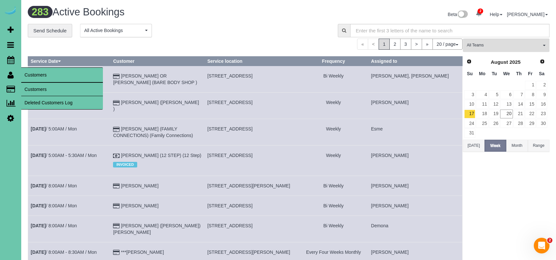
drag, startPoint x: 48, startPoint y: 88, endPoint x: 60, endPoint y: 83, distance: 13.2
click at [48, 88] on link "Customers" at bounding box center [62, 89] width 82 height 13
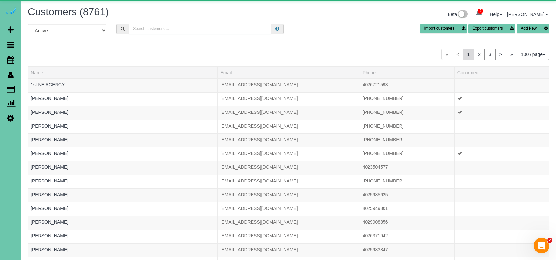
click at [186, 28] on input "text" at bounding box center [200, 29] width 143 height 10
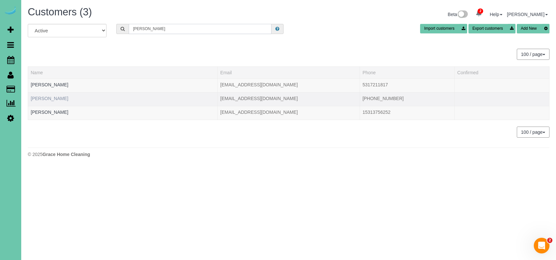
type input "patty f"
click at [57, 96] on link "Patty Friedlund" at bounding box center [50, 98] width 38 height 5
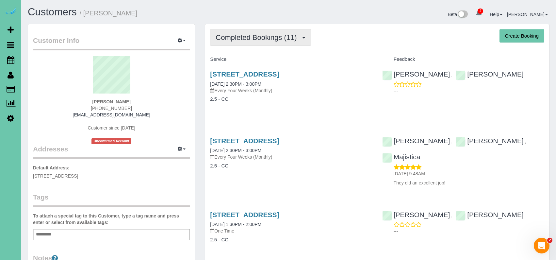
drag, startPoint x: 259, startPoint y: 38, endPoint x: 260, endPoint y: 44, distance: 6.0
click at [258, 38] on span "Completed Bookings (11)" at bounding box center [258, 37] width 84 height 8
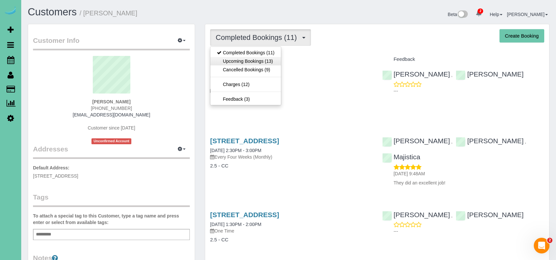
click at [258, 60] on link "Upcoming Bookings (13)" at bounding box center [245, 61] width 71 height 8
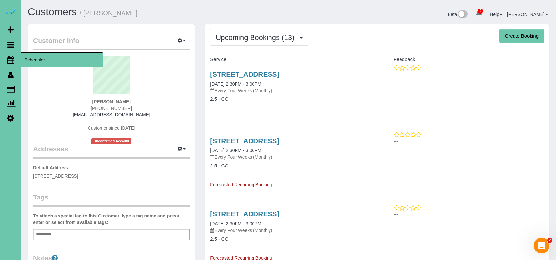
click at [33, 61] on span "Scheduler" at bounding box center [62, 59] width 82 height 15
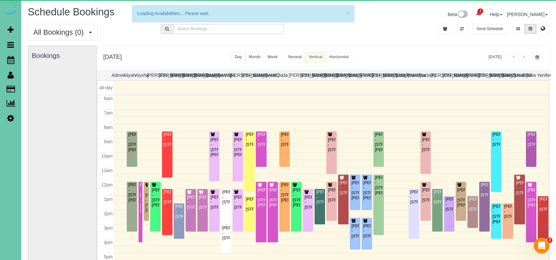
scroll to position [87, 0]
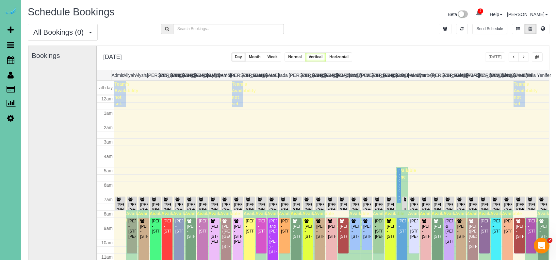
click at [536, 58] on span "button" at bounding box center [538, 57] width 4 height 4
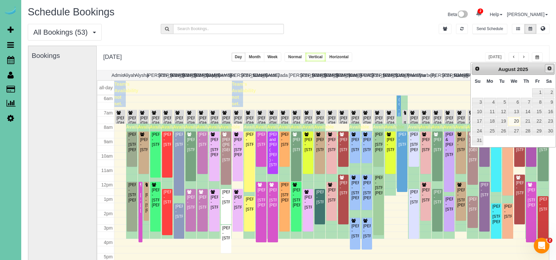
click at [550, 70] on span "Next" at bounding box center [549, 68] width 5 height 5
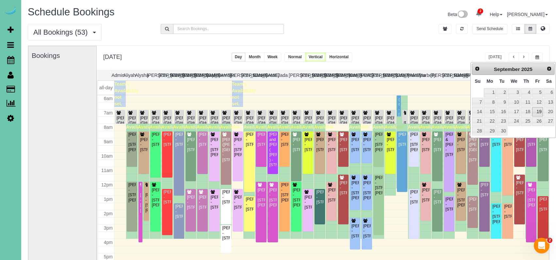
click at [540, 111] on link "19" at bounding box center [537, 111] width 10 height 9
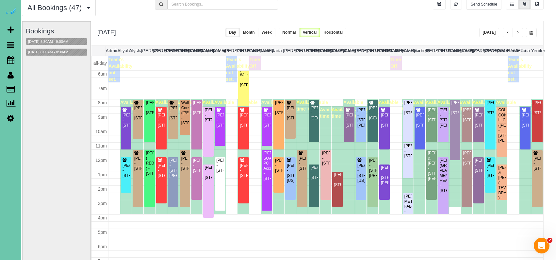
scroll to position [25, 5]
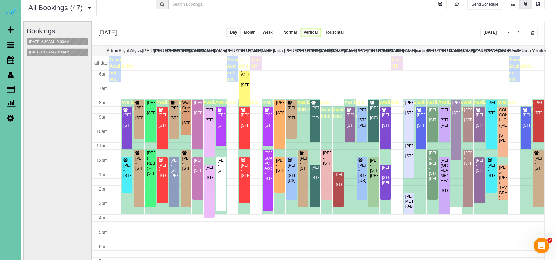
click at [507, 34] on button "button" at bounding box center [509, 32] width 10 height 9
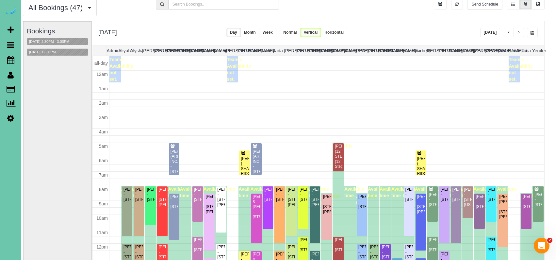
scroll to position [87, 0]
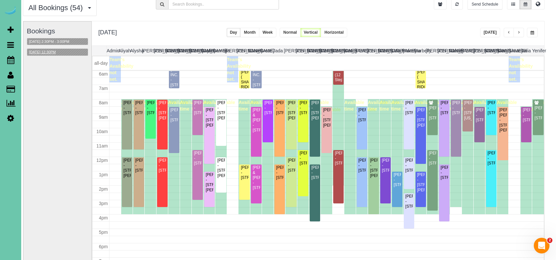
click at [44, 55] on button "09/18/2025 12:30PM" at bounding box center [42, 52] width 31 height 7
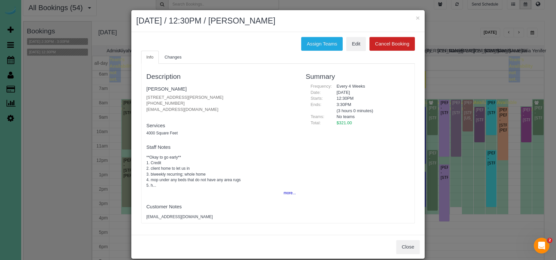
drag, startPoint x: 380, startPoint y: 18, endPoint x: 438, endPoint y: 20, distance: 57.9
click at [384, 19] on h2 "September 18, 2025 / 12:30PM / Richard Witt" at bounding box center [278, 21] width 284 height 12
click at [419, 17] on button "×" at bounding box center [418, 17] width 4 height 7
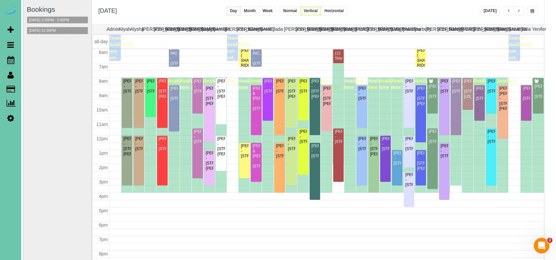
scroll to position [1, 0]
click at [518, 9] on button "button" at bounding box center [519, 10] width 10 height 9
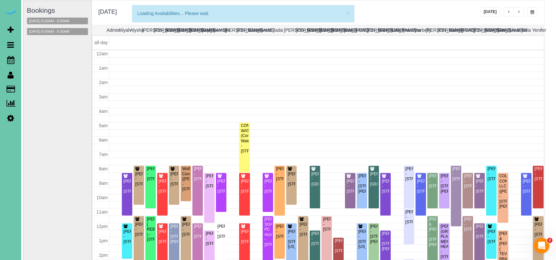
scroll to position [87, 0]
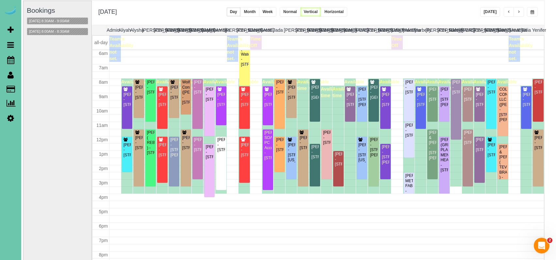
click at [536, 14] on button "button" at bounding box center [532, 11] width 11 height 9
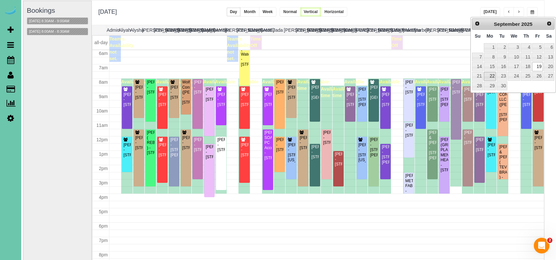
click at [488, 76] on link "22" at bounding box center [490, 76] width 12 height 9
type input "**********"
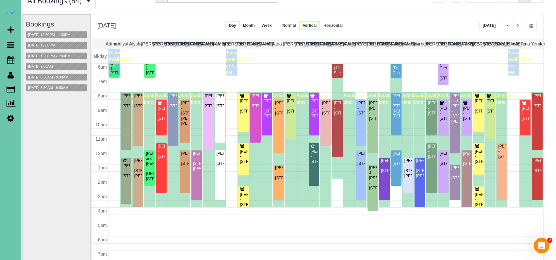
scroll to position [31, 5]
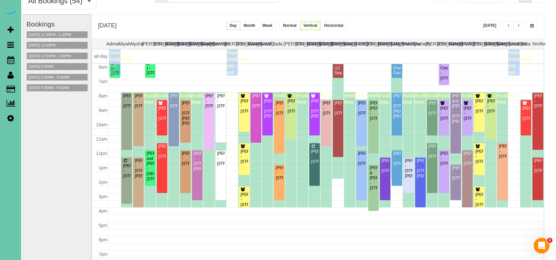
click at [55, 130] on div "Bookings 09/22/2025 12:30PM - 1:30PM 09/22/2025 12:00PM 09/22/2025 12:00PM - 1:…" at bounding box center [56, 145] width 61 height 261
click at [56, 53] on button "09/22/2025 12:00PM - 1:00PM" at bounding box center [50, 56] width 46 height 7
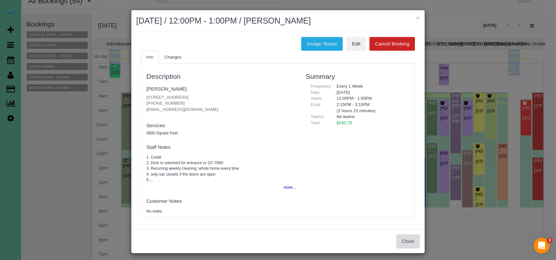
drag, startPoint x: 396, startPoint y: 239, endPoint x: 400, endPoint y: 239, distance: 3.9
click at [396, 239] on div "Close" at bounding box center [277, 241] width 293 height 24
click at [400, 239] on button "Close" at bounding box center [408, 241] width 24 height 14
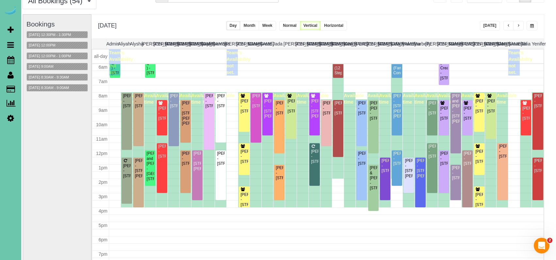
scroll to position [46, 5]
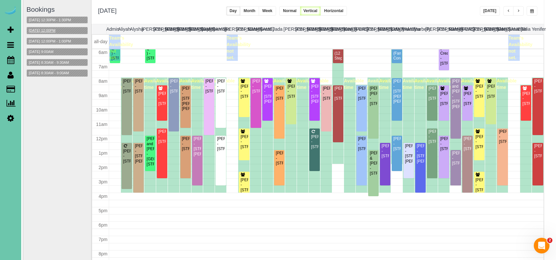
click at [54, 28] on button "09/22/2025 12:00PM" at bounding box center [42, 30] width 31 height 7
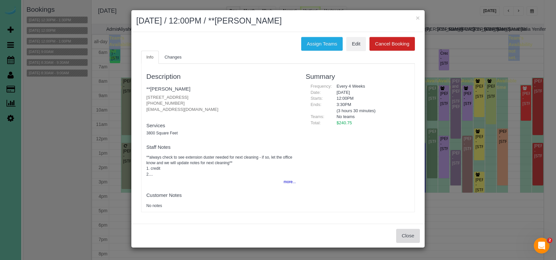
click at [394, 229] on div "Close" at bounding box center [277, 236] width 293 height 24
drag, startPoint x: 404, startPoint y: 235, endPoint x: 400, endPoint y: 234, distance: 3.8
click at [404, 235] on button "Close" at bounding box center [408, 236] width 24 height 14
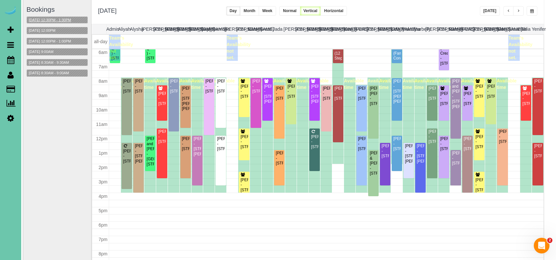
click at [46, 20] on button "09/22/2025 12:30PM - 1:30PM" at bounding box center [50, 20] width 46 height 7
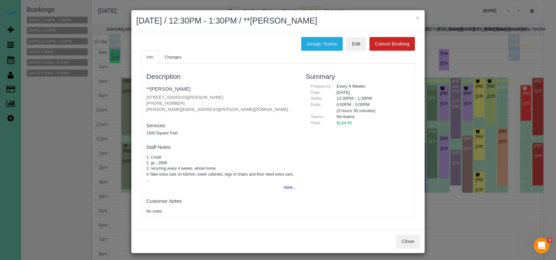
click at [343, 179] on div "Description **Sara Stephens 16218 Dorcas Street, Omaha, NE 68130 (402) 203-8321…" at bounding box center [278, 140] width 273 height 147
click at [408, 238] on button "Close" at bounding box center [408, 241] width 24 height 14
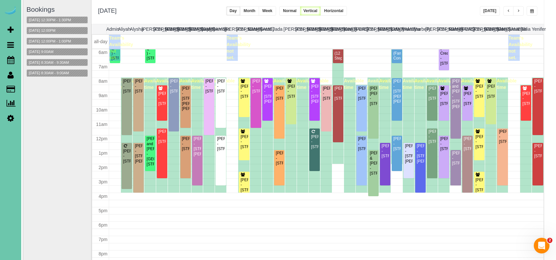
click at [62, 182] on div "Bookings 09/22/2025 12:30PM - 1:30PM 09/22/2025 12:00PM 09/22/2025 12:00PM - 1:…" at bounding box center [56, 130] width 61 height 261
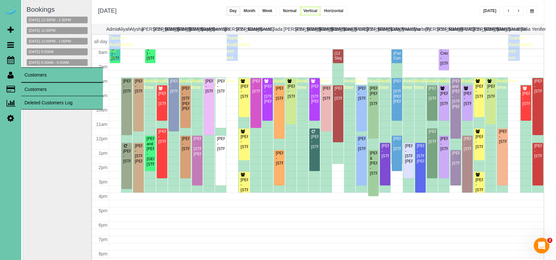
click at [31, 83] on link "Customers" at bounding box center [62, 89] width 82 height 13
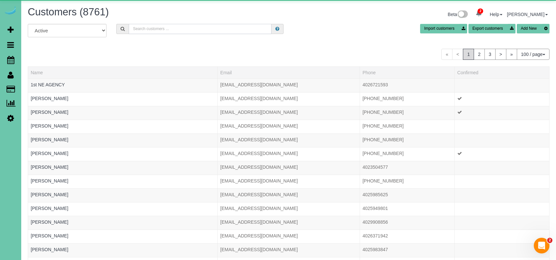
click at [174, 33] on input "text" at bounding box center [200, 29] width 143 height 10
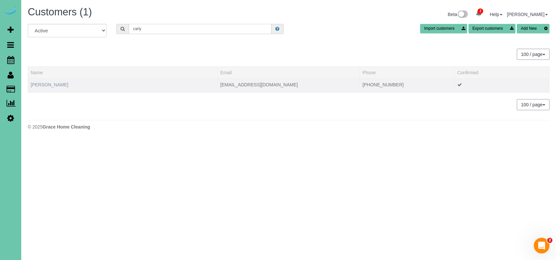
type input "carly"
click at [54, 87] on td "Carly Pentzien" at bounding box center [123, 85] width 190 height 14
click at [49, 85] on link "Carly Pentzien" at bounding box center [50, 84] width 38 height 5
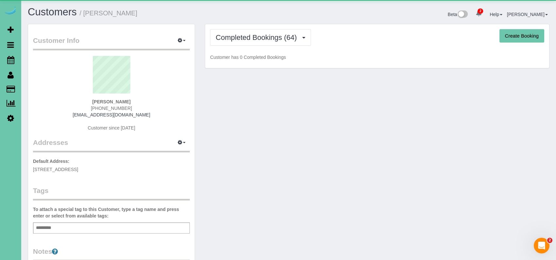
drag, startPoint x: 254, startPoint y: 41, endPoint x: 257, endPoint y: 55, distance: 14.3
click at [254, 41] on span "Completed Bookings (64)" at bounding box center [258, 37] width 84 height 8
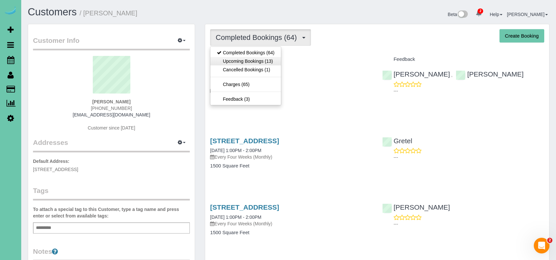
click at [263, 60] on link "Upcoming Bookings (13)" at bounding box center [245, 61] width 71 height 8
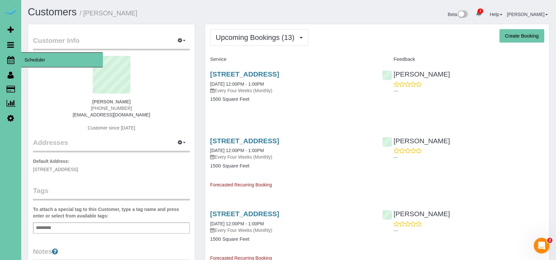
click at [11, 59] on icon at bounding box center [10, 60] width 7 height 8
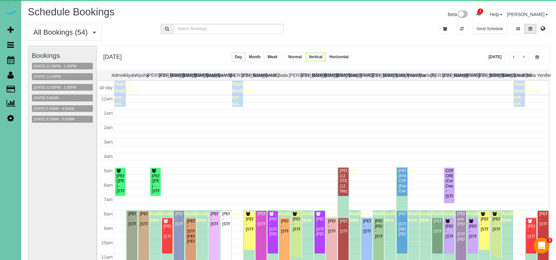
scroll to position [87, 0]
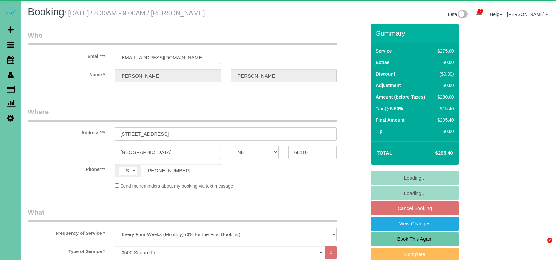
select select "NE"
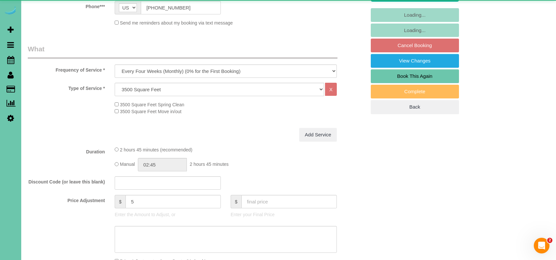
select select "object:929"
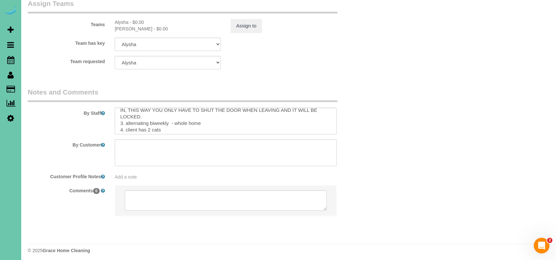
scroll to position [47, 0]
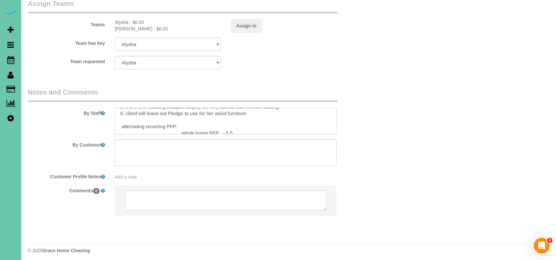
click at [120, 109] on textarea at bounding box center [226, 121] width 222 height 27
paste textarea "client will leave out an all purpose cleaner to use throughout the home - do no…"
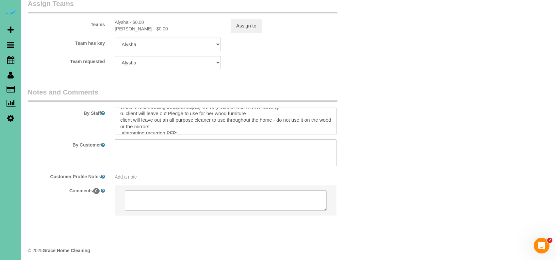
click at [118, 111] on textarea at bounding box center [226, 121] width 222 height 27
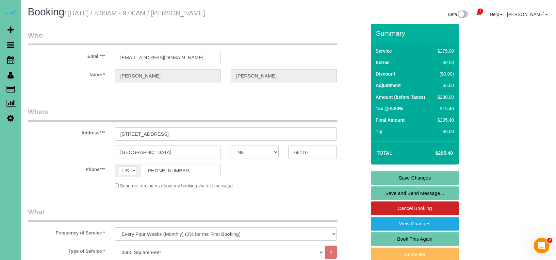
scroll to position [0, 0]
type textarea "1. credit 2. front door key pad code - 1405 - DO NOT MESS WITH THE DEADBOLT WHE…"
click at [399, 179] on link "Save Changes" at bounding box center [415, 178] width 88 height 14
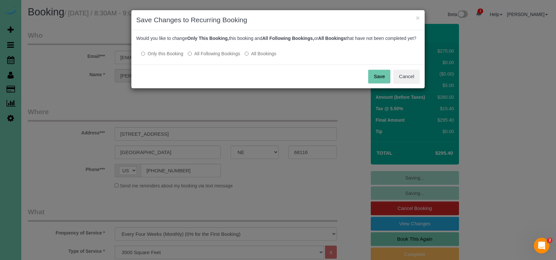
drag, startPoint x: 217, startPoint y: 63, endPoint x: 268, endPoint y: 66, distance: 51.1
click at [217, 57] on label "All Following Bookings" at bounding box center [214, 53] width 52 height 7
drag, startPoint x: 375, startPoint y: 84, endPoint x: 360, endPoint y: 78, distance: 16.1
click at [375, 83] on button "Save" at bounding box center [379, 77] width 22 height 14
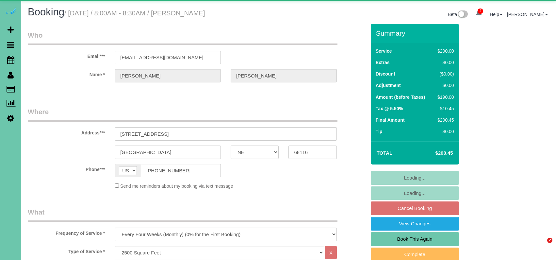
select select "NE"
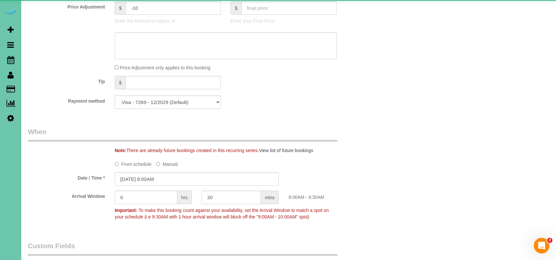
select select "object:932"
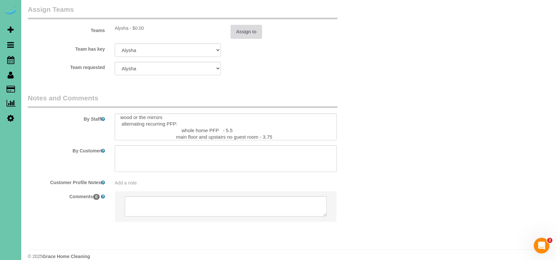
scroll to position [725, 0]
click at [251, 25] on button "Assign to" at bounding box center [246, 32] width 31 height 14
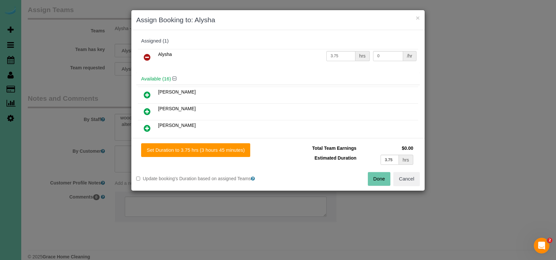
click at [375, 179] on button "Done" at bounding box center [379, 179] width 23 height 14
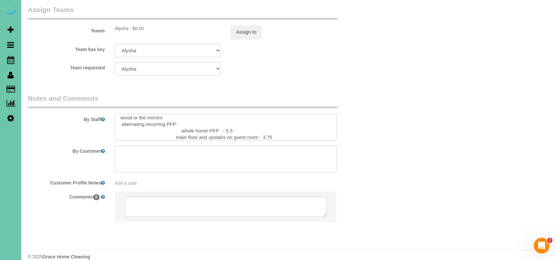
drag, startPoint x: 176, startPoint y: 126, endPoint x: 257, endPoint y: 125, distance: 80.1
click at [259, 125] on textarea at bounding box center [226, 127] width 222 height 27
drag, startPoint x: 203, startPoint y: 116, endPoint x: 177, endPoint y: 115, distance: 25.5
click at [177, 115] on textarea at bounding box center [226, 127] width 222 height 27
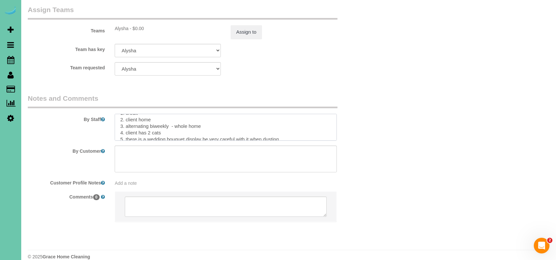
paste textarea "main floor and upstairs no guest room"
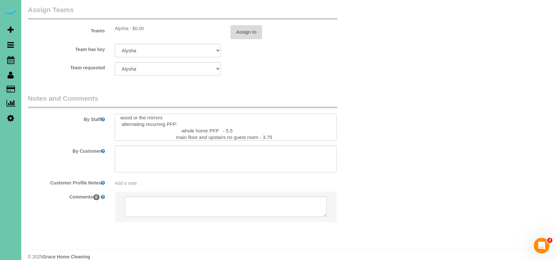
type textarea "1. credit 2. client home 3. alternating biweekly - main floor and upstairs no g…"
click at [249, 25] on button "Assign to" at bounding box center [246, 32] width 31 height 14
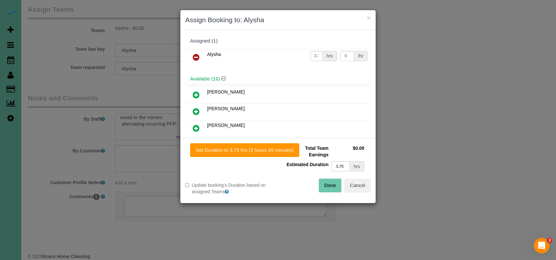
scroll to position [725, 0]
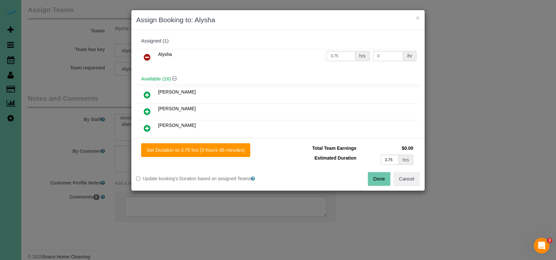
drag, startPoint x: 375, startPoint y: 186, endPoint x: 373, endPoint y: 182, distance: 3.7
click at [375, 186] on div "Set Duration to 3.75 hrs (3 hours 45 minutes) Total Team Earnings $0.00 Estimat…" at bounding box center [277, 164] width 293 height 53
click at [384, 182] on button "Done" at bounding box center [379, 179] width 23 height 14
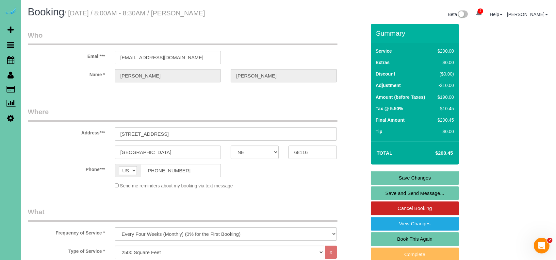
scroll to position [0, 0]
click at [386, 176] on link "Save Changes" at bounding box center [415, 178] width 88 height 14
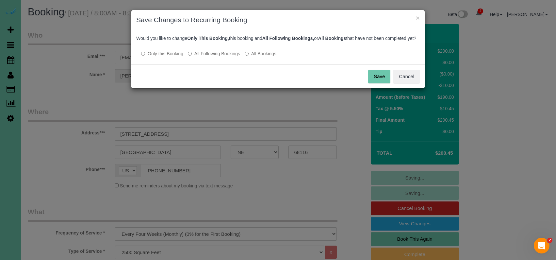
drag, startPoint x: 229, startPoint y: 60, endPoint x: 245, endPoint y: 64, distance: 16.8
click at [230, 57] on label "All Following Bookings" at bounding box center [214, 53] width 52 height 7
click at [377, 83] on button "Save" at bounding box center [379, 77] width 22 height 14
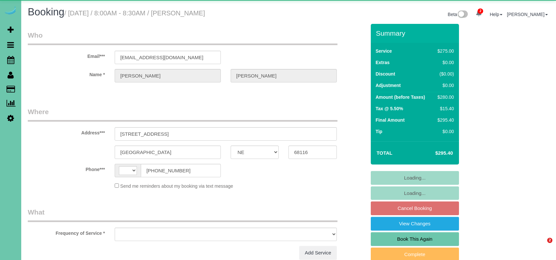
select select "NE"
select select "string:[GEOGRAPHIC_DATA]"
select select "object:639"
select select "string:fspay-c8548fad-35d2-4d35-ac4e-0d4fcc314b69"
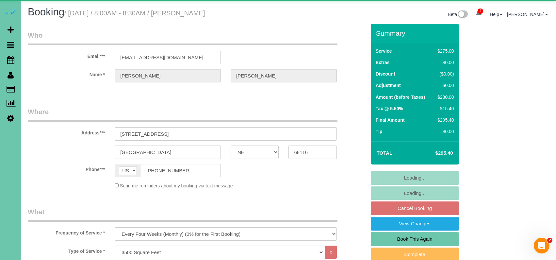
select select "object:734"
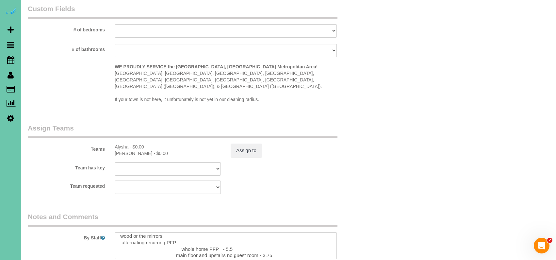
scroll to position [61, 0]
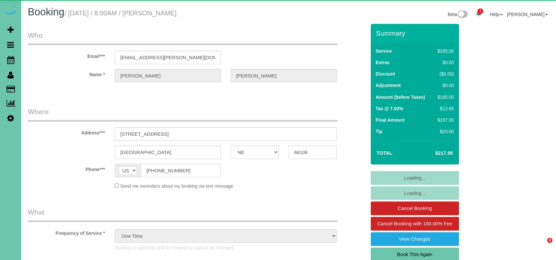
select select "NE"
select select "object:679"
select select "number:35"
select select "number:41"
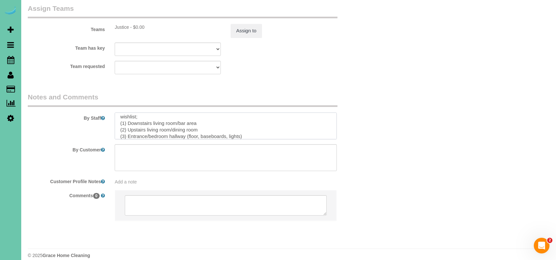
scroll to position [42, 0]
drag, startPoint x: 120, startPoint y: 112, endPoint x: 142, endPoint y: 153, distance: 46.6
click at [144, 153] on sui-booking-comments "By Staff By Customer Customer Profile Notes Add a note Comments 0" at bounding box center [197, 159] width 338 height 135
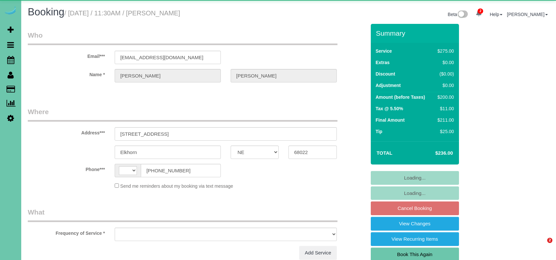
select select "NE"
select select "string:[GEOGRAPHIC_DATA]"
select select "object:637"
select select "string:fspay-a402a12e-4ff9-42e8-94d9-b2b41fecb8ee"
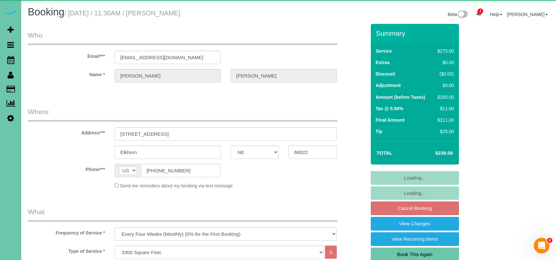
select select "object:721"
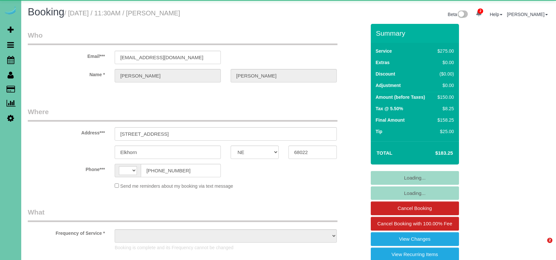
select select "NE"
select select "string:[GEOGRAPHIC_DATA]"
select select "object:646"
select select "string:fspay-a402a12e-4ff9-42e8-94d9-b2b41fecb8ee"
select select "object:942"
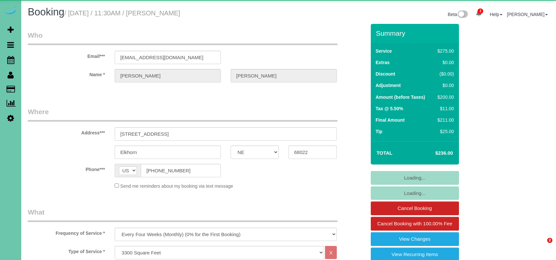
select select "NE"
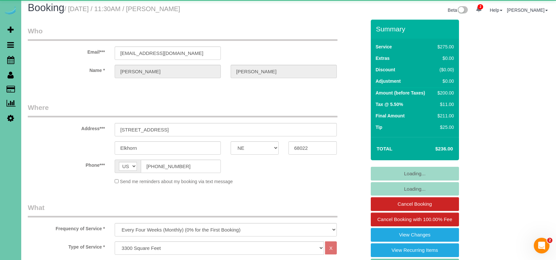
select select "object:685"
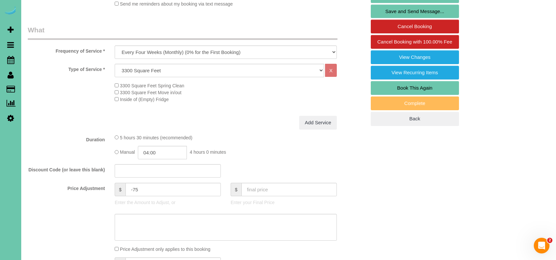
scroll to position [182, 0]
click at [133, 186] on input "-75" at bounding box center [173, 188] width 95 height 13
type input "-125"
drag, startPoint x: 165, startPoint y: 151, endPoint x: 161, endPoint y: 153, distance: 4.4
click at [165, 151] on input "04:00" at bounding box center [162, 151] width 49 height 13
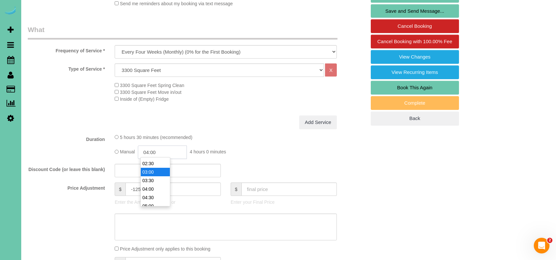
scroll to position [42, 0]
type input "03:00"
click at [154, 172] on li "03:00" at bounding box center [155, 170] width 29 height 8
click at [228, 143] on div "5 hours 30 minutes (recommended) Manual 03:00 3 hours 0 minutes" at bounding box center [226, 146] width 232 height 25
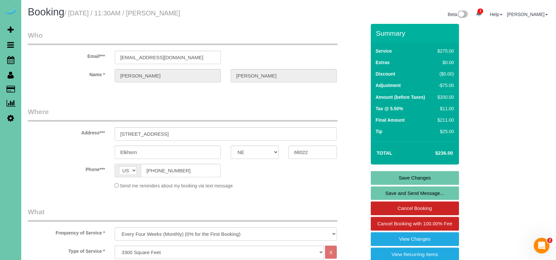
scroll to position [0, 0]
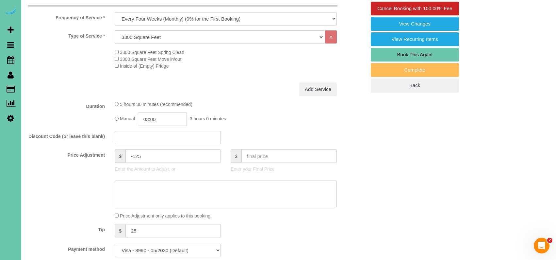
click at [145, 155] on input "-125" at bounding box center [173, 155] width 95 height 13
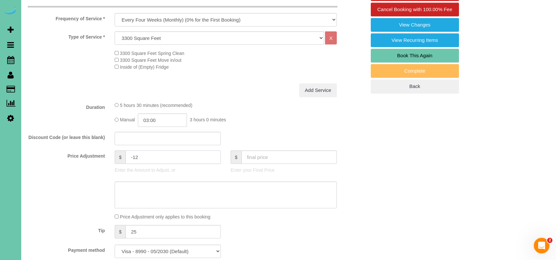
type input "-125"
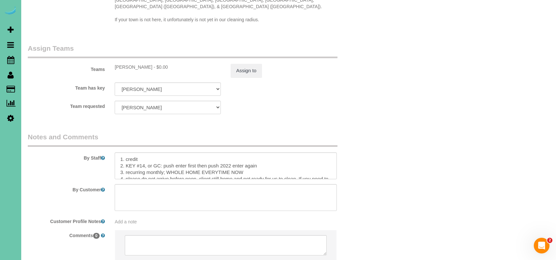
scroll to position [0, 0]
drag, startPoint x: 250, startPoint y: 162, endPoint x: 168, endPoint y: 162, distance: 82.4
click at [168, 162] on textarea at bounding box center [226, 165] width 222 height 27
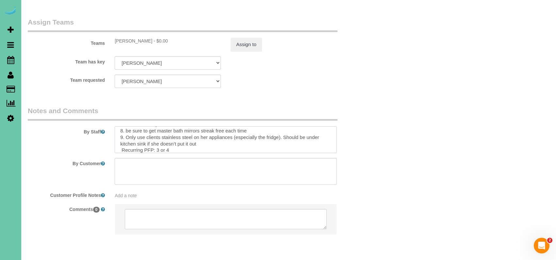
scroll to position [708, 0]
type textarea "1. credit 2. KEY #14, or GC: push enter first then push 2022 enter again 3. rec…"
click at [239, 37] on button "Assign to" at bounding box center [246, 43] width 31 height 14
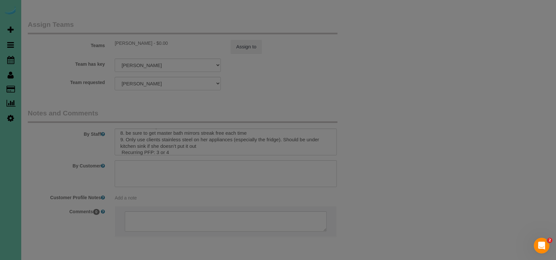
scroll to position [701, 0]
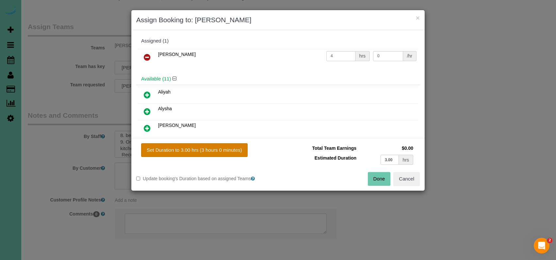
click at [216, 153] on button "Set Duration to 3.00 hrs (3 hours 0 minutes)" at bounding box center [194, 150] width 107 height 14
type input "3.00"
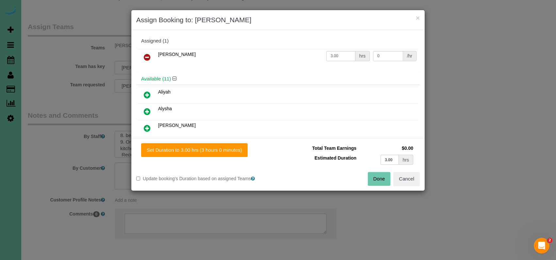
drag, startPoint x: 378, startPoint y: 176, endPoint x: 376, endPoint y: 173, distance: 3.7
click at [378, 175] on button "Done" at bounding box center [379, 179] width 23 height 14
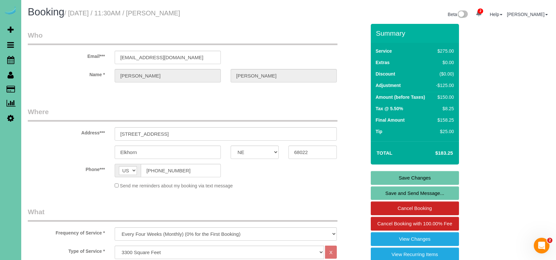
scroll to position [0, 0]
drag, startPoint x: 400, startPoint y: 178, endPoint x: 394, endPoint y: 178, distance: 6.6
click at [400, 178] on link "Save Changes" at bounding box center [415, 178] width 88 height 14
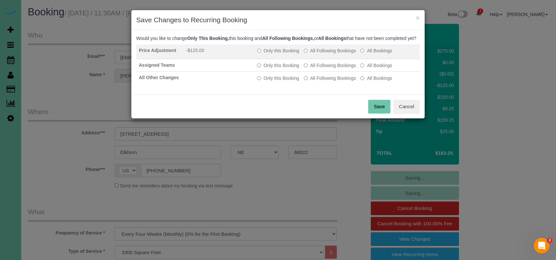
click at [274, 54] on label "Only this Booking" at bounding box center [278, 50] width 42 height 7
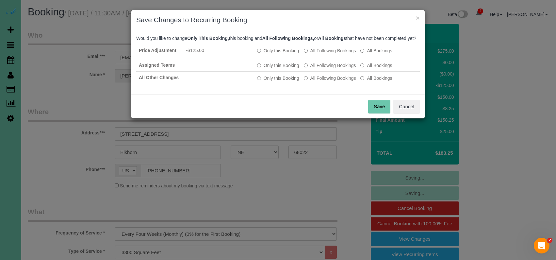
click at [379, 113] on button "Save" at bounding box center [379, 107] width 22 height 14
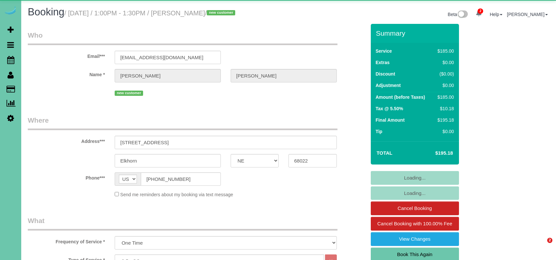
select select "NE"
select select "object:874"
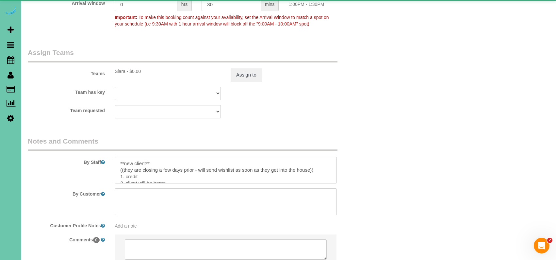
select select "number:37"
select select "number:42"
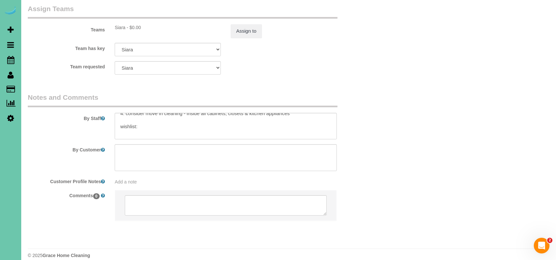
scroll to position [47, 0]
click at [132, 115] on textarea at bounding box center [226, 126] width 222 height 27
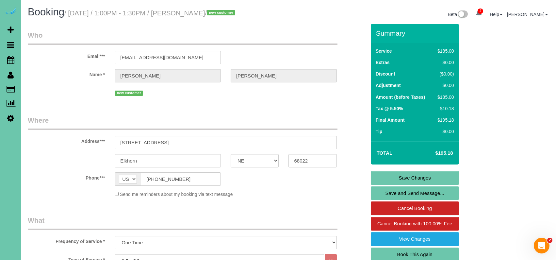
scroll to position [0, 0]
drag, startPoint x: 144, startPoint y: 143, endPoint x: 190, endPoint y: 143, distance: 45.8
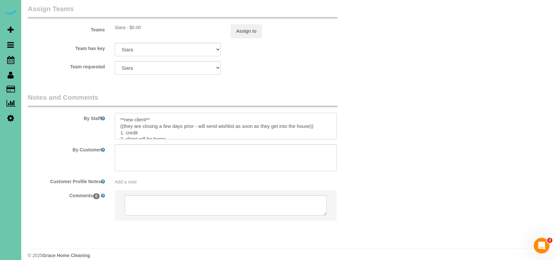
drag, startPoint x: 118, startPoint y: 110, endPoint x: 124, endPoint y: 109, distance: 6.3
click at [118, 113] on textarea at bounding box center [226, 126] width 222 height 27
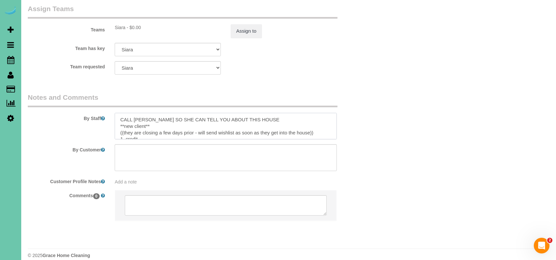
click at [168, 118] on textarea at bounding box center [226, 126] width 222 height 27
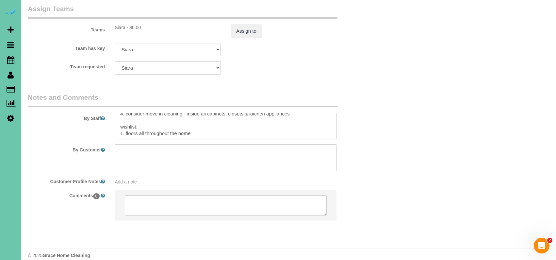
scroll to position [52, 0]
click at [204, 122] on textarea at bounding box center [226, 126] width 222 height 27
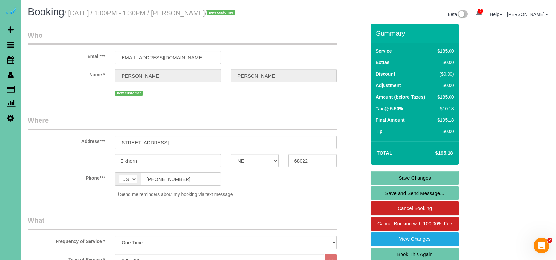
scroll to position [0, 0]
type textarea "CALL EMILY SO SHE CAN TELL YOU ABOUT THIS HOUSE **new client** - wanted to canc…"
drag, startPoint x: 383, startPoint y: 174, endPoint x: 377, endPoint y: 175, distance: 5.2
click at [382, 174] on link "Save Changes" at bounding box center [415, 178] width 88 height 14
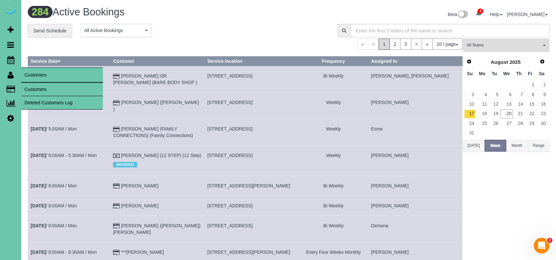
click at [30, 87] on link "Customers" at bounding box center [62, 89] width 82 height 13
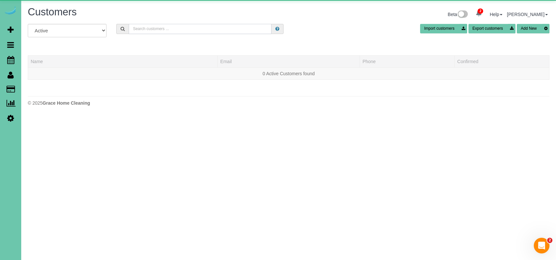
click at [165, 29] on input "text" at bounding box center [200, 29] width 143 height 10
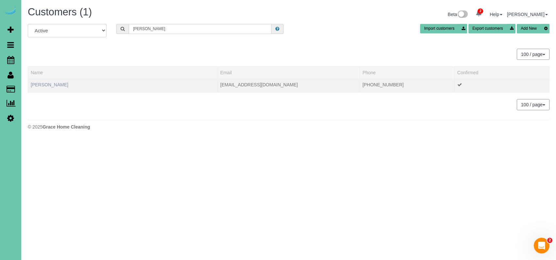
type input "Carly p"
click at [48, 83] on link "Carly Pentzien" at bounding box center [50, 84] width 38 height 5
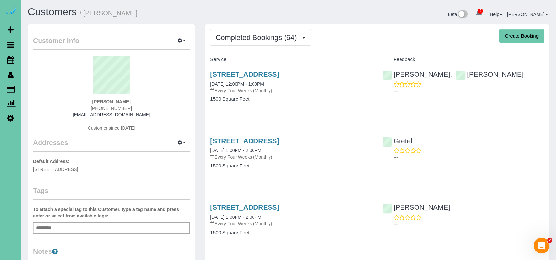
drag, startPoint x: 72, startPoint y: 169, endPoint x: 32, endPoint y: 168, distance: 40.2
click at [32, 168] on div "Customer Info Edit Contact Info Send Message Email Preferences Special Sales Ta…" at bounding box center [111, 207] width 167 height 367
copy span "2305 N 127th Cir, Omaha, NE 68164"
click at [271, 37] on span "Completed Bookings (64)" at bounding box center [258, 37] width 84 height 8
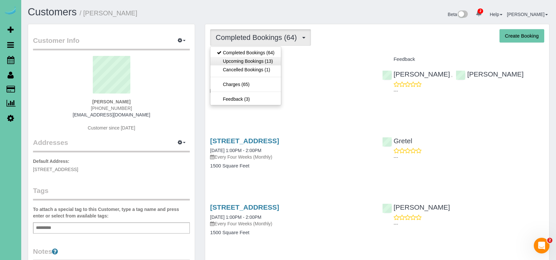
click at [258, 61] on link "Upcoming Bookings (13)" at bounding box center [245, 61] width 71 height 8
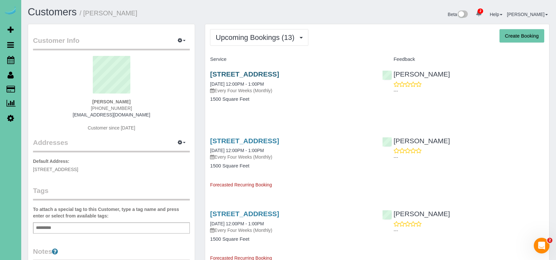
click at [234, 71] on link "2305 N 127th Circle, Omaha, NE 68164" at bounding box center [244, 74] width 69 height 8
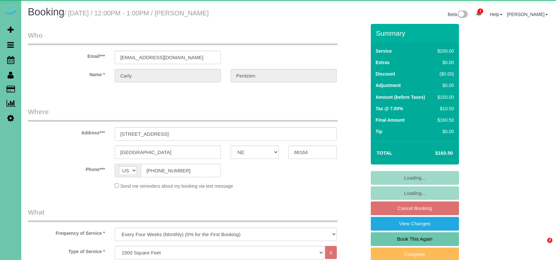
select select "NE"
select select "object:668"
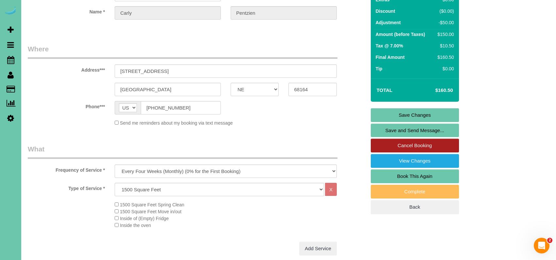
scroll to position [63, 0]
click at [383, 143] on link "Cancel Booking" at bounding box center [415, 145] width 88 height 14
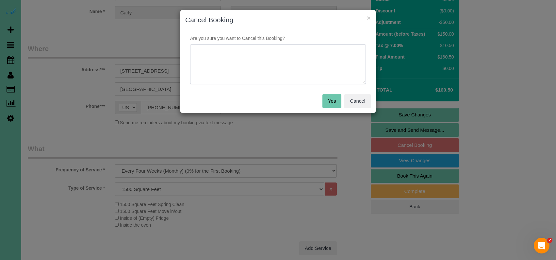
click at [216, 65] on textarea at bounding box center [278, 64] width 176 height 40
click at [213, 50] on textarea at bounding box center [278, 64] width 176 height 40
type textarea "moving - booking recurring services at new home soon"
click at [331, 102] on button "Yes" at bounding box center [332, 101] width 19 height 14
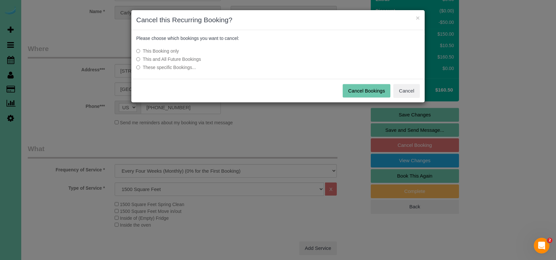
drag, startPoint x: 181, startPoint y: 59, endPoint x: 192, endPoint y: 61, distance: 11.2
click at [181, 59] on label "This and All Future Bookings" at bounding box center [229, 59] width 186 height 7
click at [361, 89] on button "Cancel Bookings" at bounding box center [367, 91] width 48 height 14
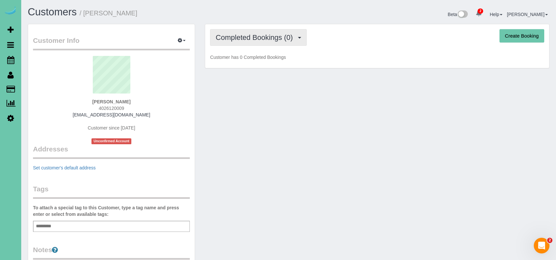
click at [261, 44] on button "Completed Bookings (0)" at bounding box center [258, 37] width 97 height 17
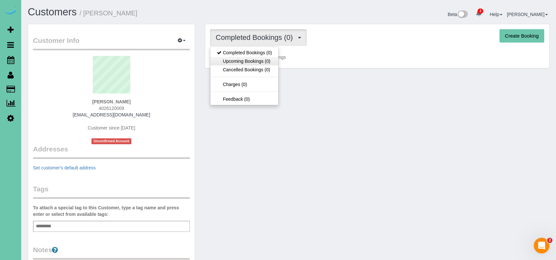
click at [255, 61] on link "Upcoming Bookings (0)" at bounding box center [244, 61] width 68 height 8
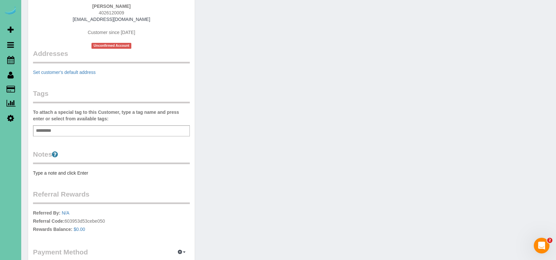
scroll to position [101, 0]
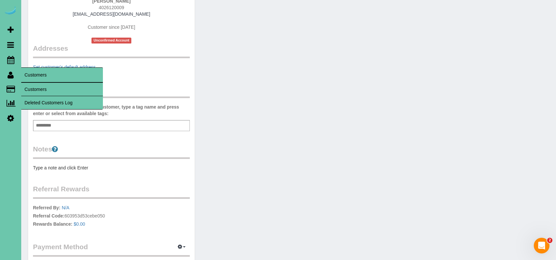
click at [33, 85] on link "Customers" at bounding box center [62, 89] width 82 height 13
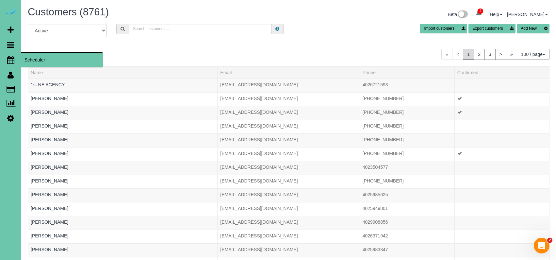
click at [8, 61] on icon at bounding box center [10, 60] width 7 height 8
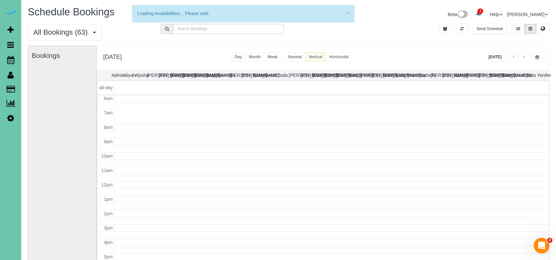
click at [540, 56] on button "button" at bounding box center [537, 56] width 11 height 9
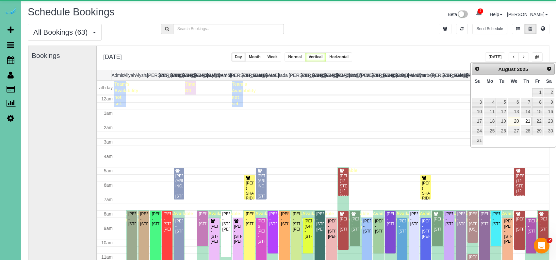
scroll to position [87, 0]
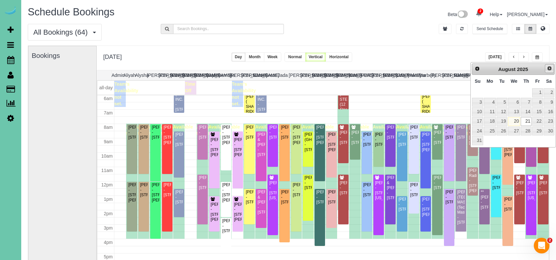
click at [550, 70] on span "Next" at bounding box center [549, 68] width 5 height 5
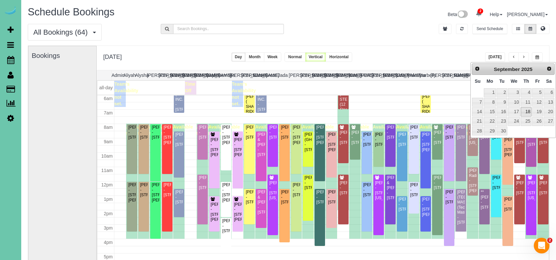
click at [529, 111] on link "18" at bounding box center [526, 111] width 11 height 9
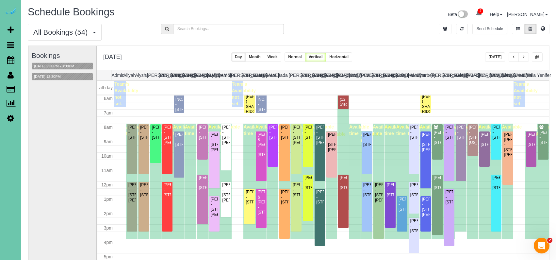
click at [536, 57] on span "button" at bounding box center [538, 57] width 4 height 4
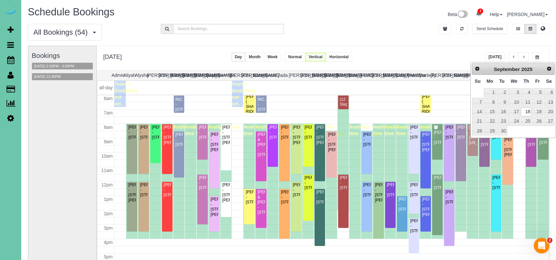
click at [526, 88] on td "4" at bounding box center [526, 92] width 11 height 9
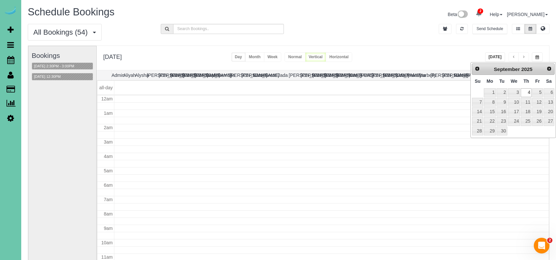
type input "**********"
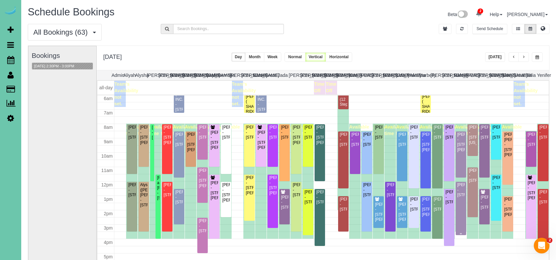
click at [463, 197] on div "Chris Biermann - 625 S 68th Street, Omaha, NE 68106" at bounding box center [461, 189] width 8 height 15
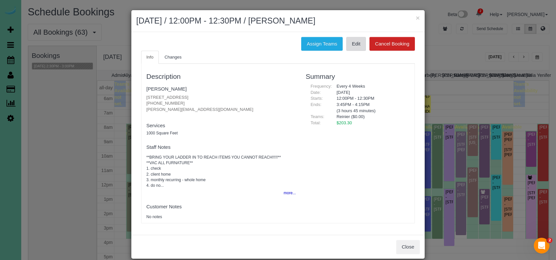
click at [357, 45] on link "Edit" at bounding box center [356, 44] width 20 height 14
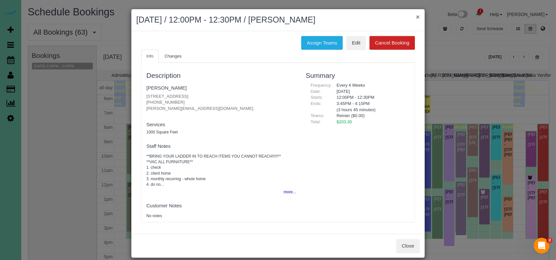
drag, startPoint x: 420, startPoint y: 17, endPoint x: 417, endPoint y: 18, distance: 3.3
click at [417, 18] on div "× September 04, 2025 / 12:00PM - 12:30PM / Chris Biermann" at bounding box center [277, 20] width 293 height 22
drag, startPoint x: 417, startPoint y: 18, endPoint x: 464, endPoint y: 35, distance: 49.7
click at [417, 18] on button "×" at bounding box center [418, 16] width 4 height 7
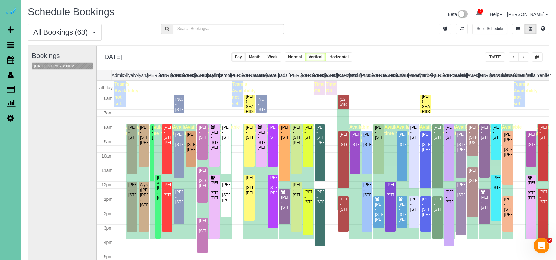
click at [496, 56] on button "[DATE]" at bounding box center [495, 56] width 20 height 9
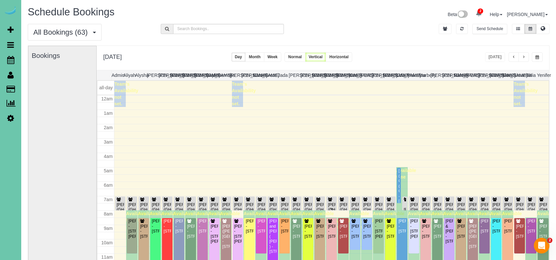
scroll to position [87, 0]
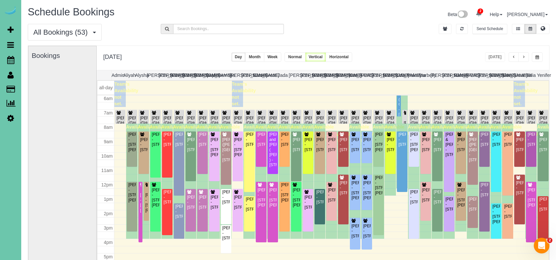
click at [526, 57] on button "button" at bounding box center [524, 56] width 10 height 9
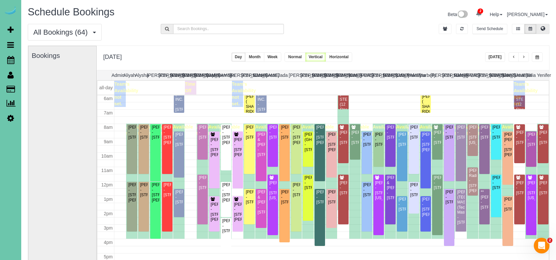
scroll to position [0, 0]
click at [543, 32] on button at bounding box center [543, 29] width 13 height 10
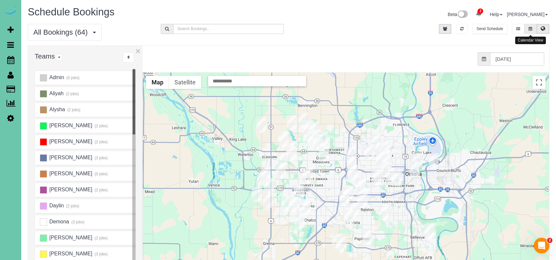
click at [533, 27] on button at bounding box center [531, 29] width 12 height 10
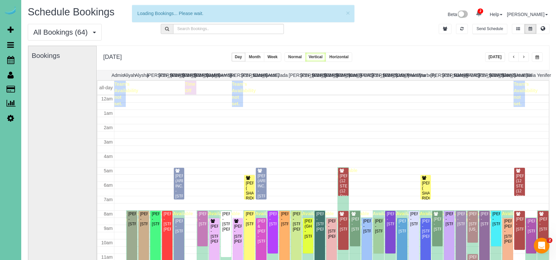
scroll to position [87, 0]
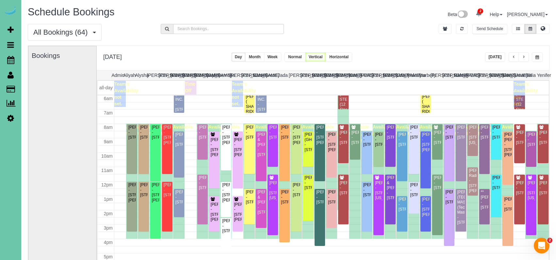
click at [494, 55] on button "[DATE]" at bounding box center [495, 56] width 20 height 9
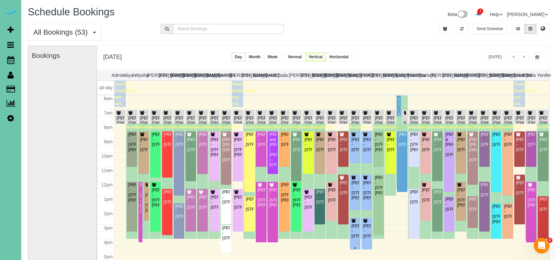
click at [357, 231] on div "Andrew Abraham - 5324 S 162 Ave, Omaha, NE 68135" at bounding box center [355, 231] width 8 height 15
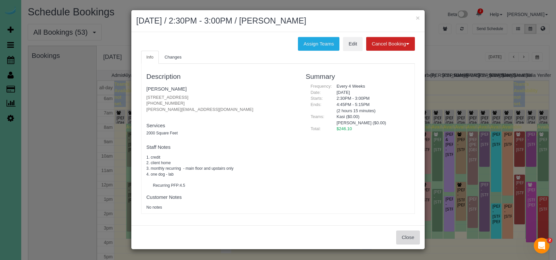
click at [416, 236] on button "Close" at bounding box center [408, 237] width 24 height 14
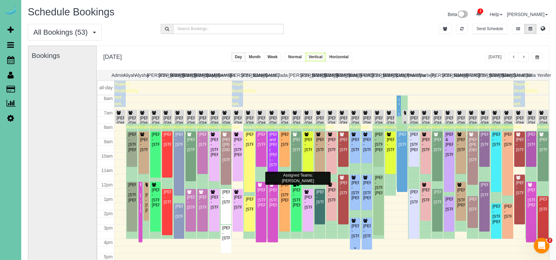
click at [360, 226] on div at bounding box center [355, 234] width 10 height 32
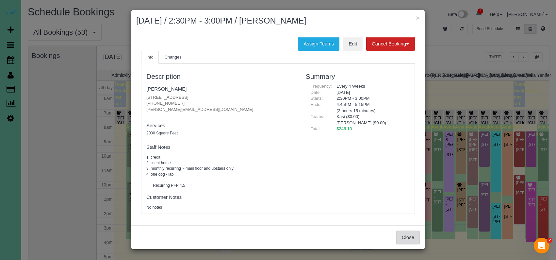
click at [399, 230] on button "Close" at bounding box center [408, 237] width 24 height 14
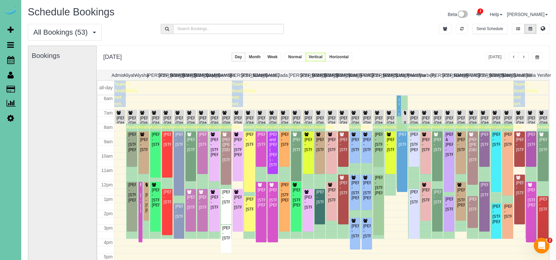
click at [404, 233] on div "× August 20, 2025 / 2:30PM - 3:00PM / Andrew Abraham Assign Teams Edit Cancel B…" at bounding box center [278, 130] width 556 height 260
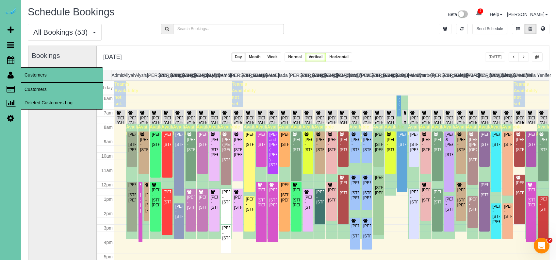
drag, startPoint x: 38, startPoint y: 87, endPoint x: 48, endPoint y: 87, distance: 10.8
click at [38, 87] on link "Customers" at bounding box center [62, 89] width 82 height 13
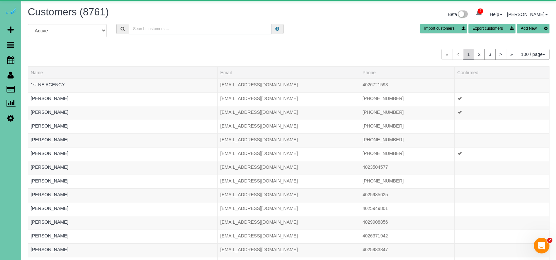
click at [213, 29] on input "text" at bounding box center [200, 29] width 143 height 10
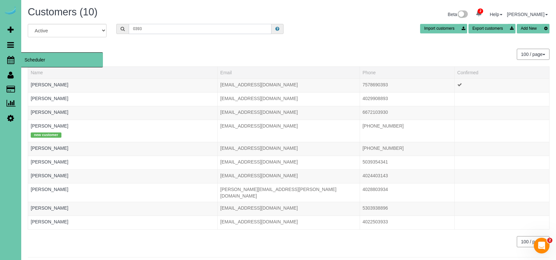
type input "0393"
click at [8, 60] on icon at bounding box center [10, 60] width 7 height 8
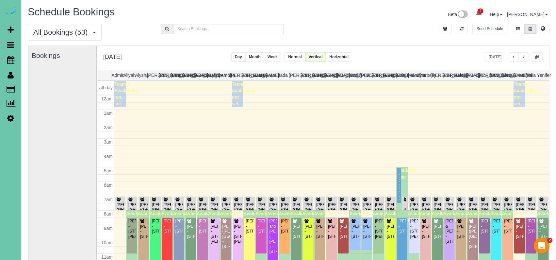
scroll to position [87, 0]
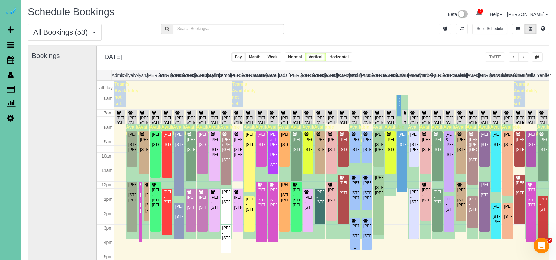
click at [351, 228] on div "Andrew Abraham - 5324 S 162 Ave, Omaha, NE 68135" at bounding box center [355, 231] width 8 height 15
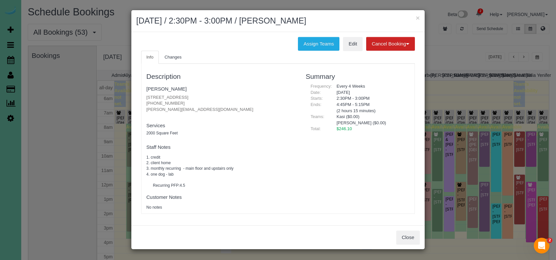
drag, startPoint x: 207, startPoint y: 95, endPoint x: 145, endPoint y: 96, distance: 61.8
click at [145, 96] on div "Description Andrew Abraham 5324 S 162 Ave, Omaha, NE 68135 (952) 412-4368 andre…" at bounding box center [221, 138] width 159 height 143
click at [399, 232] on button "Close" at bounding box center [408, 237] width 24 height 14
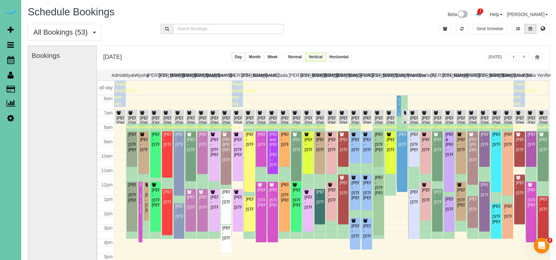
click at [536, 56] on span "button" at bounding box center [538, 57] width 4 height 4
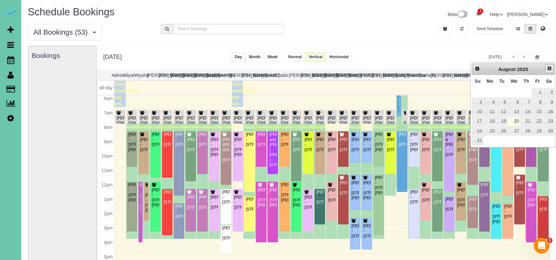
click at [548, 69] on span "Next" at bounding box center [549, 68] width 5 height 5
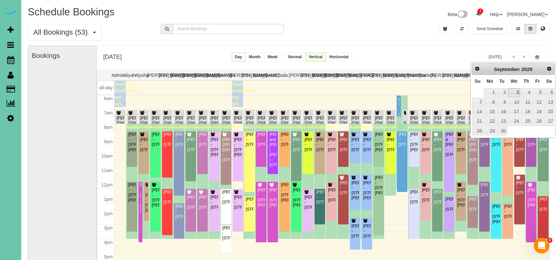
click at [517, 93] on link "3" at bounding box center [514, 92] width 12 height 9
type input "**********"
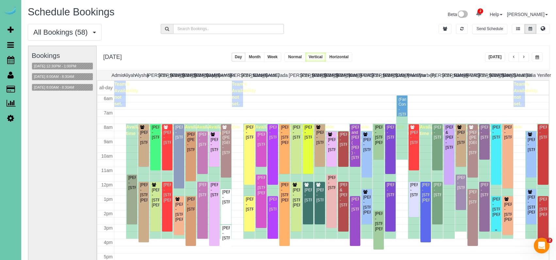
click at [496, 207] on div "Danielle Hinks - 4415 Mayberry St, Omaha, NE 68105" at bounding box center [497, 207] width 8 height 20
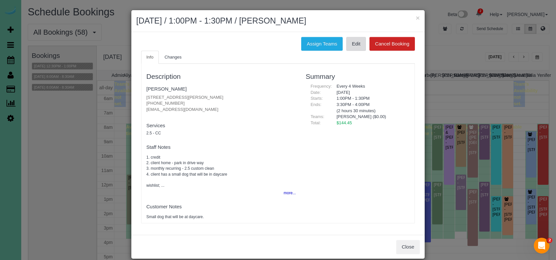
click at [358, 40] on link "Edit" at bounding box center [356, 44] width 20 height 14
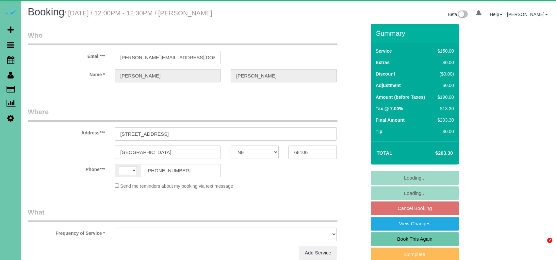
select select "NE"
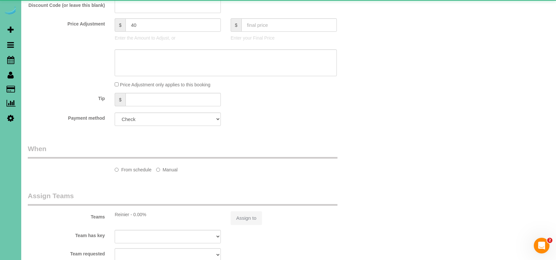
select select "string:[GEOGRAPHIC_DATA]"
select select "object:654"
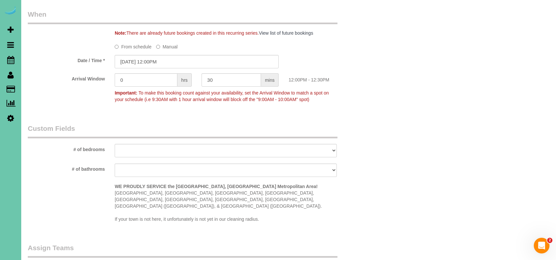
scroll to position [483, 0]
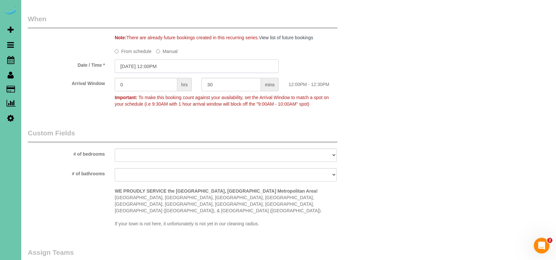
drag, startPoint x: 158, startPoint y: 66, endPoint x: 159, endPoint y: 73, distance: 7.4
click at [158, 66] on input "[DATE] 12:00PM" at bounding box center [197, 65] width 164 height 13
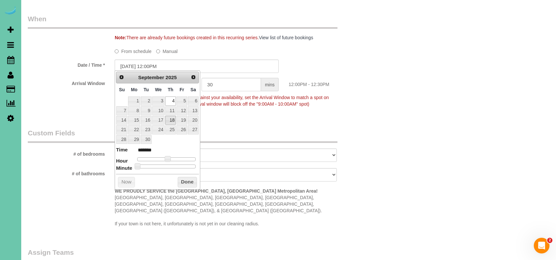
click at [173, 118] on link "18" at bounding box center [170, 120] width 11 height 9
type input "[DATE] 12:00PM"
click at [191, 180] on button "Done" at bounding box center [187, 182] width 19 height 10
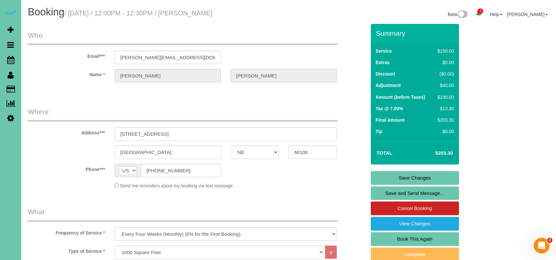
scroll to position [0, 0]
click at [408, 176] on link "Save Changes" at bounding box center [415, 178] width 88 height 14
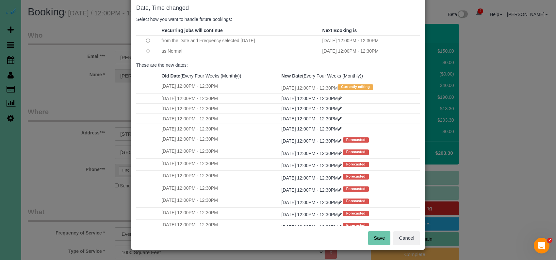
scroll to position [33, 0]
drag, startPoint x: 380, startPoint y: 233, endPoint x: 376, endPoint y: 234, distance: 3.6
click at [379, 234] on button "Save" at bounding box center [379, 238] width 22 height 14
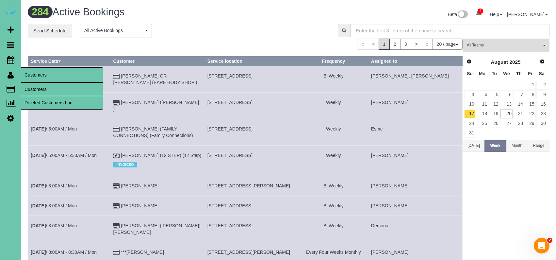
click at [35, 84] on link "Customers" at bounding box center [62, 89] width 82 height 13
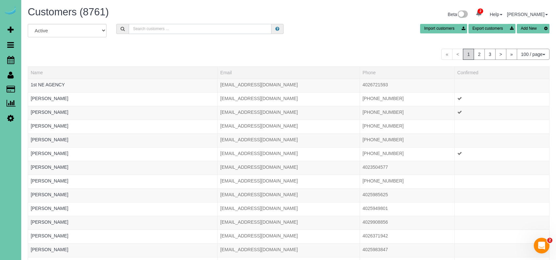
click at [172, 31] on input "text" at bounding box center [200, 29] width 143 height 10
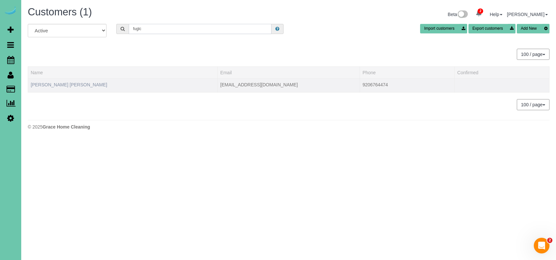
type input "fuglc"
click at [58, 84] on link "[PERSON_NAME] [PERSON_NAME]" at bounding box center [69, 84] width 76 height 5
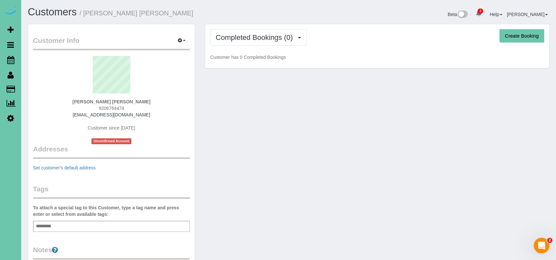
drag, startPoint x: 111, startPoint y: 108, endPoint x: 114, endPoint y: 108, distance: 3.6
click at [114, 108] on span "9206764474" at bounding box center [111, 108] width 25 height 5
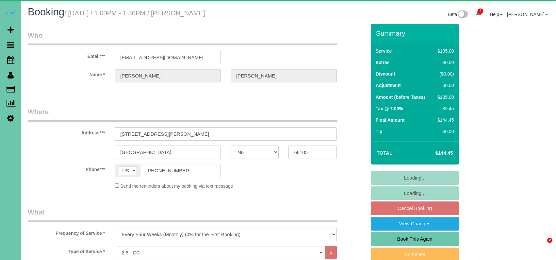
select select "NE"
select select "object:708"
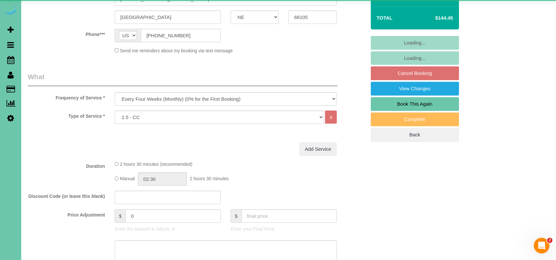
select select "number:34"
select select "number:40"
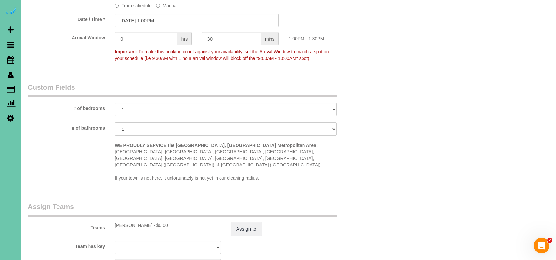
scroll to position [489, 0]
click at [176, 16] on input "[DATE] 1:00PM" at bounding box center [197, 21] width 164 height 13
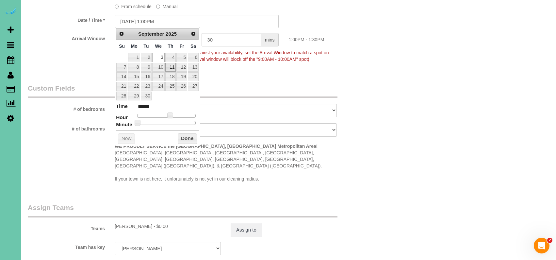
click at [171, 67] on link "11" at bounding box center [170, 67] width 11 height 9
type input "[DATE] 12:00PM"
type input "*******"
drag, startPoint x: 169, startPoint y: 115, endPoint x: 172, endPoint y: 125, distance: 9.6
click at [168, 115] on span at bounding box center [168, 115] width 6 height 6
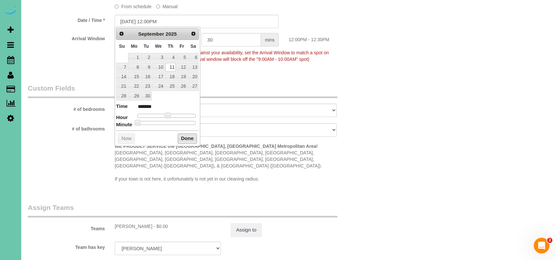
click at [188, 139] on button "Done" at bounding box center [187, 138] width 19 height 10
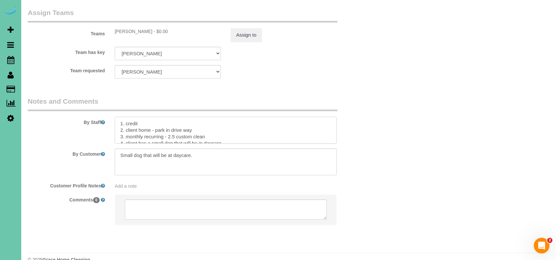
scroll to position [0, 0]
click at [118, 117] on textarea at bounding box center [226, 130] width 222 height 27
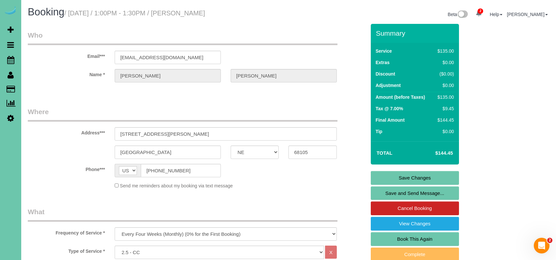
type textarea "**MUST BE AT NOON** 1. credit 2. client home - park in drive way 3. monthly rec…"
click at [387, 174] on link "Save Changes" at bounding box center [415, 178] width 88 height 14
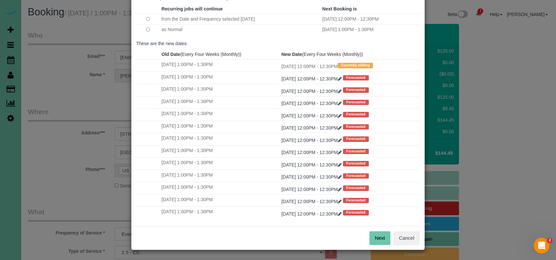
scroll to position [33, 0]
click at [382, 236] on button "Next" at bounding box center [380, 238] width 21 height 14
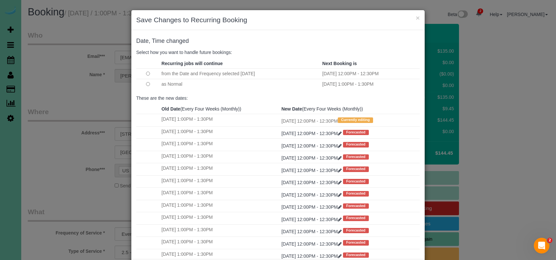
click at [382, 236] on div "× Save Changes to Recurring Booking Date, Time changed Select how you want to h…" at bounding box center [278, 130] width 556 height 260
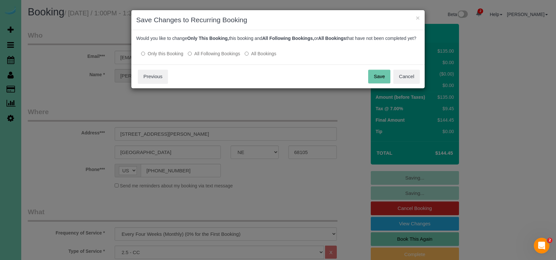
drag, startPoint x: 217, startPoint y: 61, endPoint x: 258, endPoint y: 63, distance: 40.6
click at [218, 57] on label "All Following Bookings" at bounding box center [214, 53] width 52 height 7
click at [379, 83] on button "Save" at bounding box center [379, 77] width 22 height 14
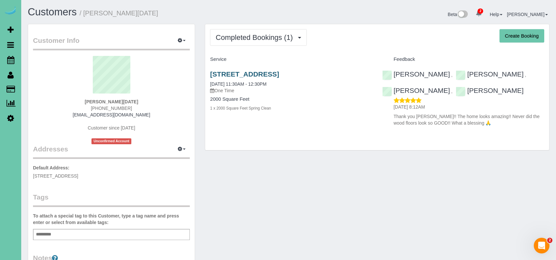
click at [250, 75] on link "[STREET_ADDRESS]" at bounding box center [244, 74] width 69 height 8
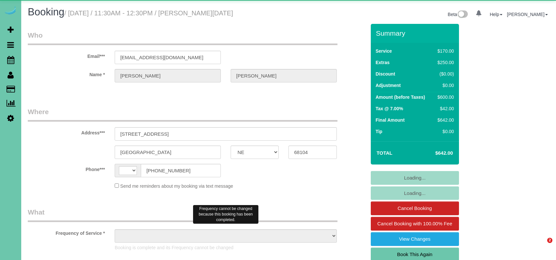
select select "NE"
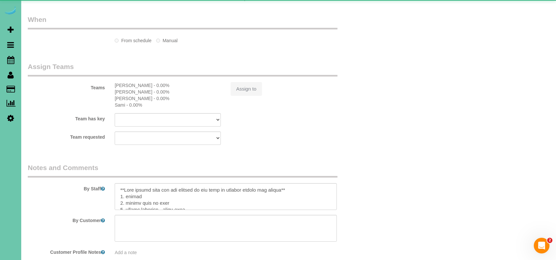
select select "string:[GEOGRAPHIC_DATA]"
select select "object:659"
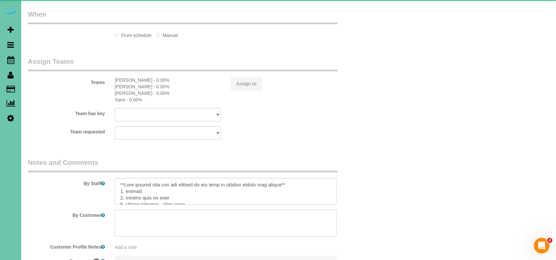
select select "string:fspay-02ec1fef-8dc4-4c88-9d05-f256202ee0cc"
select select "number:36"
select select "number:43"
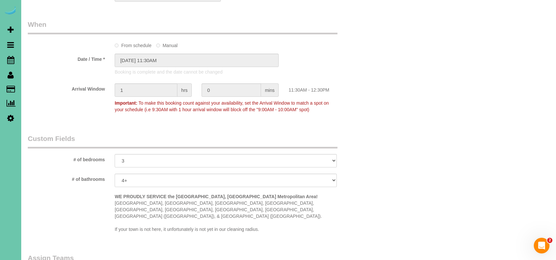
select select "object:961"
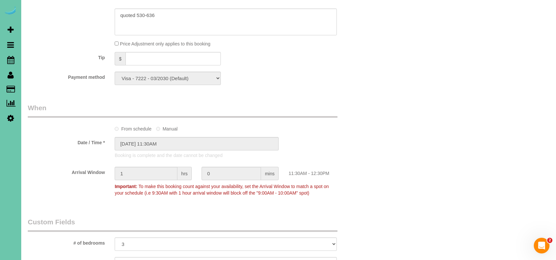
scroll to position [380, 0]
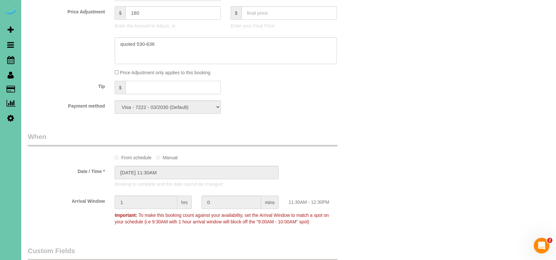
click at [155, 85] on input "text" at bounding box center [173, 87] width 95 height 13
type input "200"
click at [302, 109] on div "Payment method Visa - 7222 - 03/2030 (Default) Add Credit Card ─────────────── …" at bounding box center [197, 106] width 348 height 13
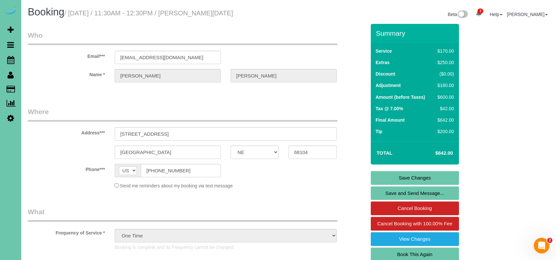
scroll to position [0, 0]
click at [378, 176] on link "Save Changes" at bounding box center [415, 178] width 88 height 14
